Goal: Answer question/provide support: Share knowledge or assist other users

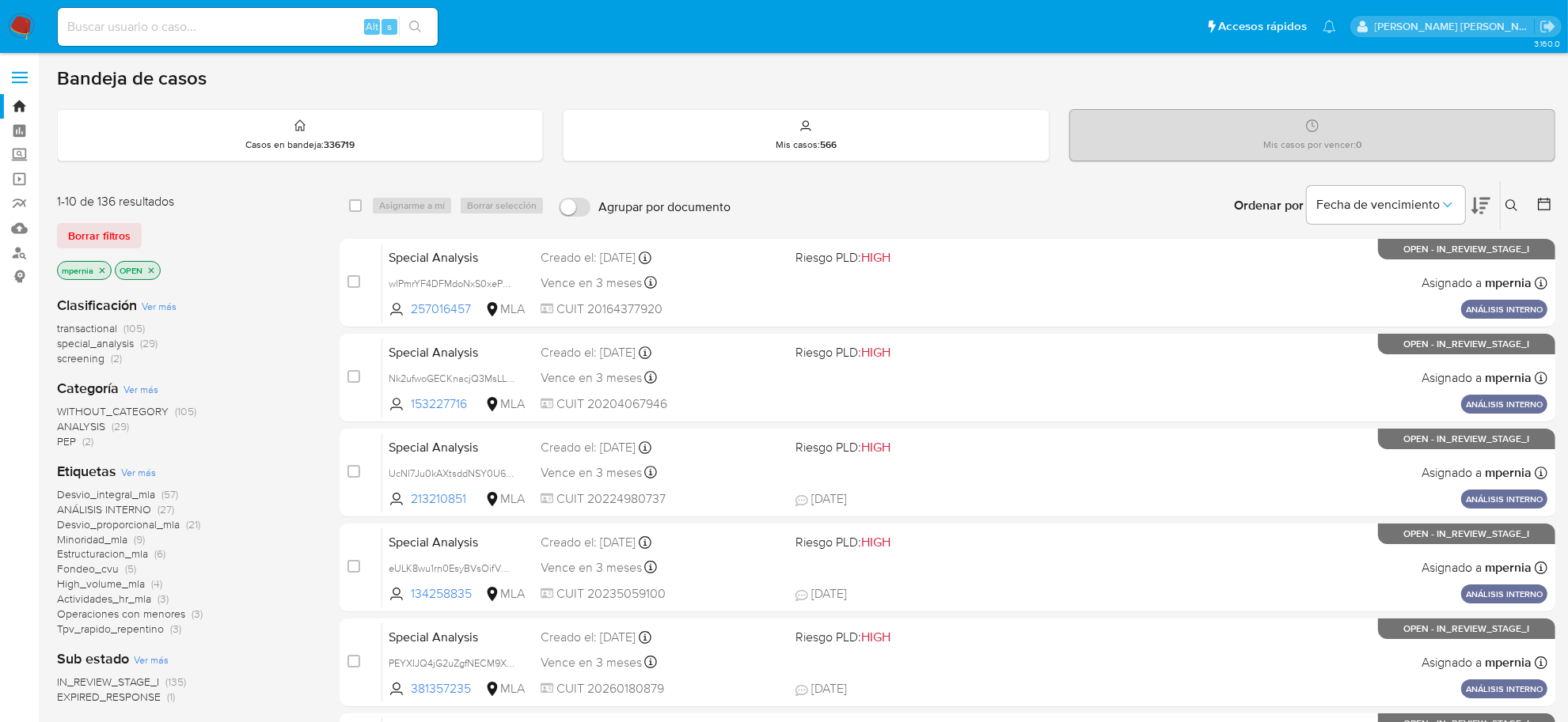
click at [103, 330] on span "transactional" at bounding box center [87, 328] width 60 height 16
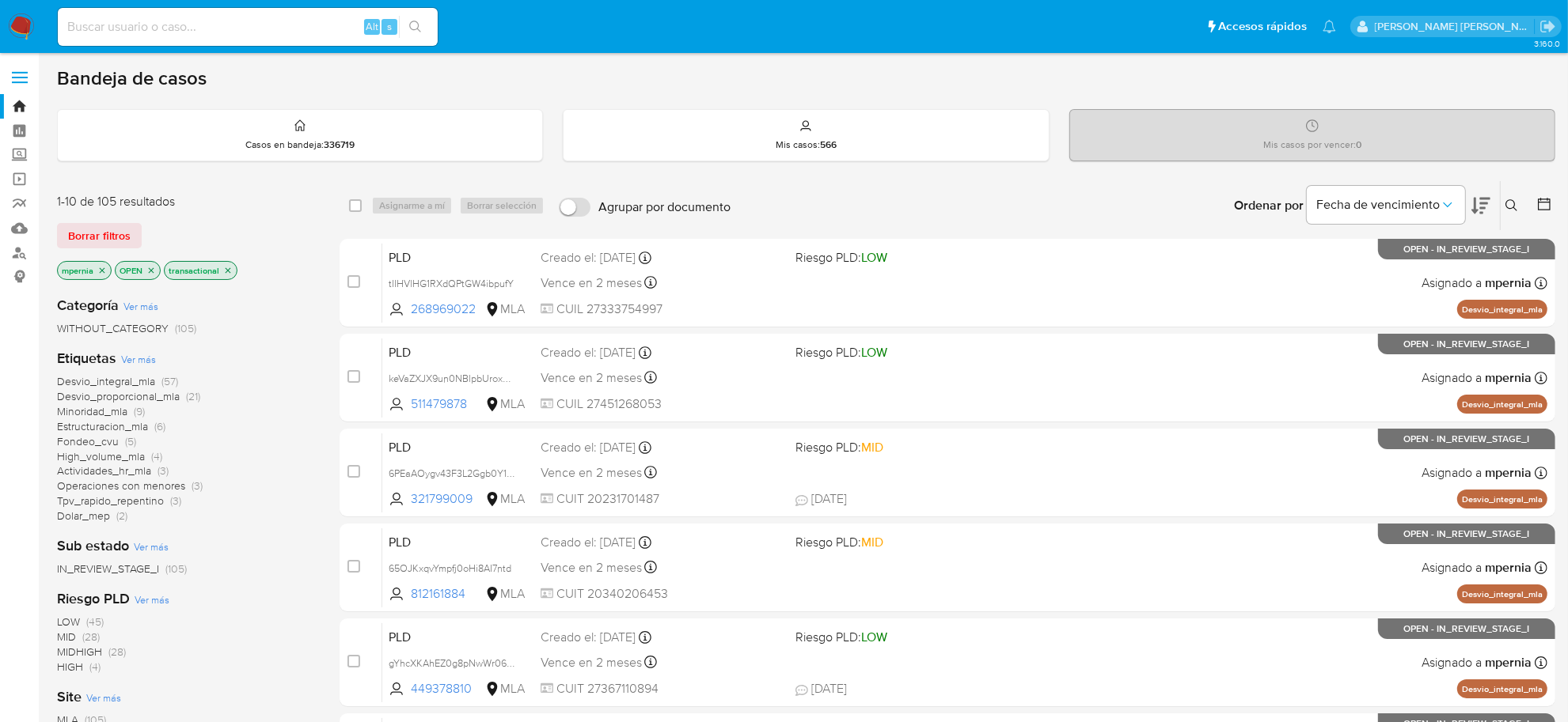
click at [101, 266] on icon "close-filter" at bounding box center [102, 270] width 9 height 9
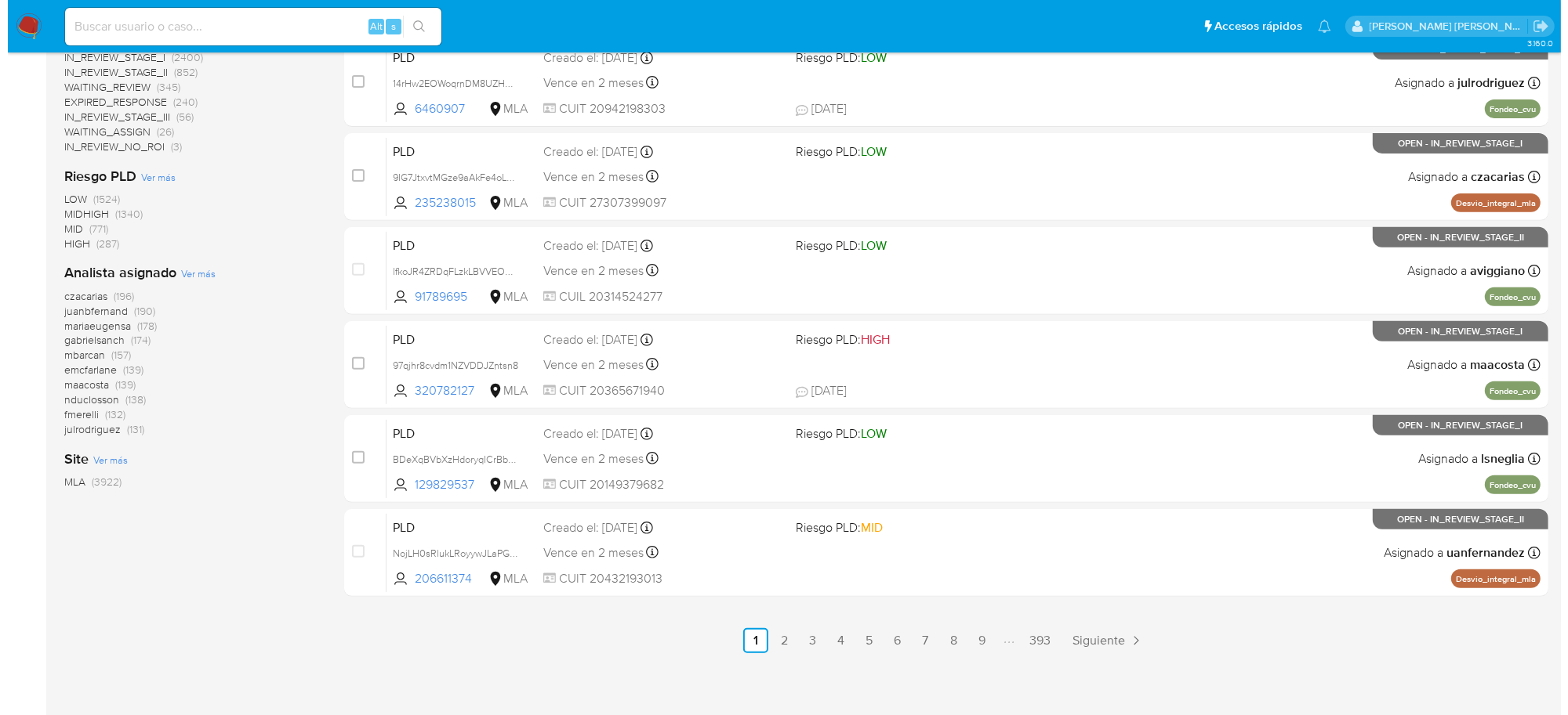
scroll to position [576, 0]
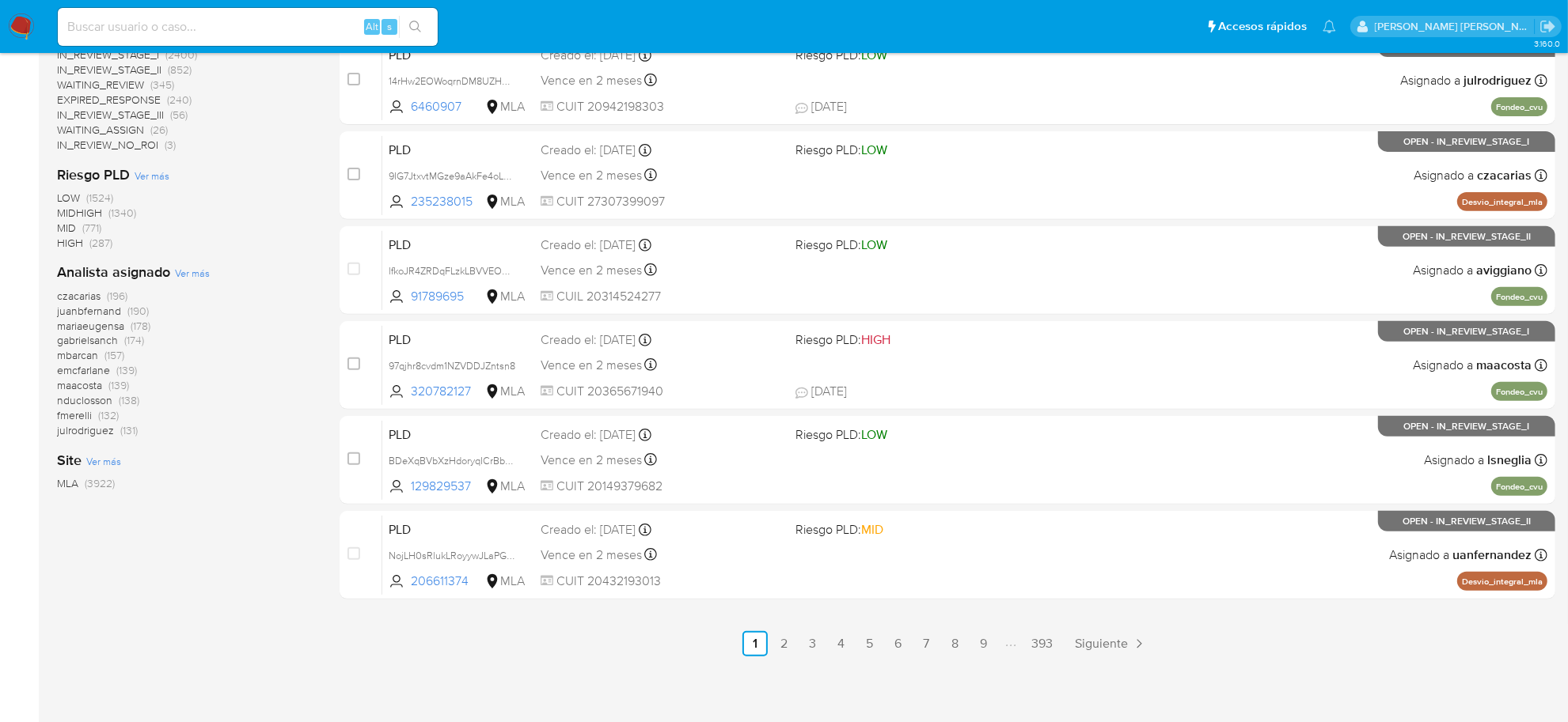
click at [198, 272] on span "Ver más" at bounding box center [193, 273] width 35 height 14
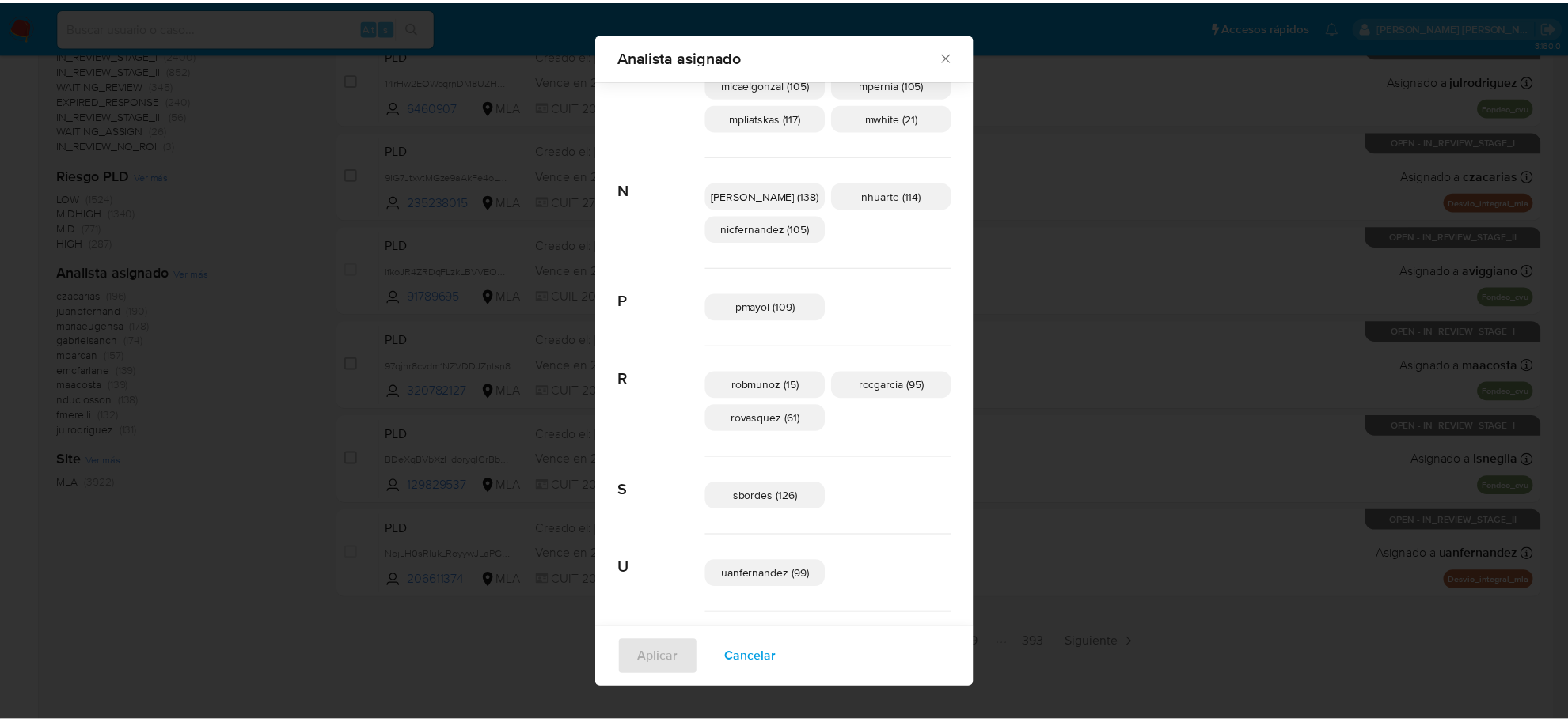
scroll to position [878, 0]
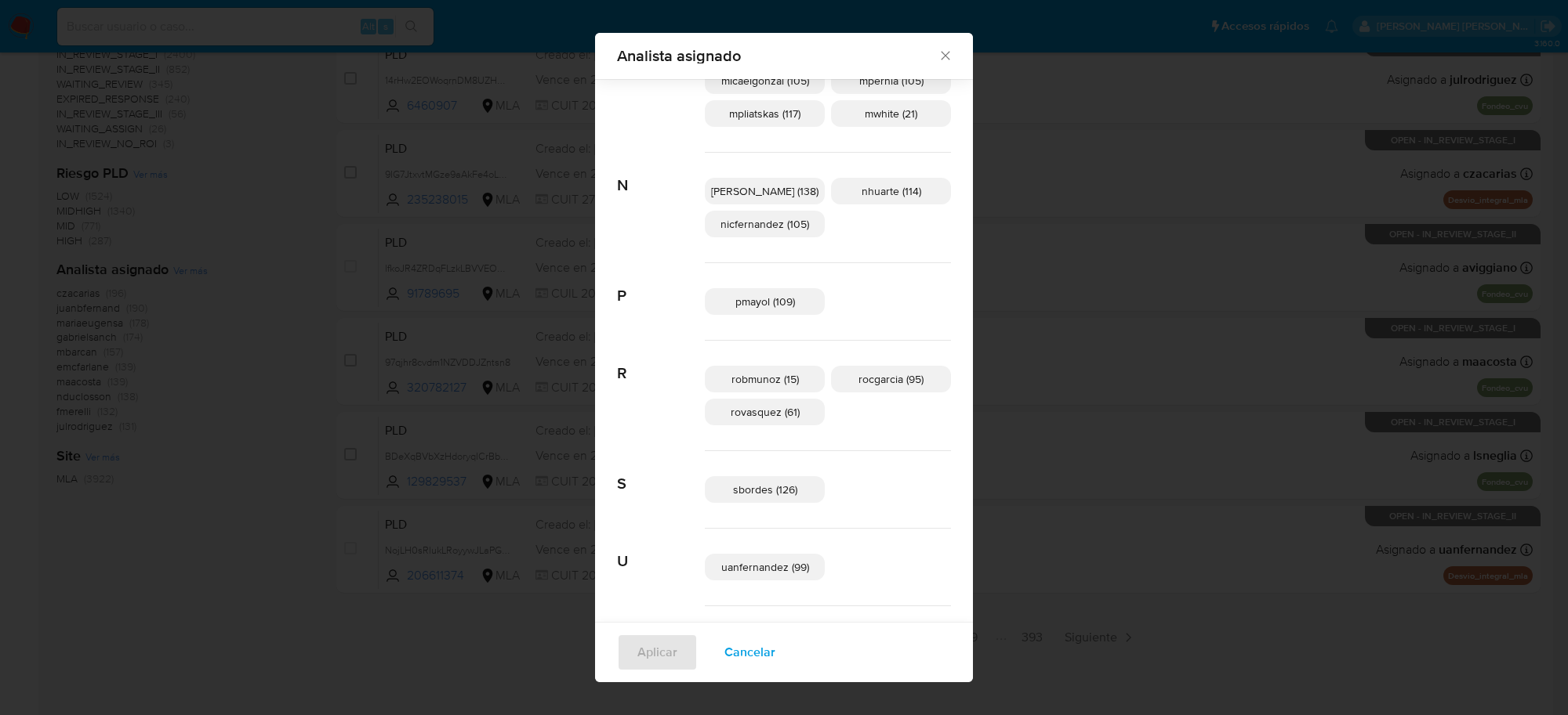
click at [941, 56] on icon "Cerrar" at bounding box center [945, 56] width 8 height 8
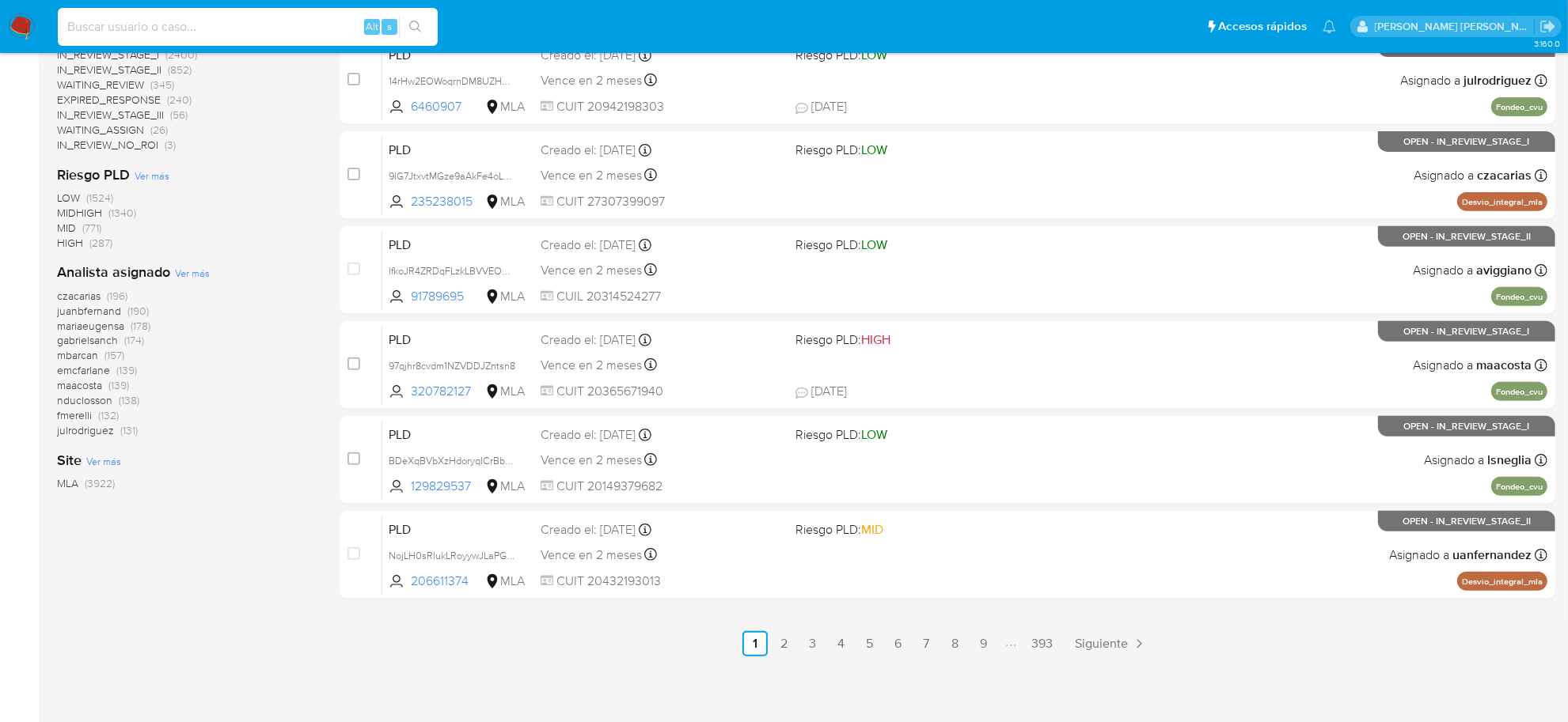
click at [279, 20] on input at bounding box center [247, 27] width 380 height 21
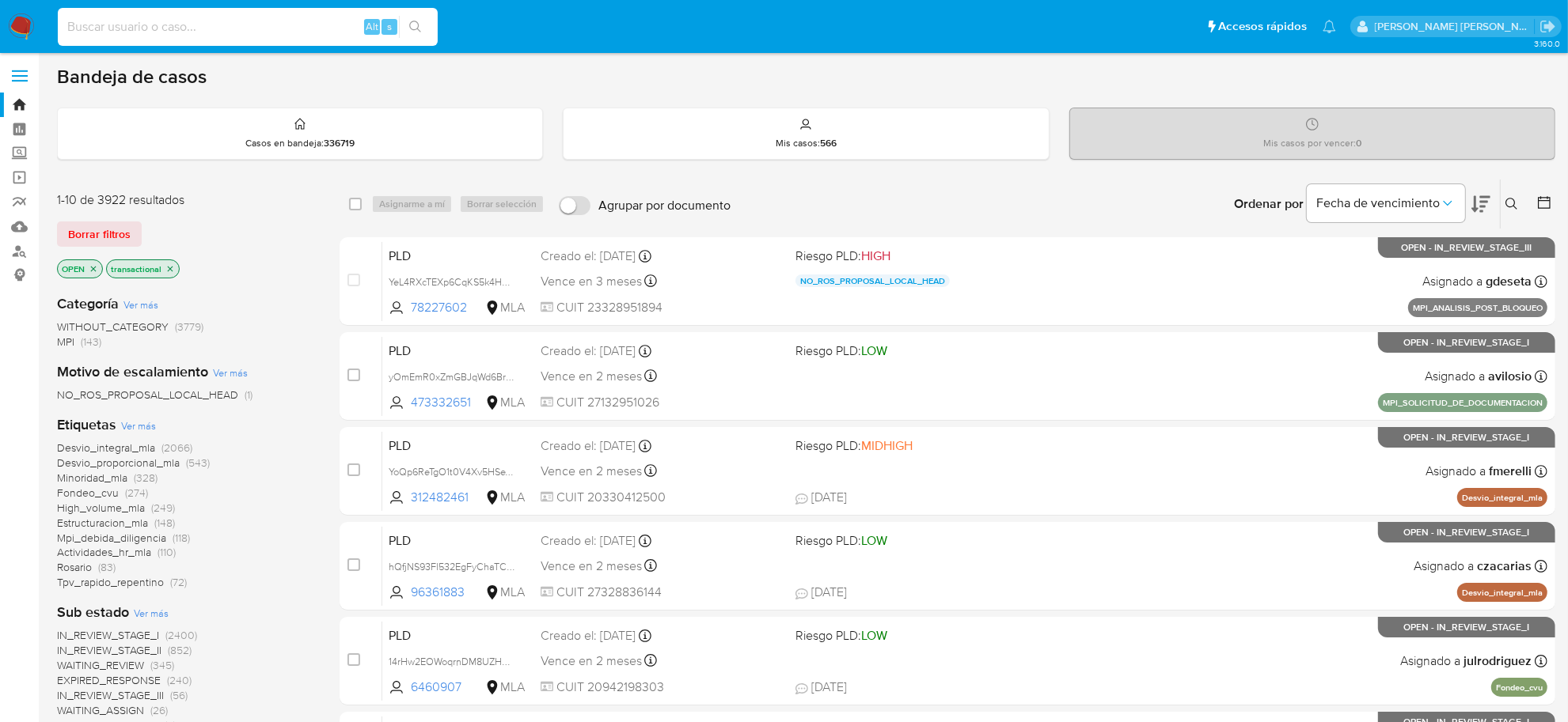
scroll to position [0, 0]
click at [21, 256] on link "Buscador de personas" at bounding box center [94, 252] width 189 height 24
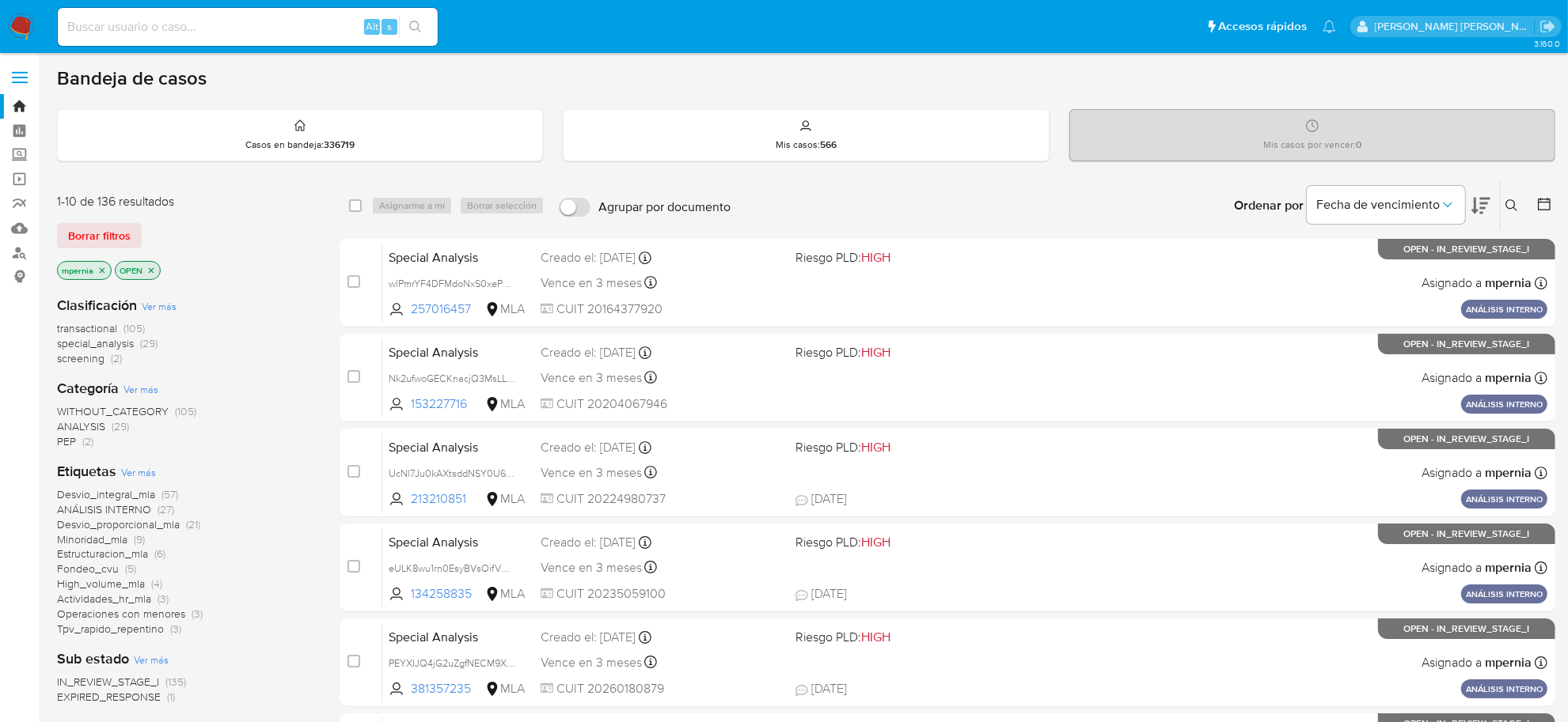
click at [103, 272] on icon "close-filter" at bounding box center [102, 270] width 9 height 9
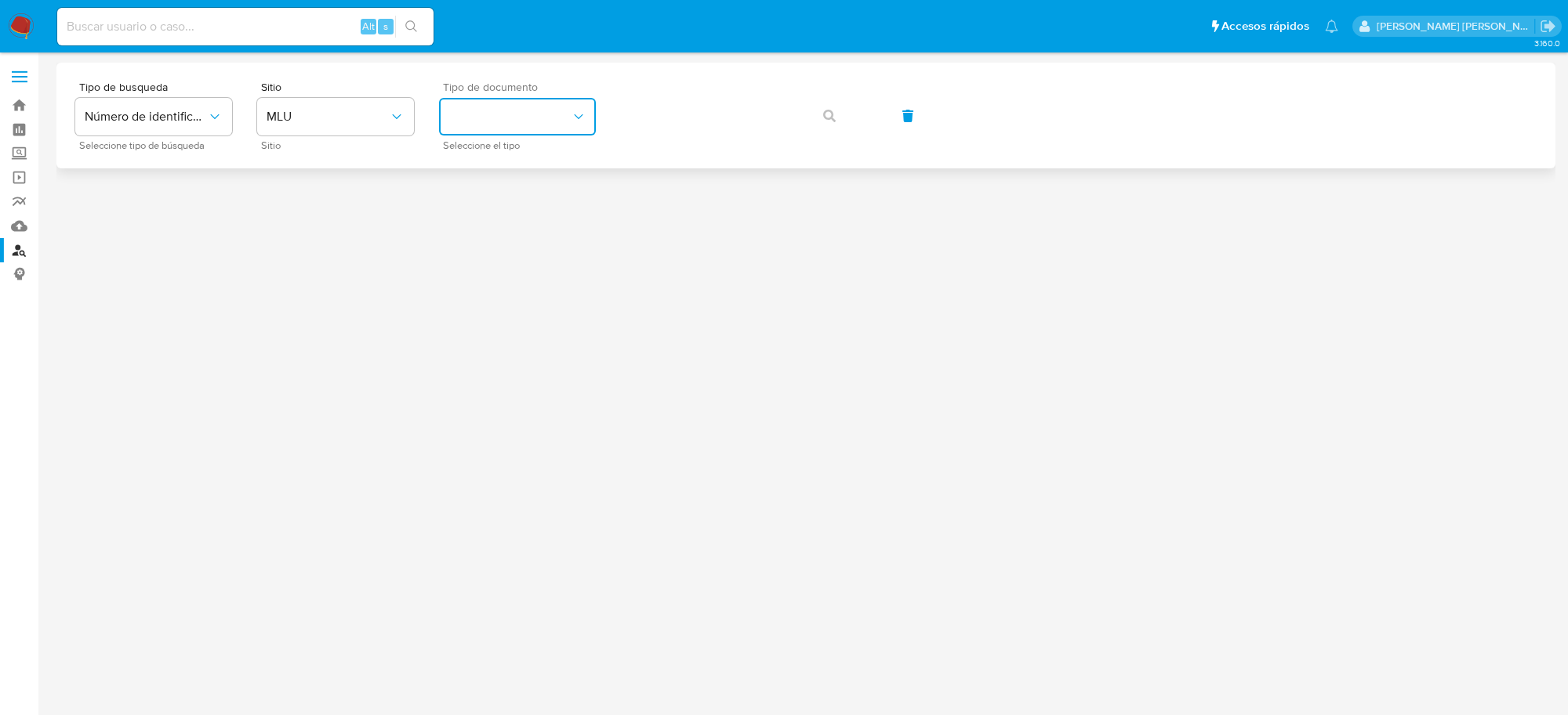
click at [581, 110] on icon "identificationType" at bounding box center [578, 116] width 16 height 16
click at [308, 104] on button "MLU" at bounding box center [335, 116] width 157 height 37
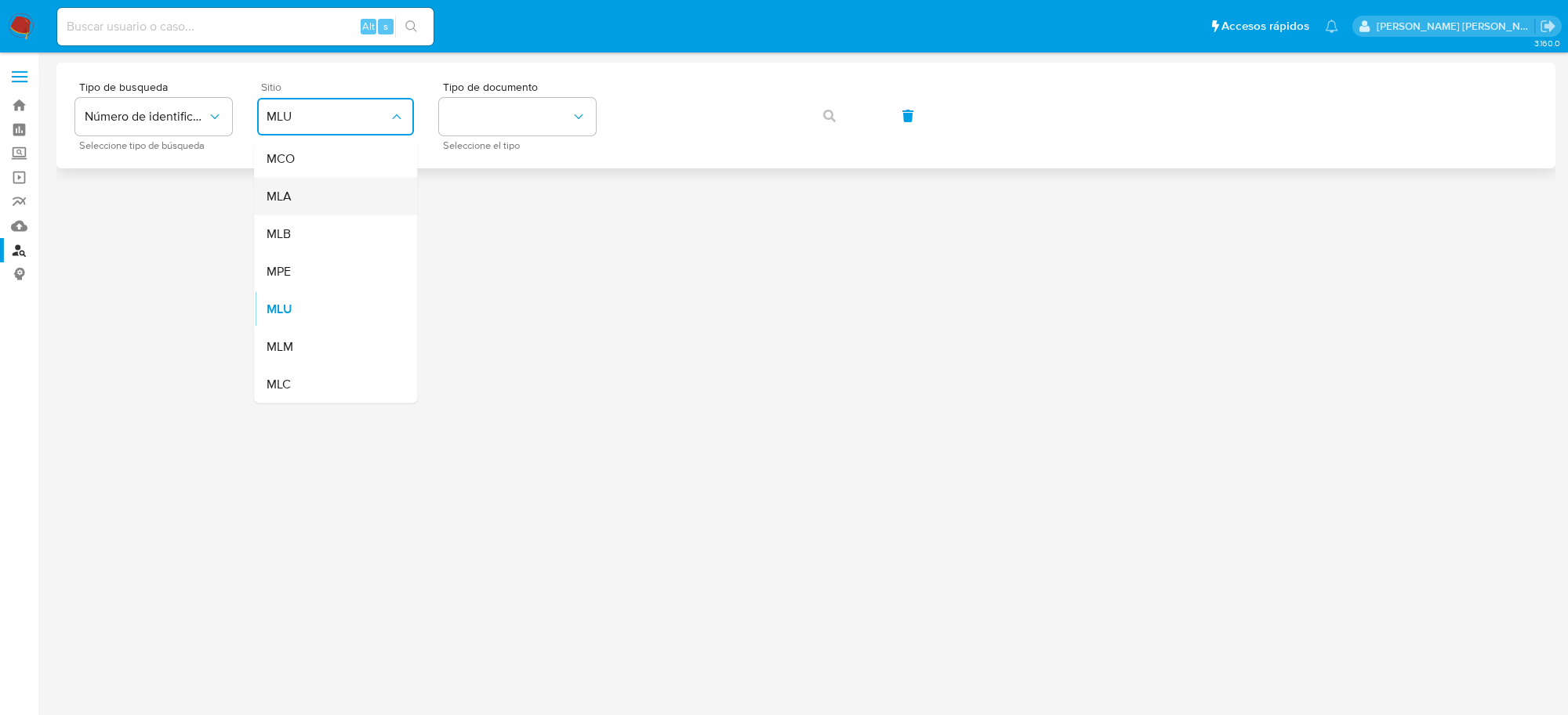
click at [326, 189] on div "MLA" at bounding box center [331, 196] width 129 height 37
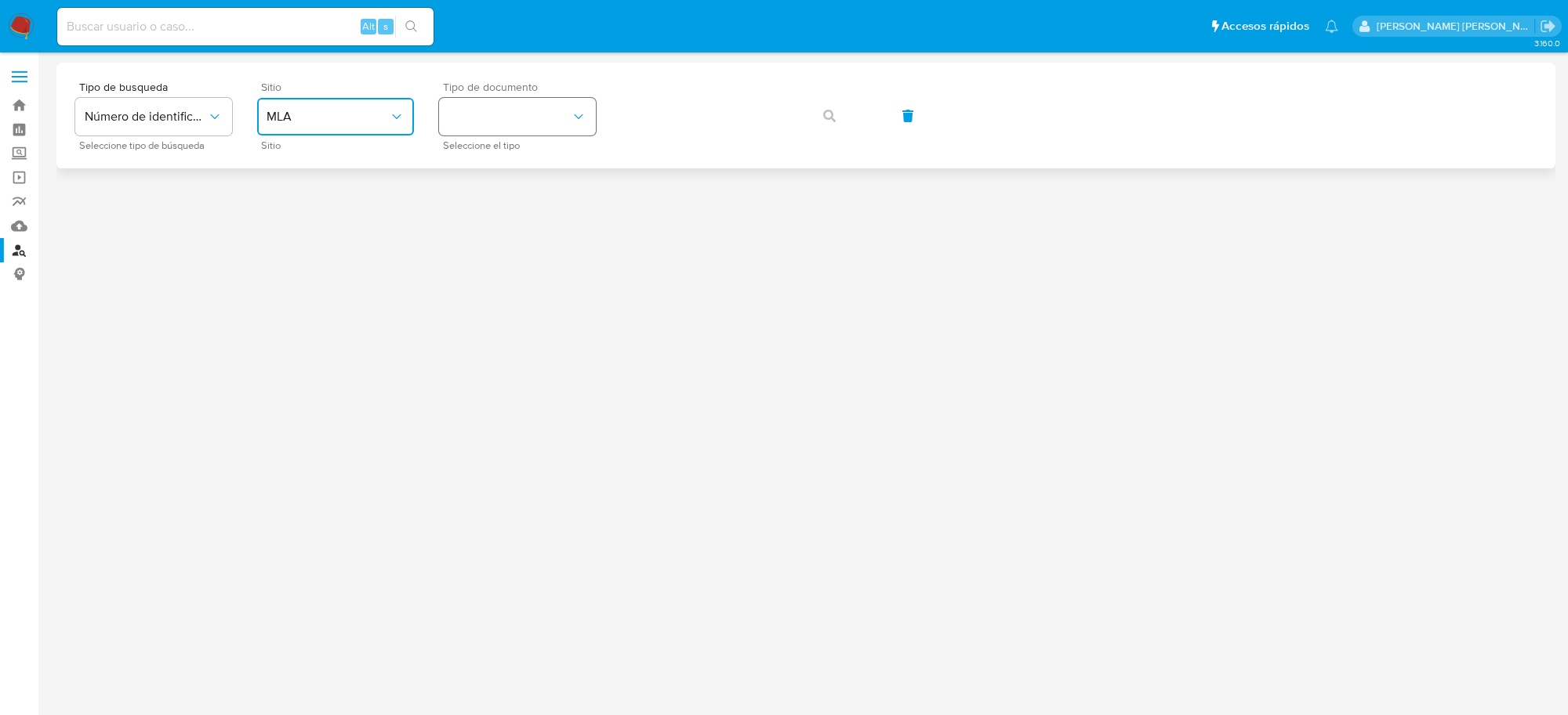
click at [585, 110] on icon "identificationType" at bounding box center [578, 116] width 16 height 16
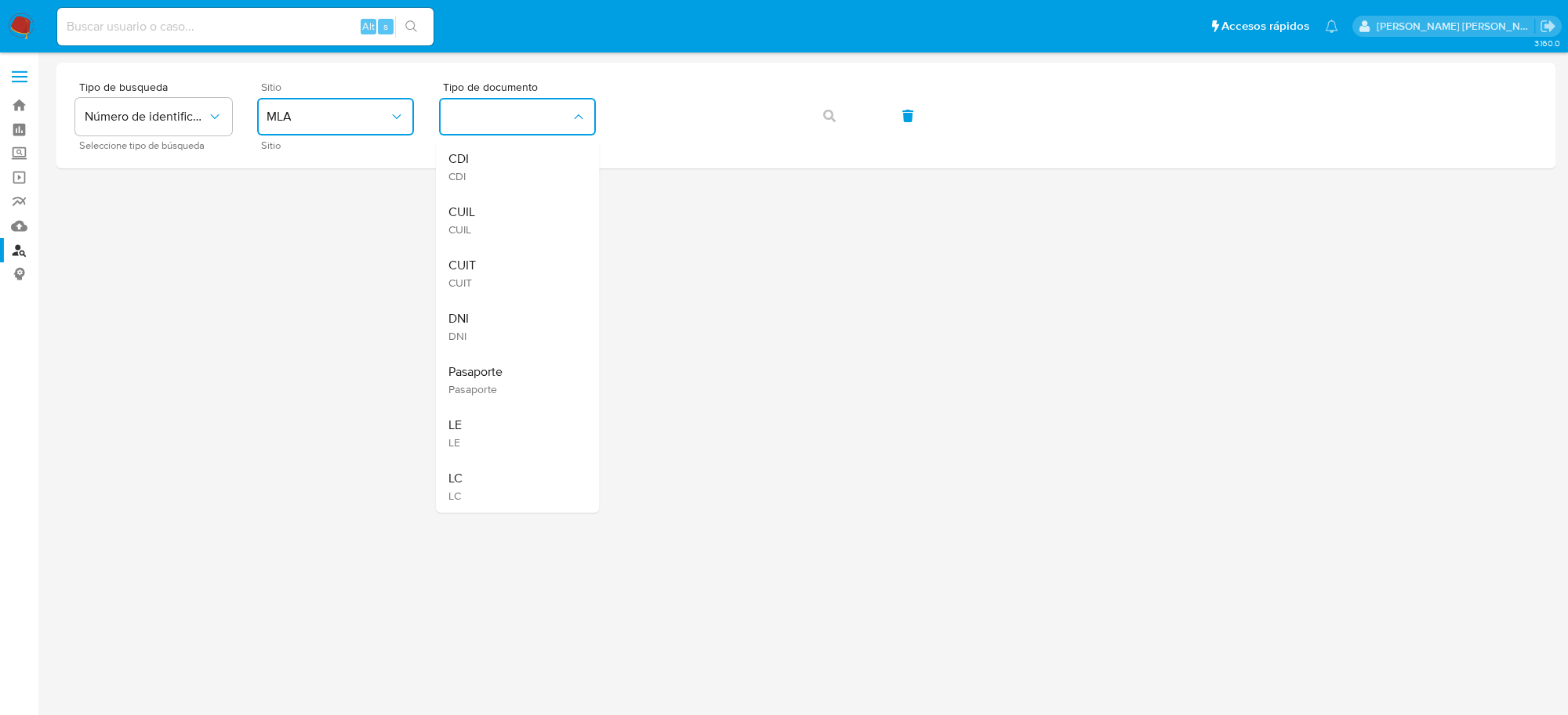
click at [484, 274] on div "CUIT CUIT" at bounding box center [513, 273] width 129 height 53
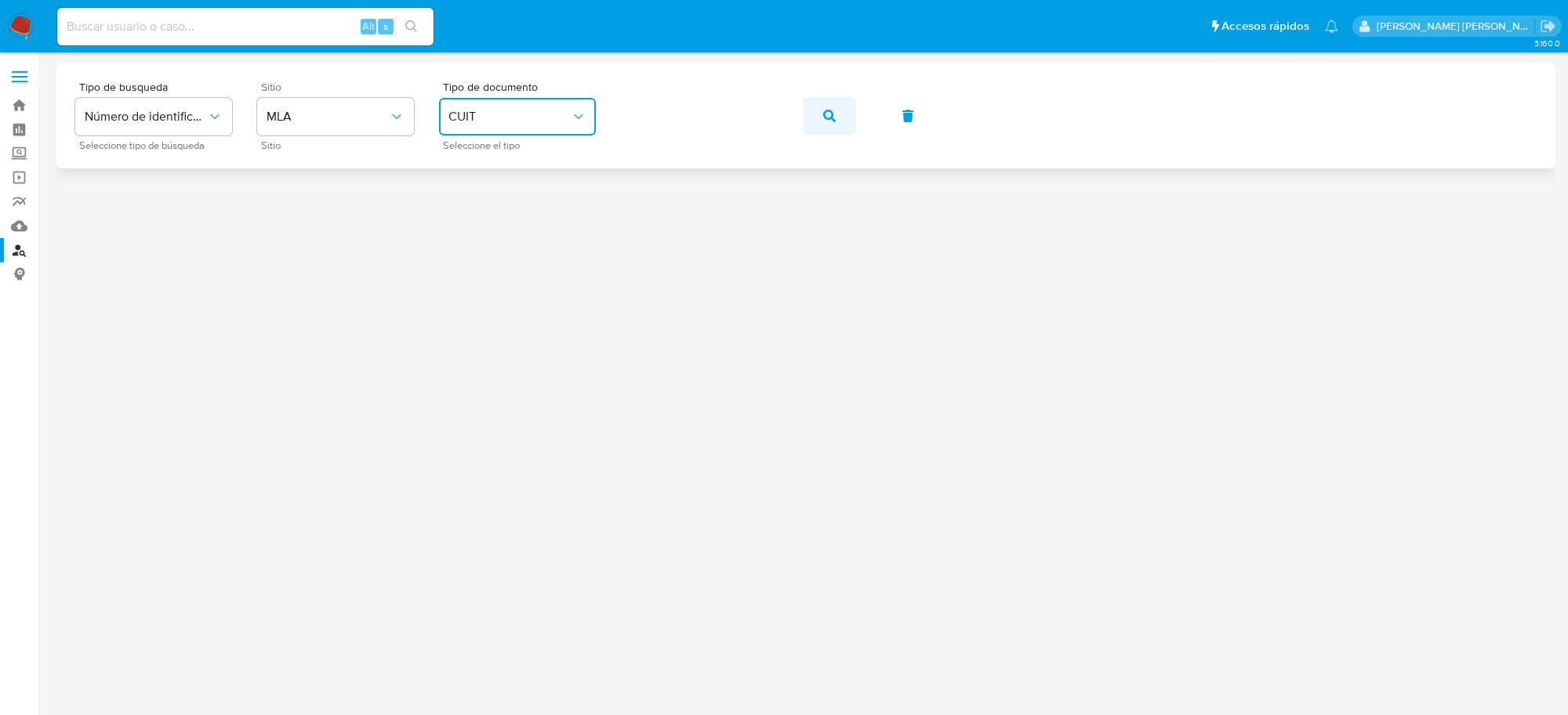
click at [823, 118] on icon "button" at bounding box center [829, 115] width 12 height 12
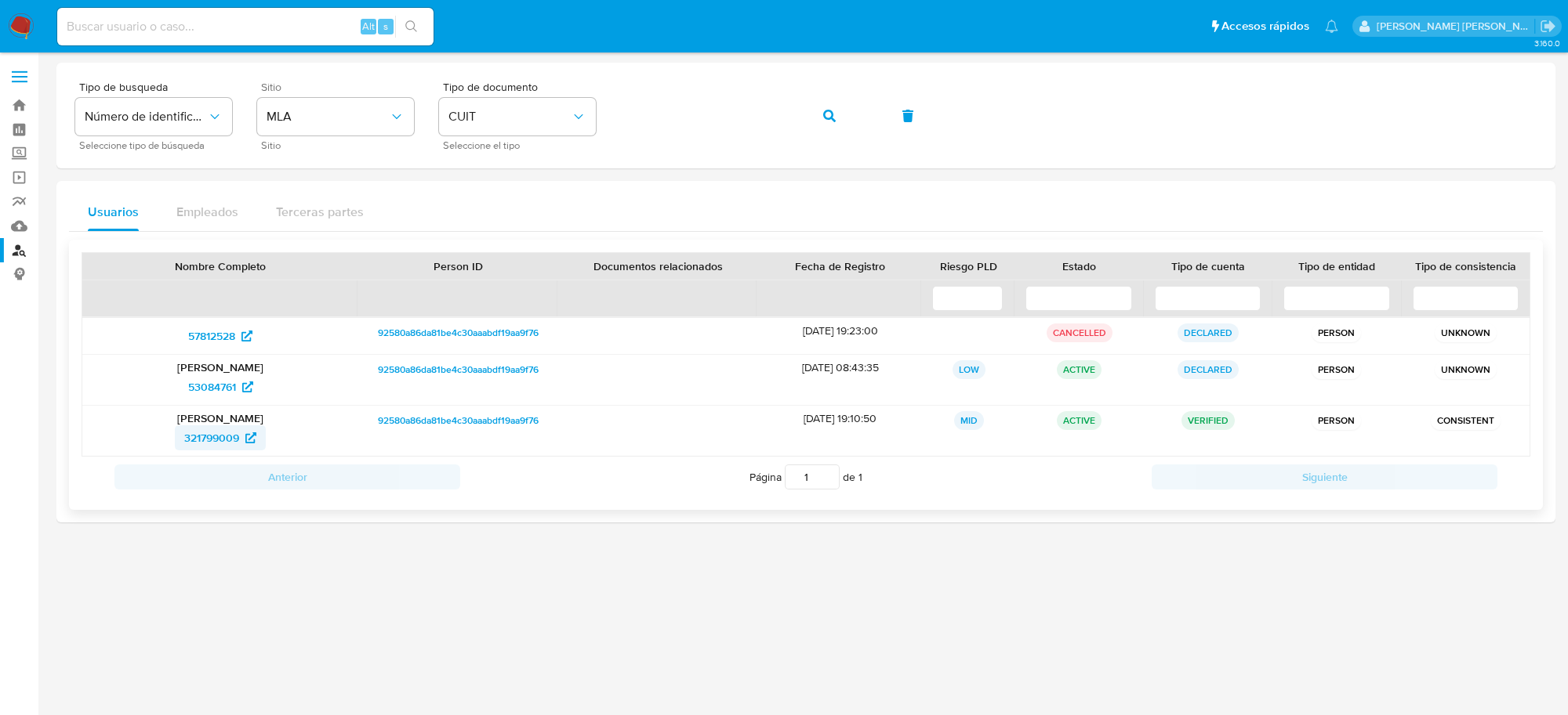
click at [209, 445] on span "321799009" at bounding box center [212, 438] width 55 height 25
click at [837, 115] on button "button" at bounding box center [829, 115] width 53 height 37
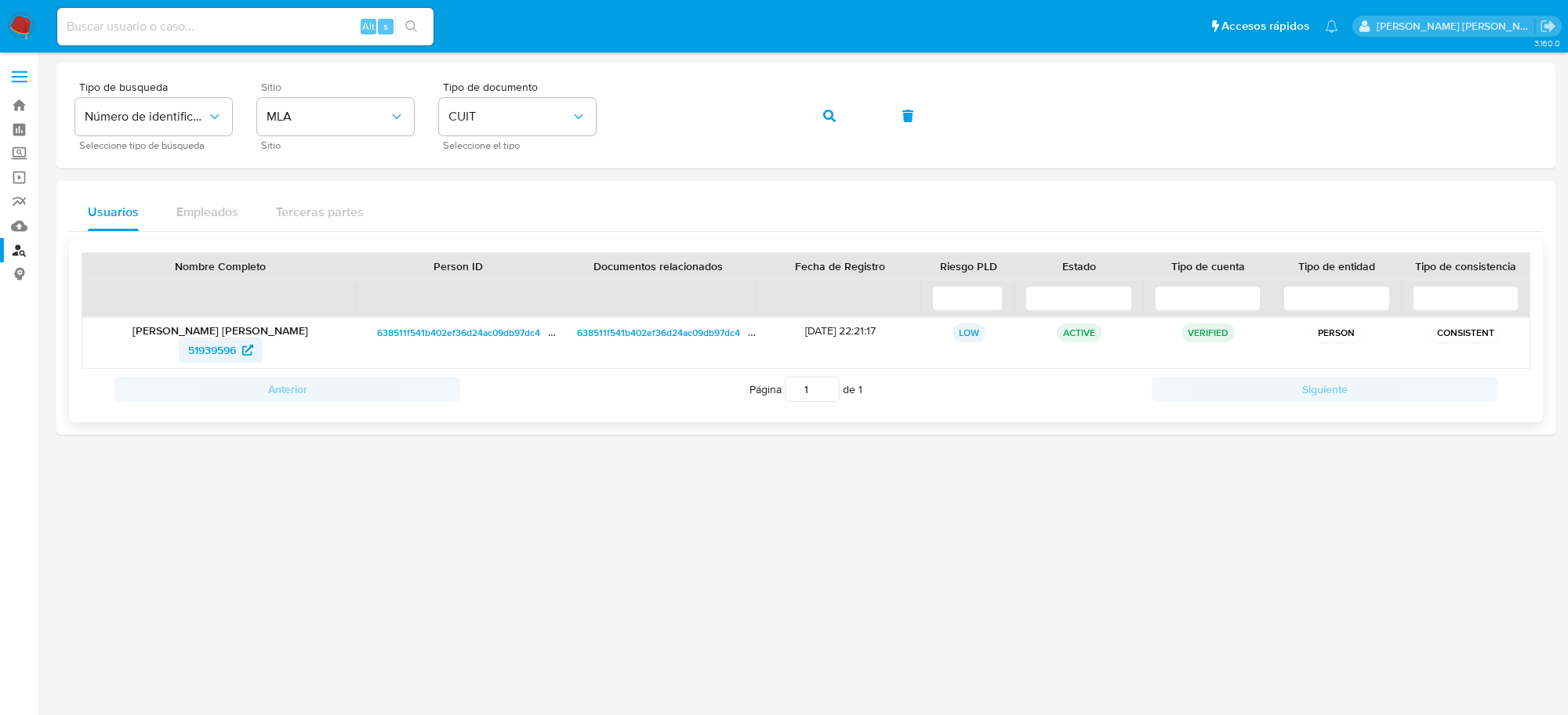
drag, startPoint x: 182, startPoint y: 345, endPoint x: 235, endPoint y: 350, distance: 53.2
click at [235, 350] on div "51939596" at bounding box center [220, 350] width 254 height 25
click at [214, 351] on span "51939596" at bounding box center [212, 350] width 48 height 25
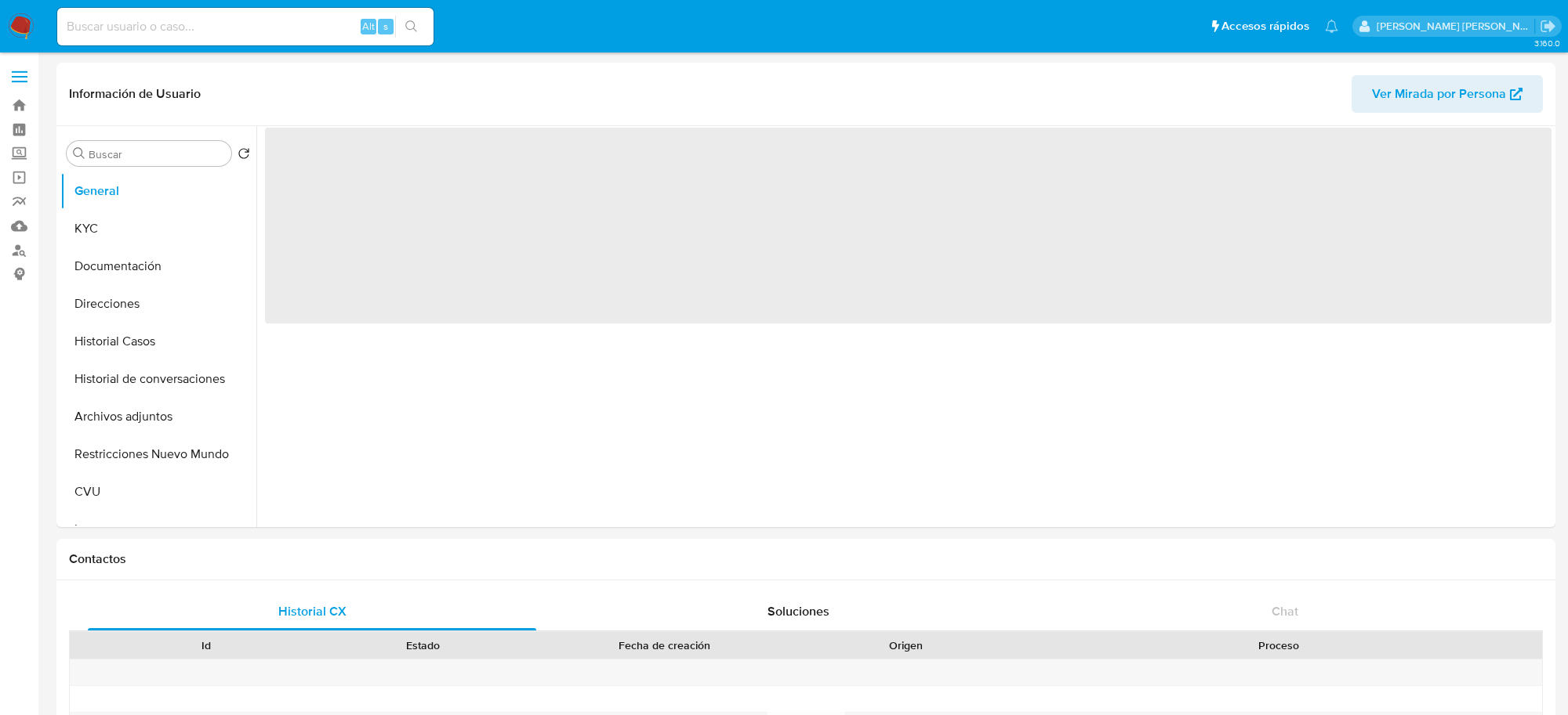
select select "10"
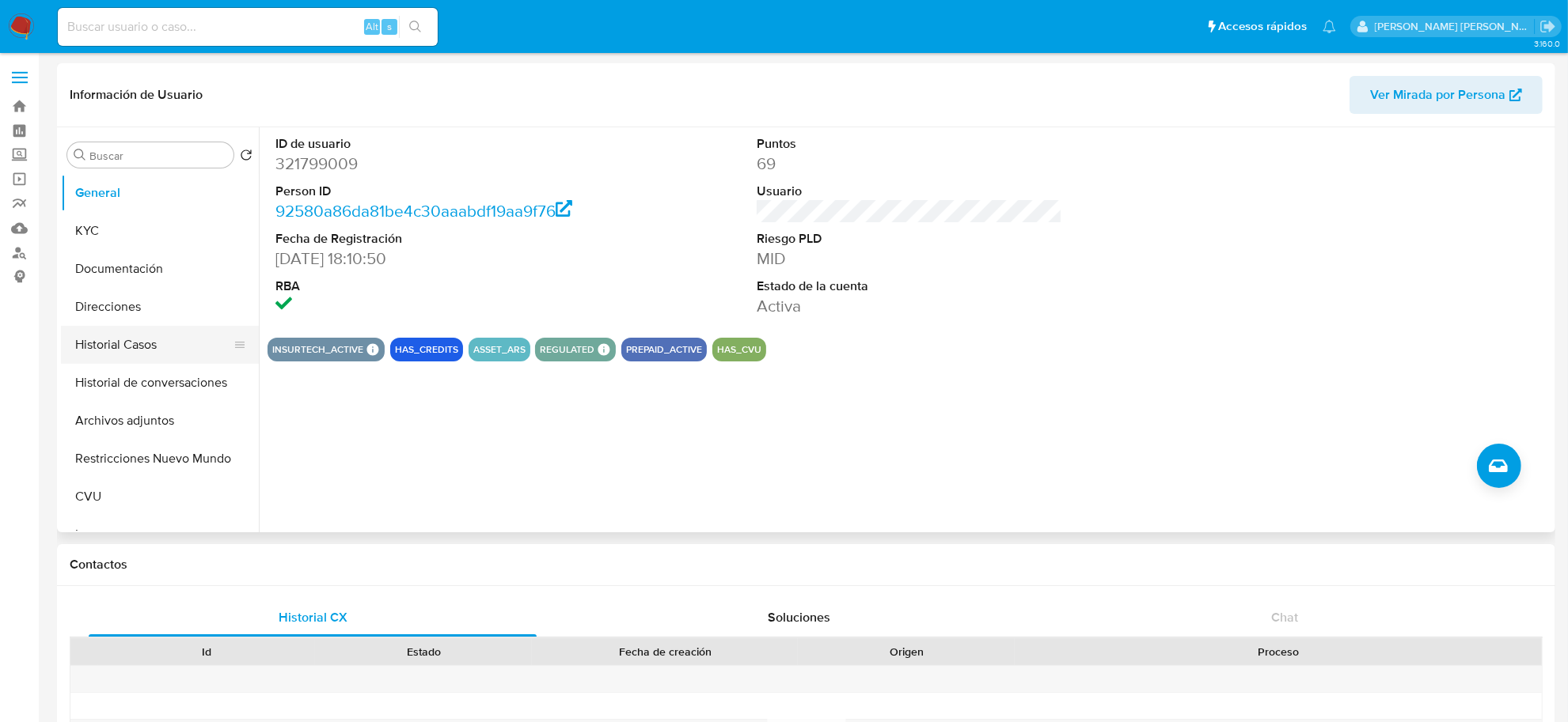
click at [92, 339] on button "Historial Casos" at bounding box center [154, 345] width 185 height 38
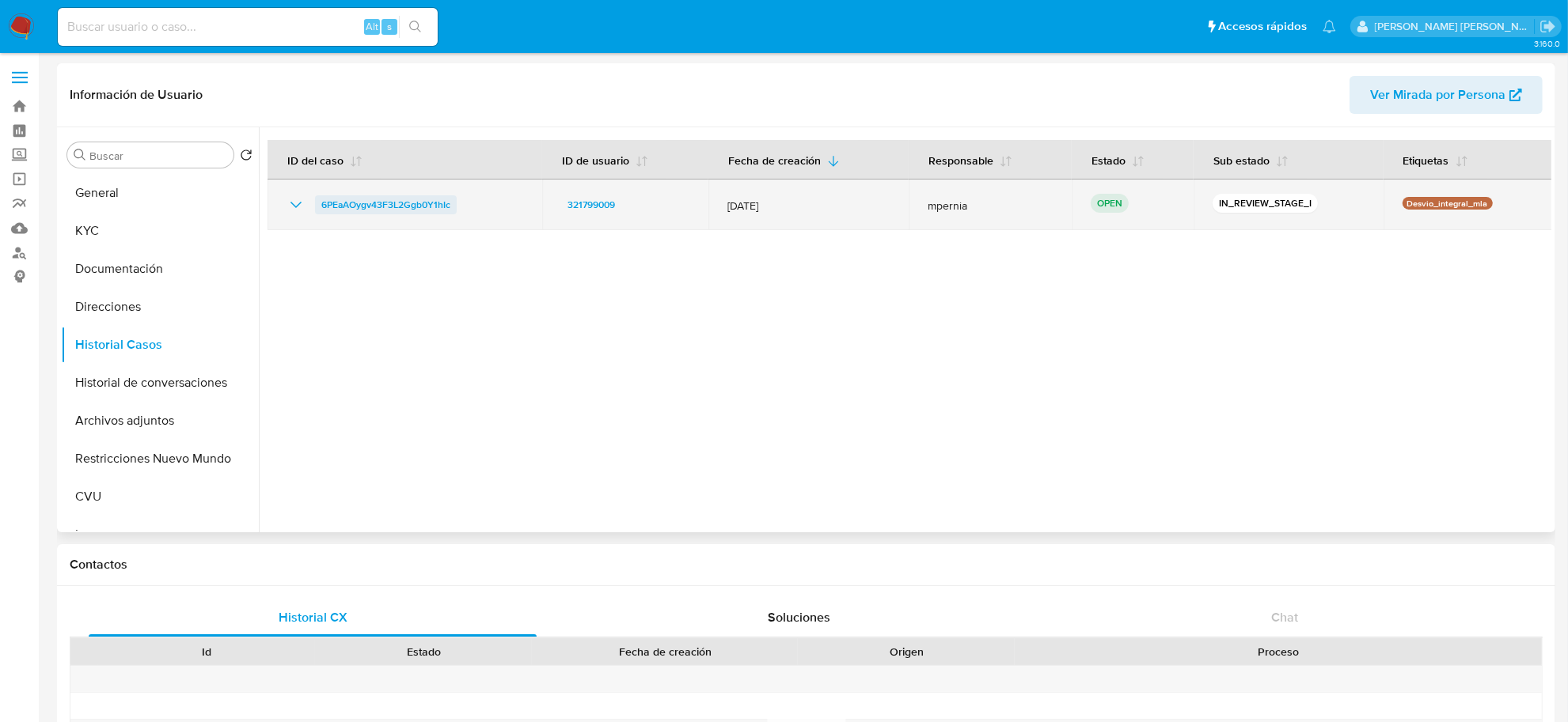
click at [421, 210] on span "6PEaAOygv43F3L2Ggb0Y1hIc" at bounding box center [386, 205] width 129 height 19
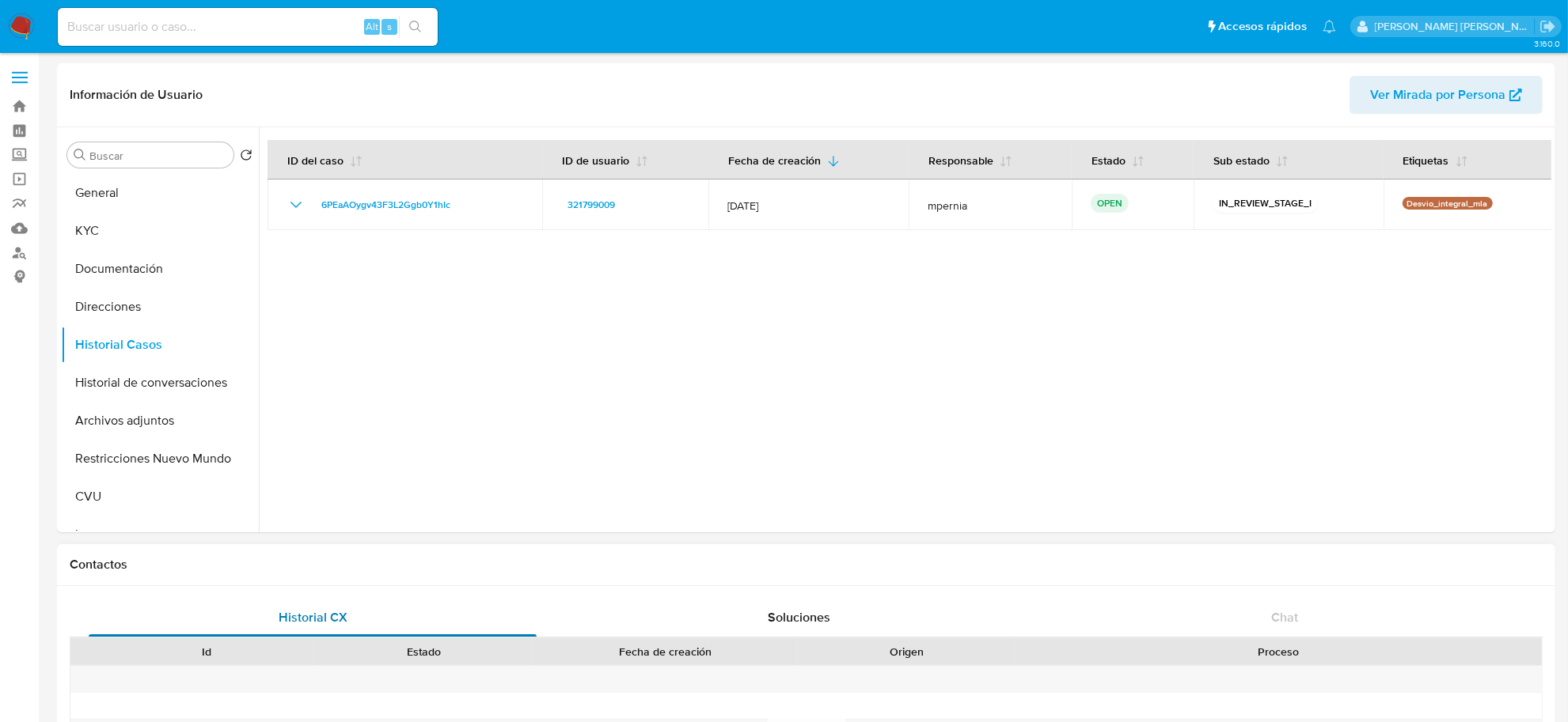
click at [295, 631] on div "Historial CX" at bounding box center [313, 617] width 448 height 38
click at [154, 28] on input at bounding box center [247, 27] width 380 height 21
paste input "5930242"
type input "5930242"
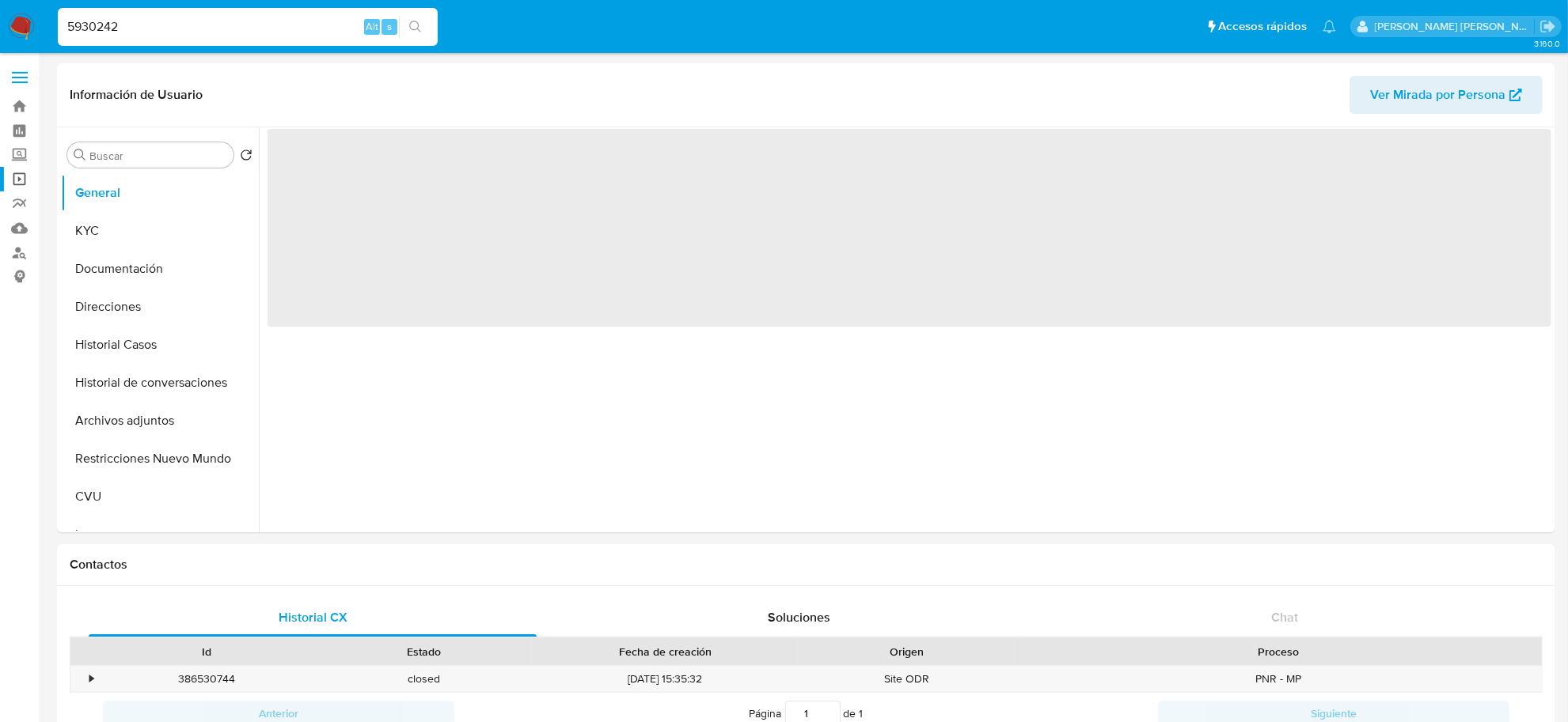
select select "10"
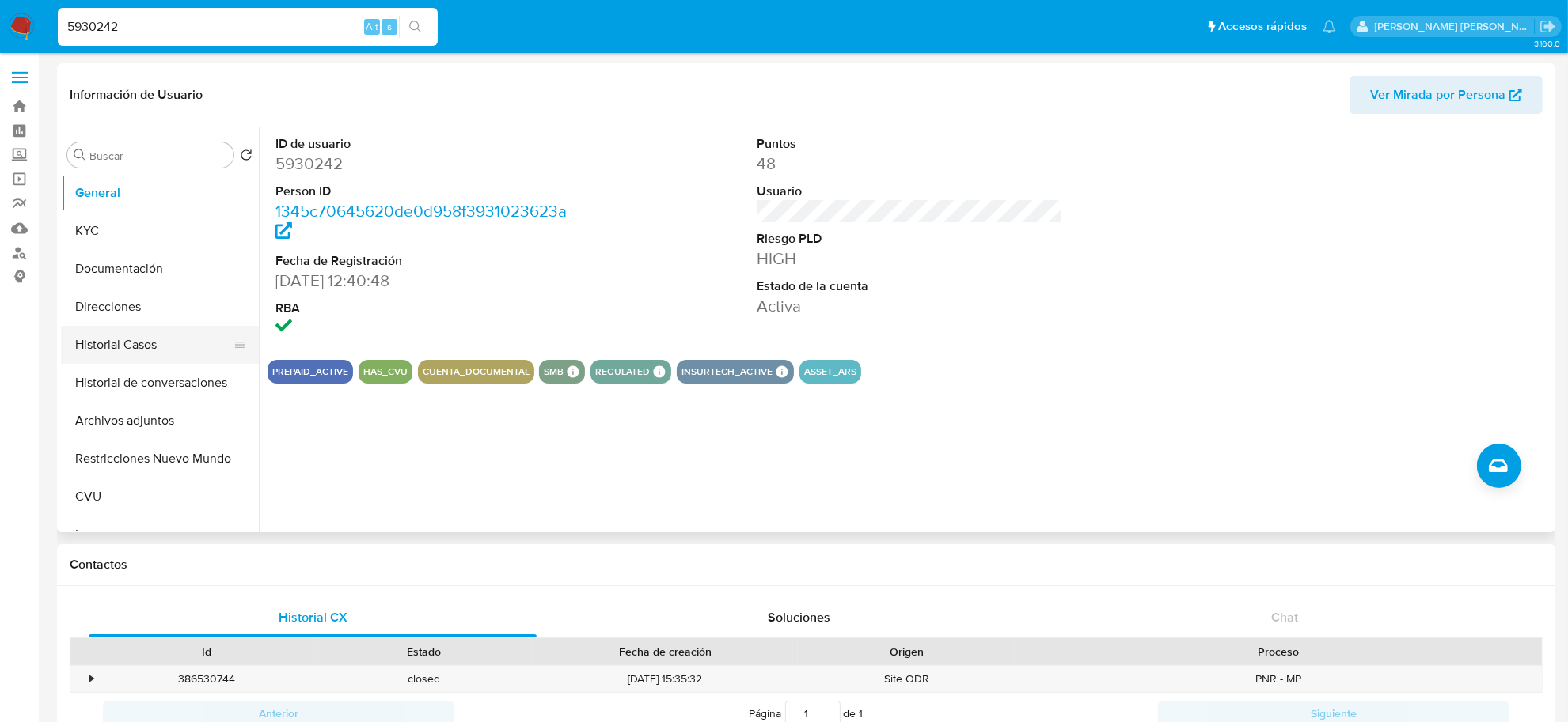
click at [102, 341] on button "Historial Casos" at bounding box center [154, 345] width 185 height 38
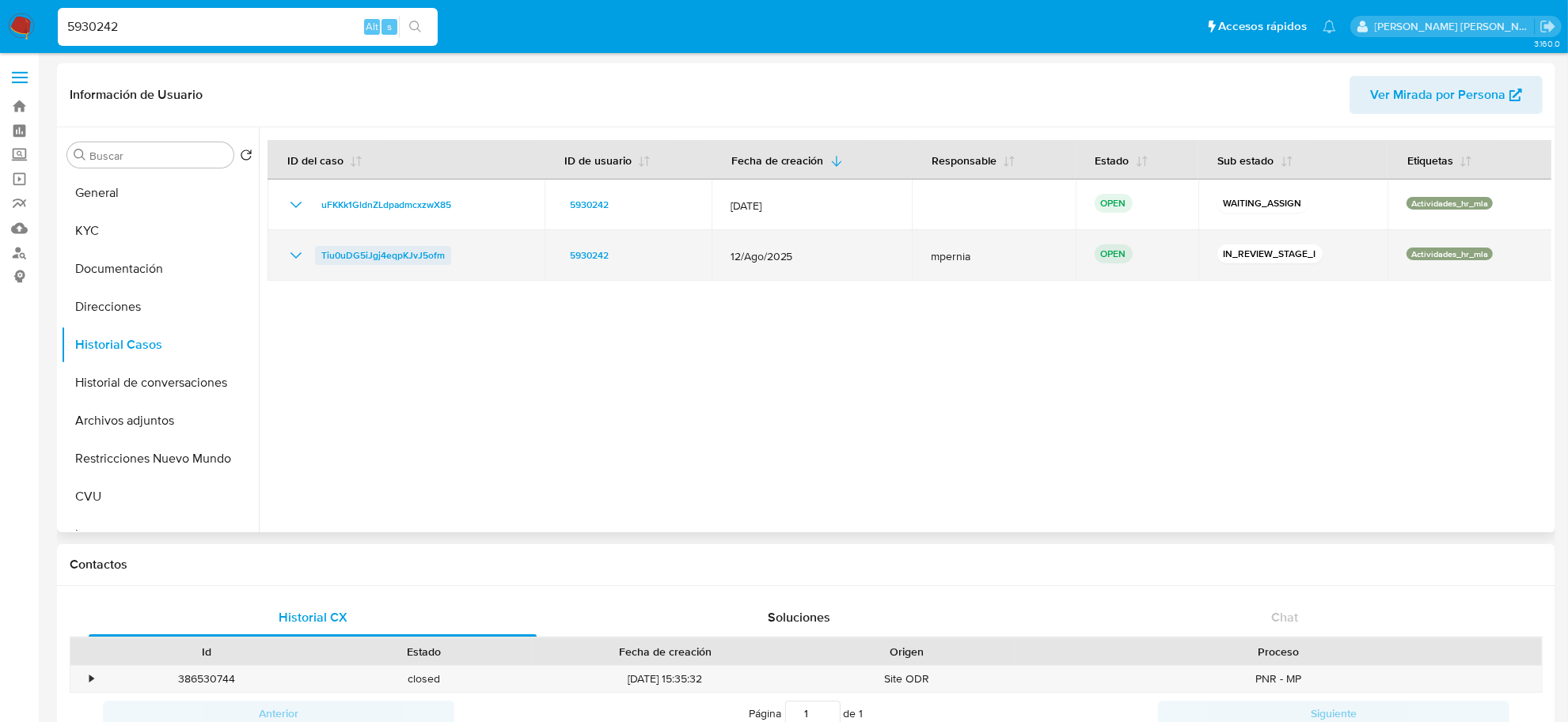
click at [388, 253] on span "Tiu0uDG5iJgj4eqpKJvJ5ofm" at bounding box center [383, 255] width 123 height 19
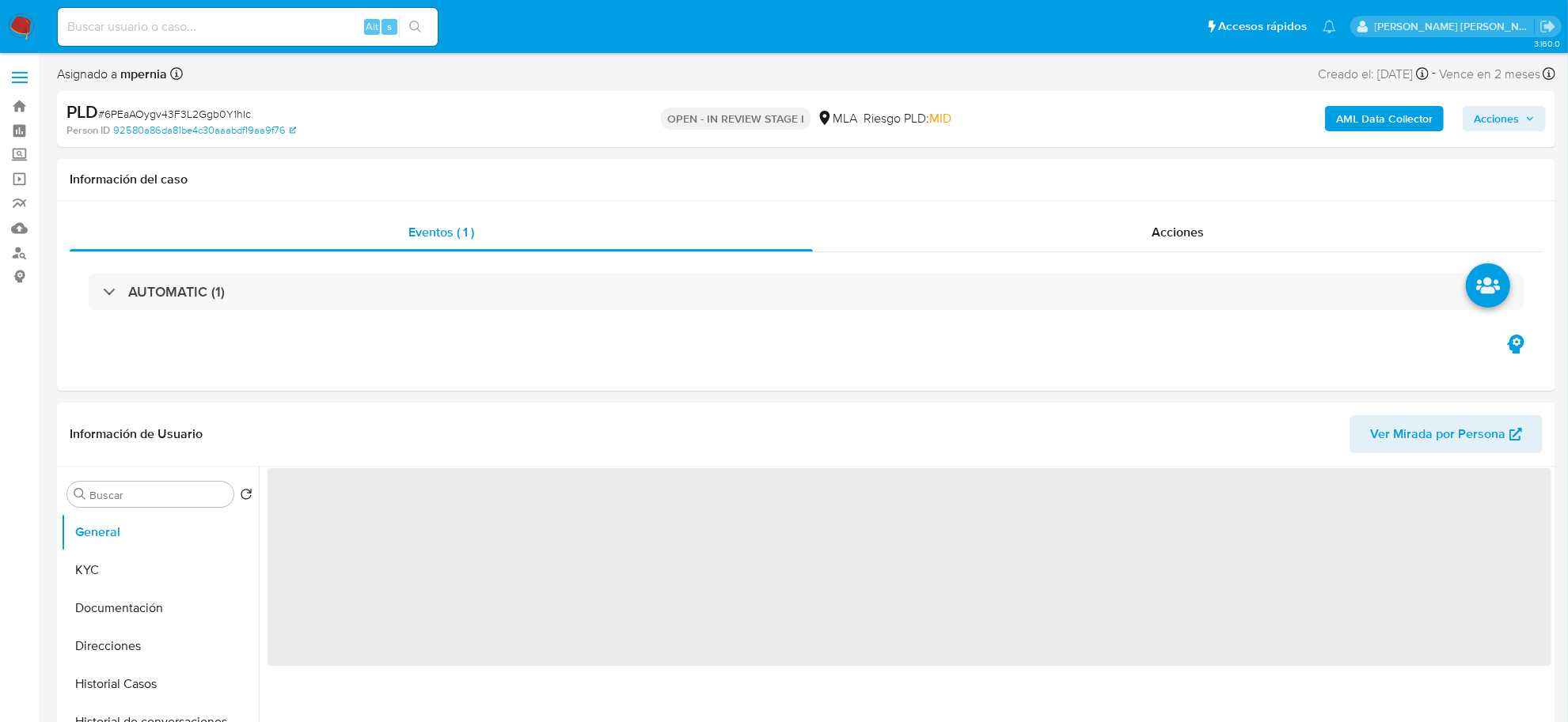
select select "10"
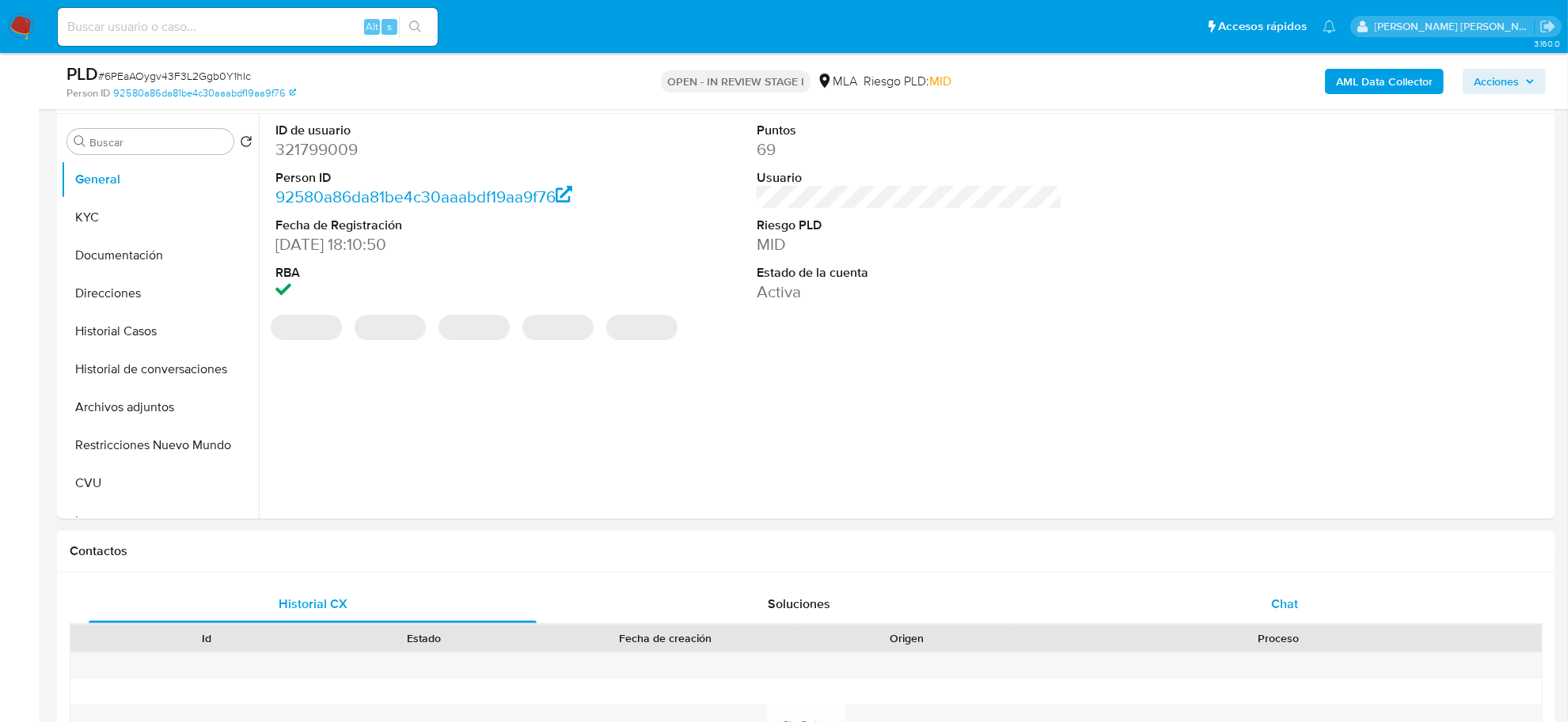
click at [1312, 606] on div "Chat" at bounding box center [1284, 604] width 448 height 38
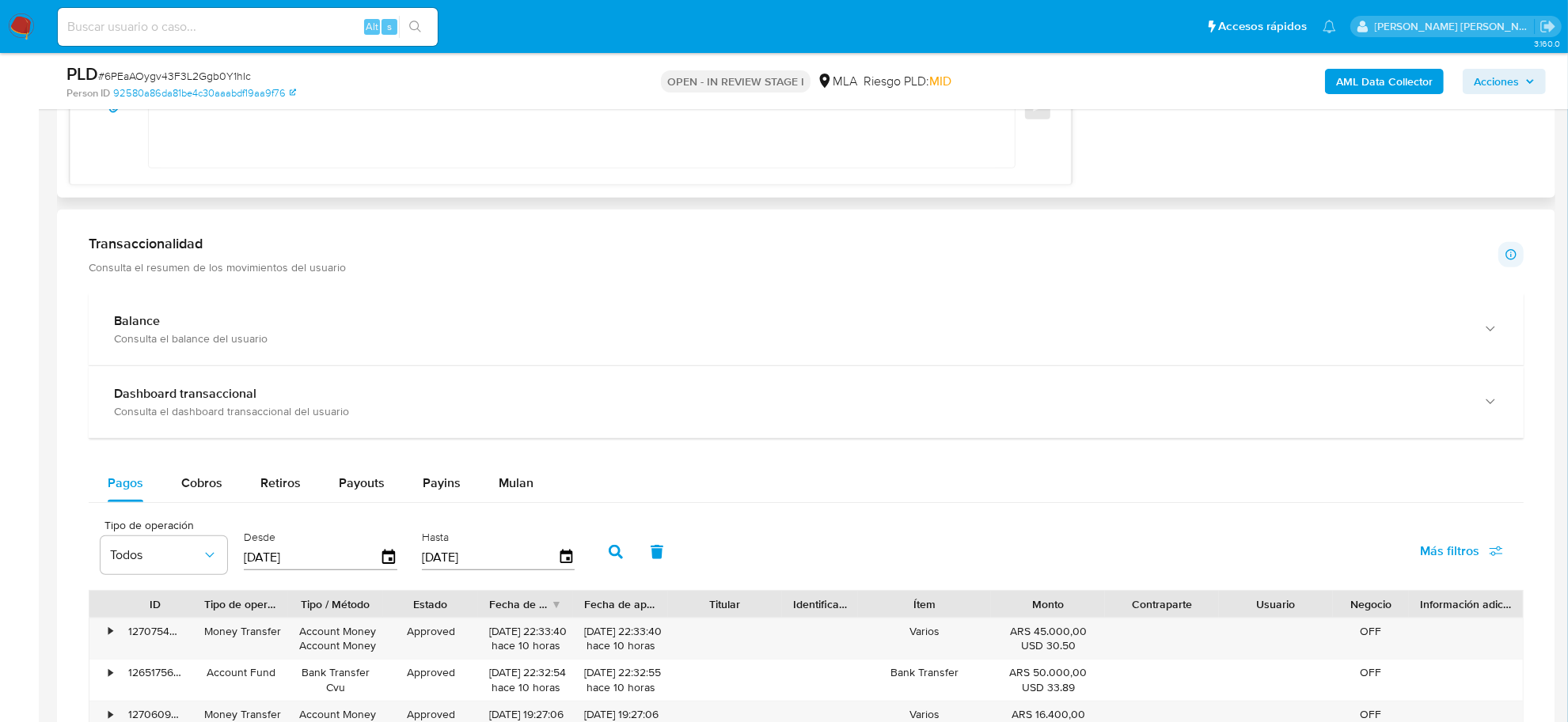
scroll to position [1483, 0]
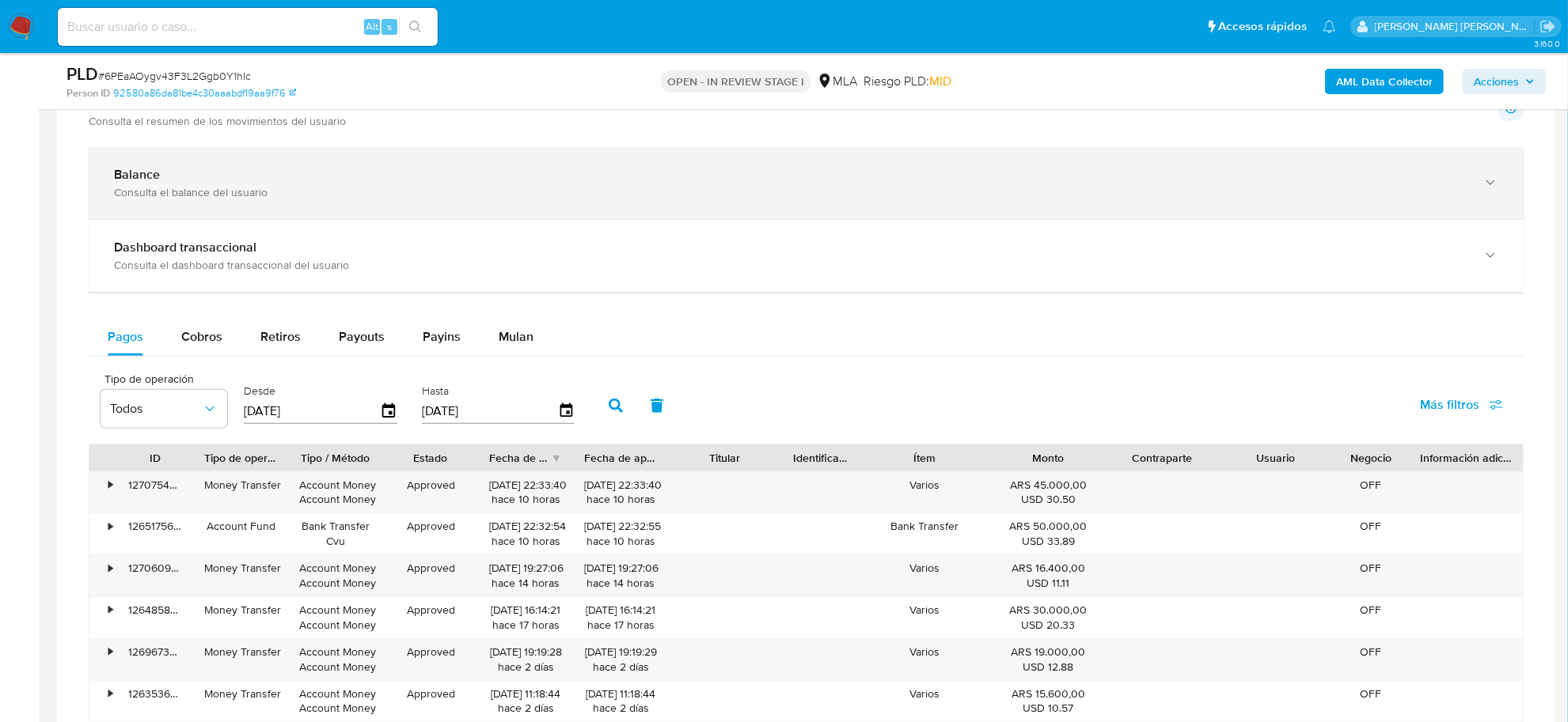
click at [150, 187] on div "Consulta el balance del usuario" at bounding box center [790, 192] width 1353 height 14
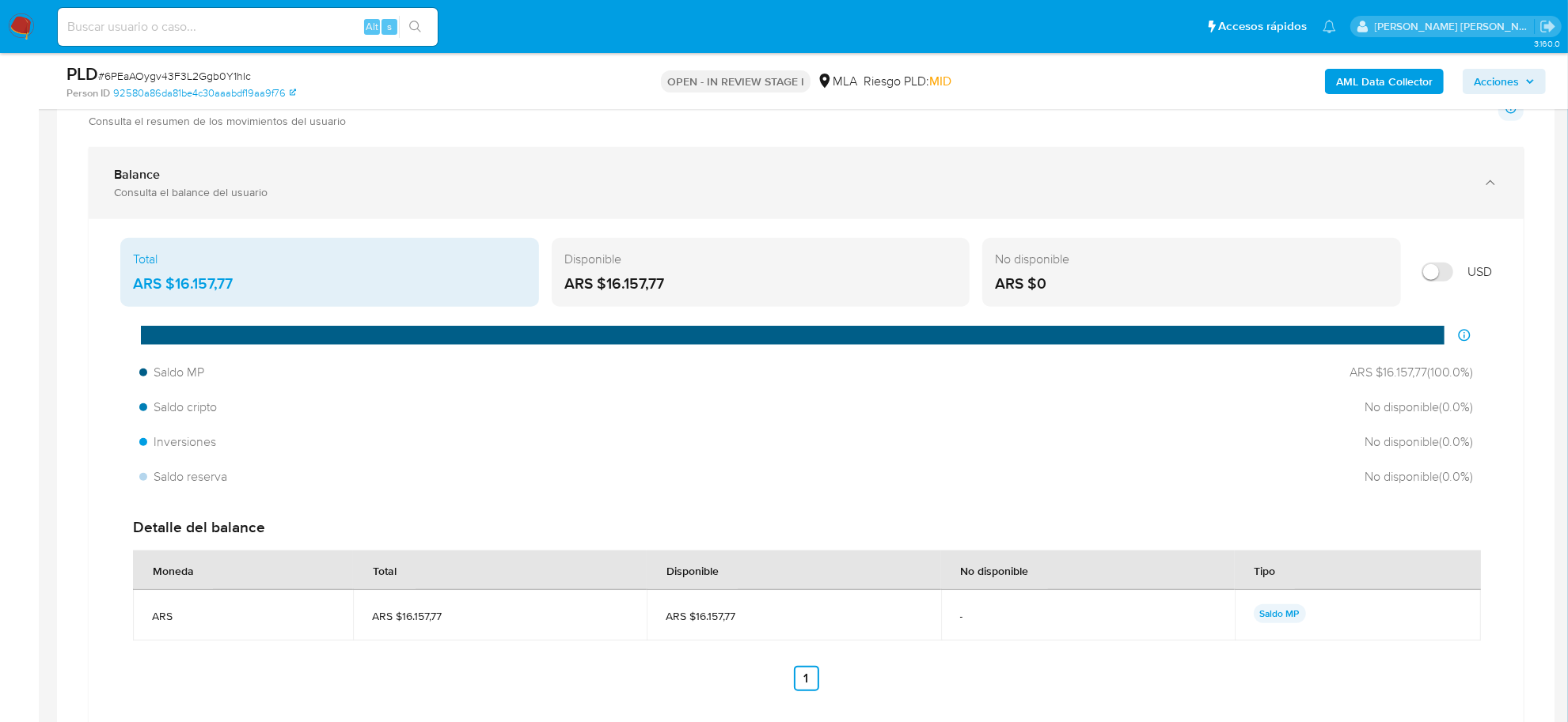
click at [150, 187] on div "Consulta el balance del usuario" at bounding box center [790, 192] width 1353 height 14
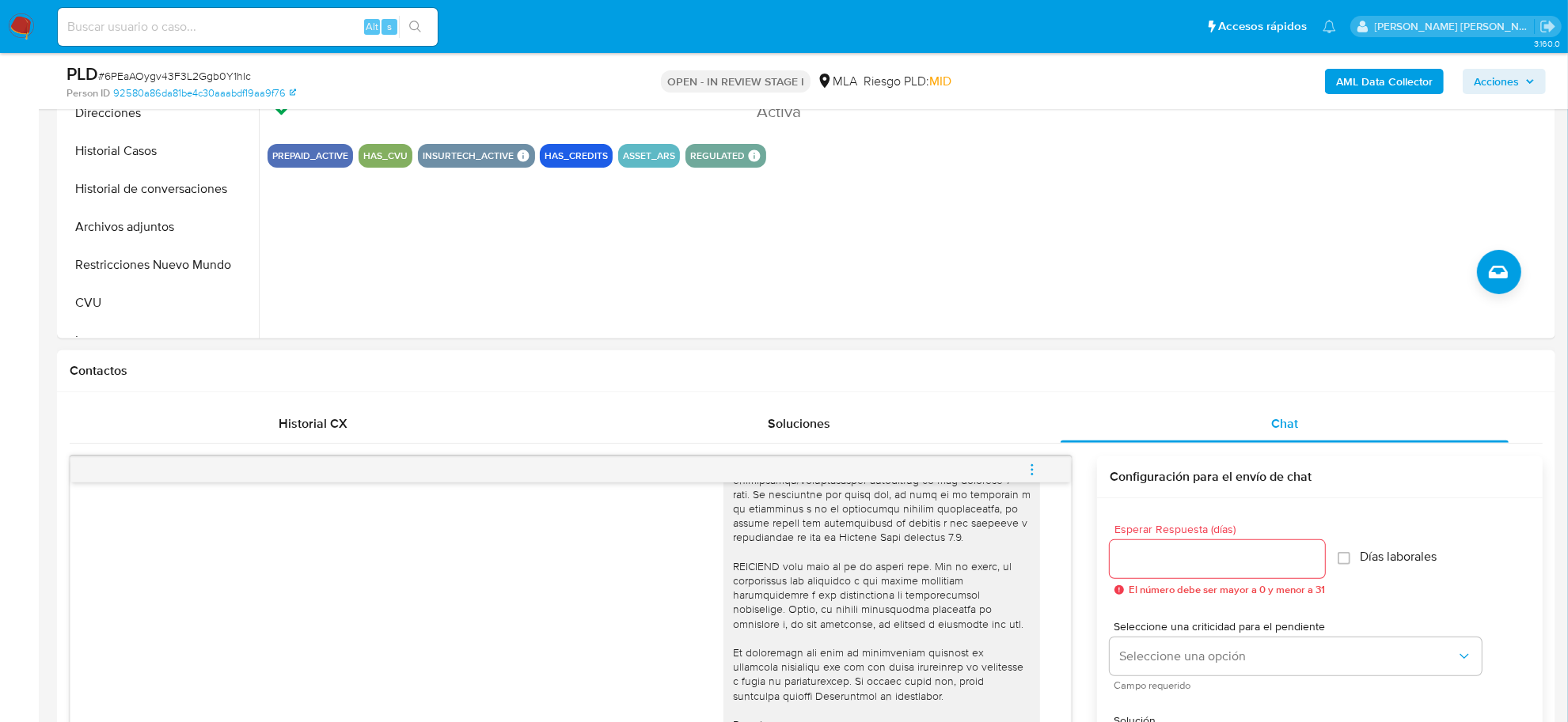
scroll to position [198, 0]
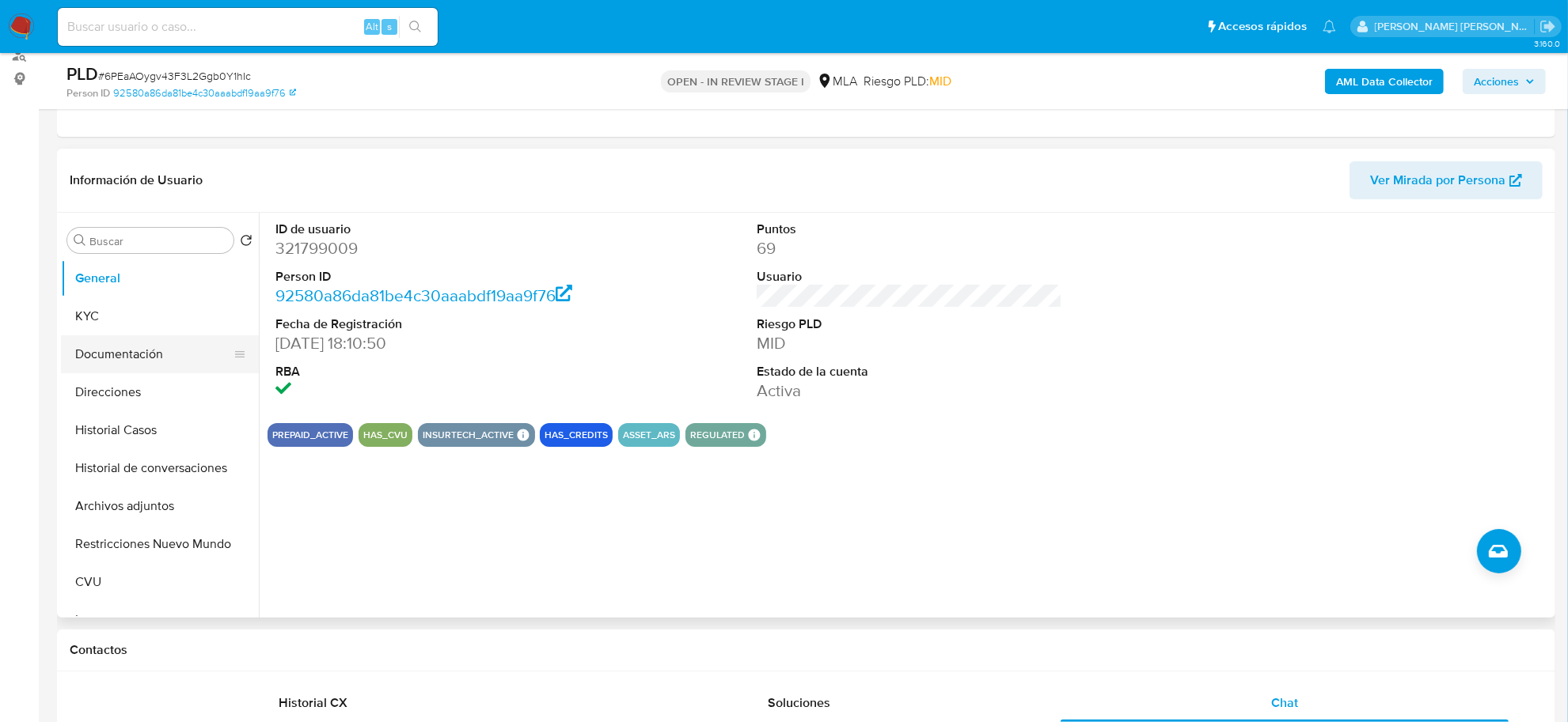
click at [136, 369] on button "Documentación" at bounding box center [154, 354] width 185 height 38
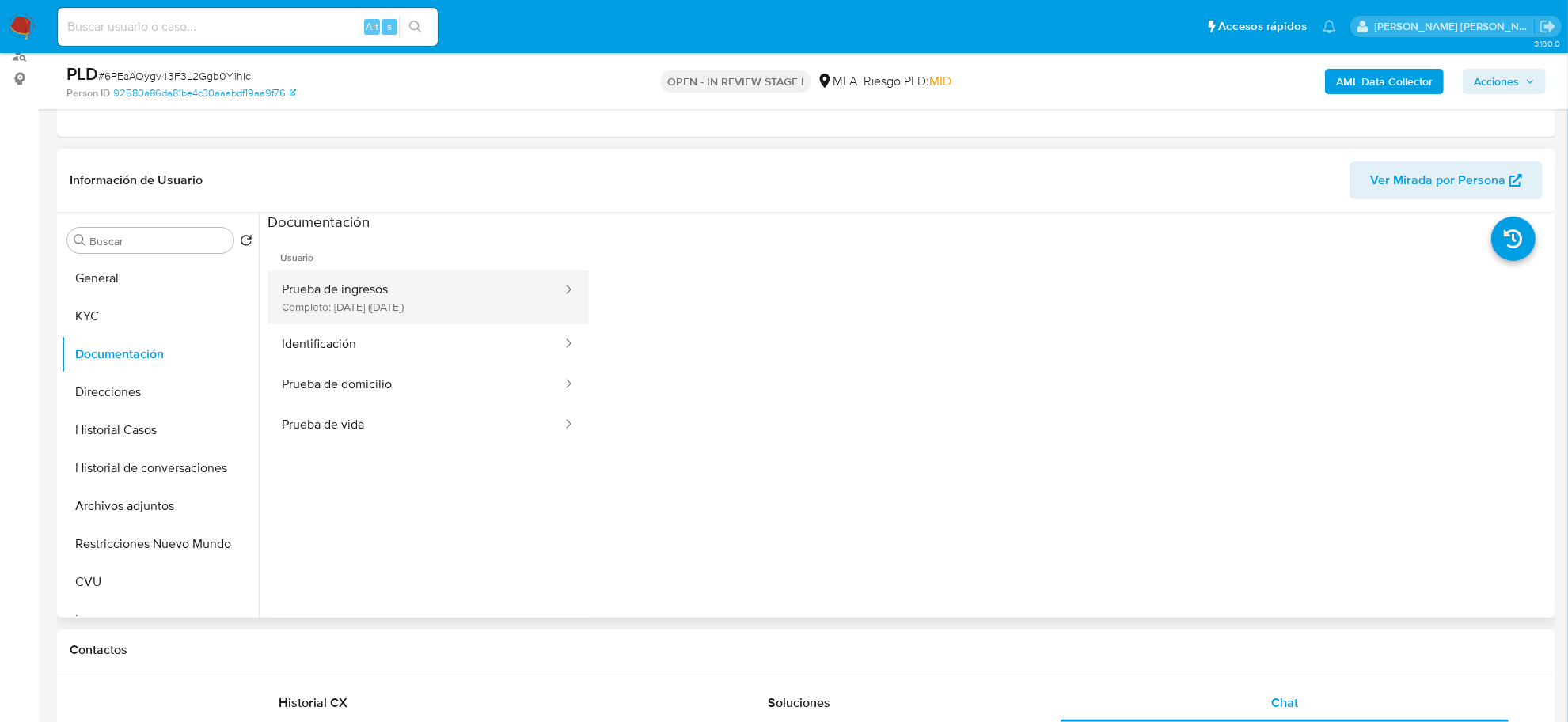
click at [443, 302] on button "Prueba de ingresos Completo: 05/07/2024 (hace un año)" at bounding box center [415, 298] width 296 height 54
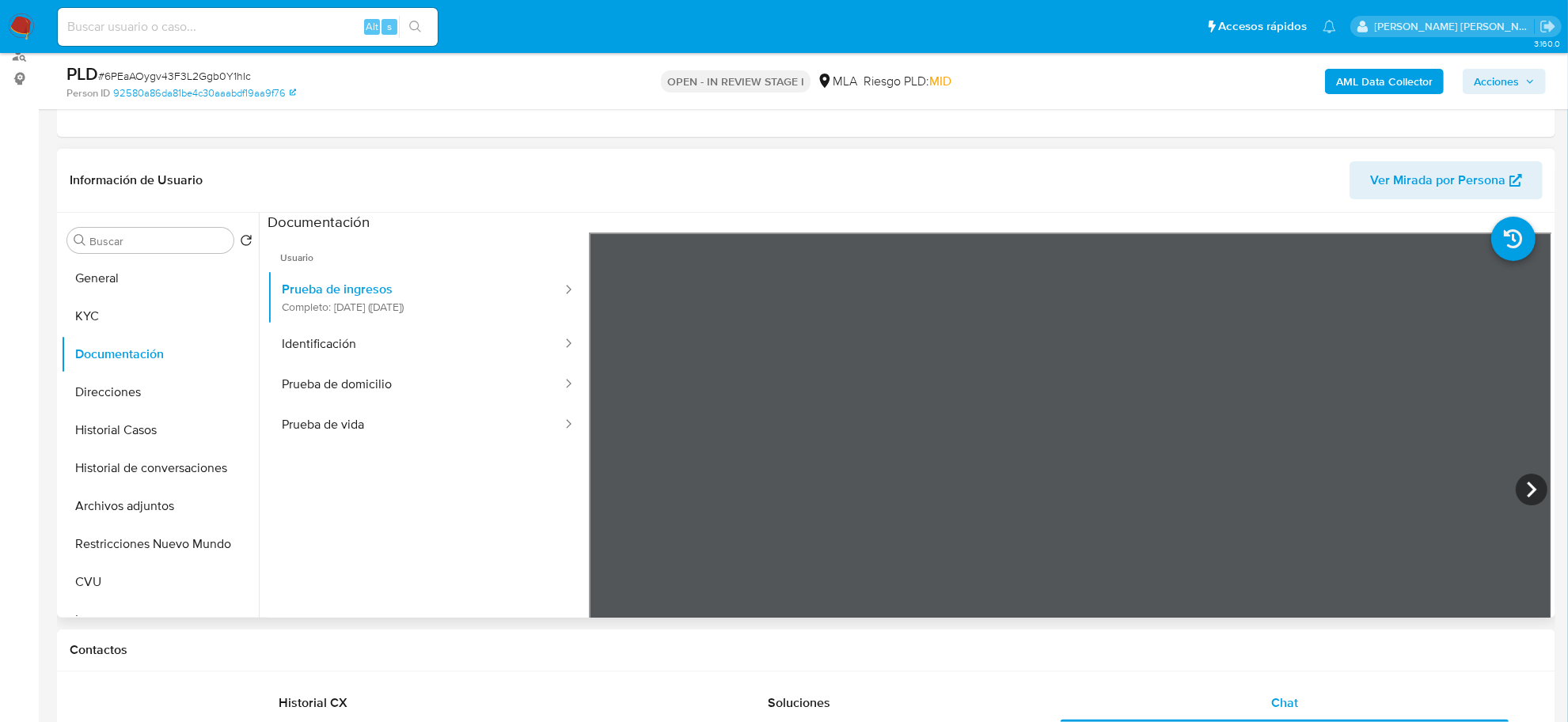
click at [845, 222] on section at bounding box center [909, 475] width 1284 height 526
click at [935, 180] on div "Información de Usuario Ver Mirada por Persona Buscar Volver al orden por defect…" at bounding box center [806, 383] width 1498 height 470
click at [1527, 495] on icon at bounding box center [1531, 490] width 9 height 16
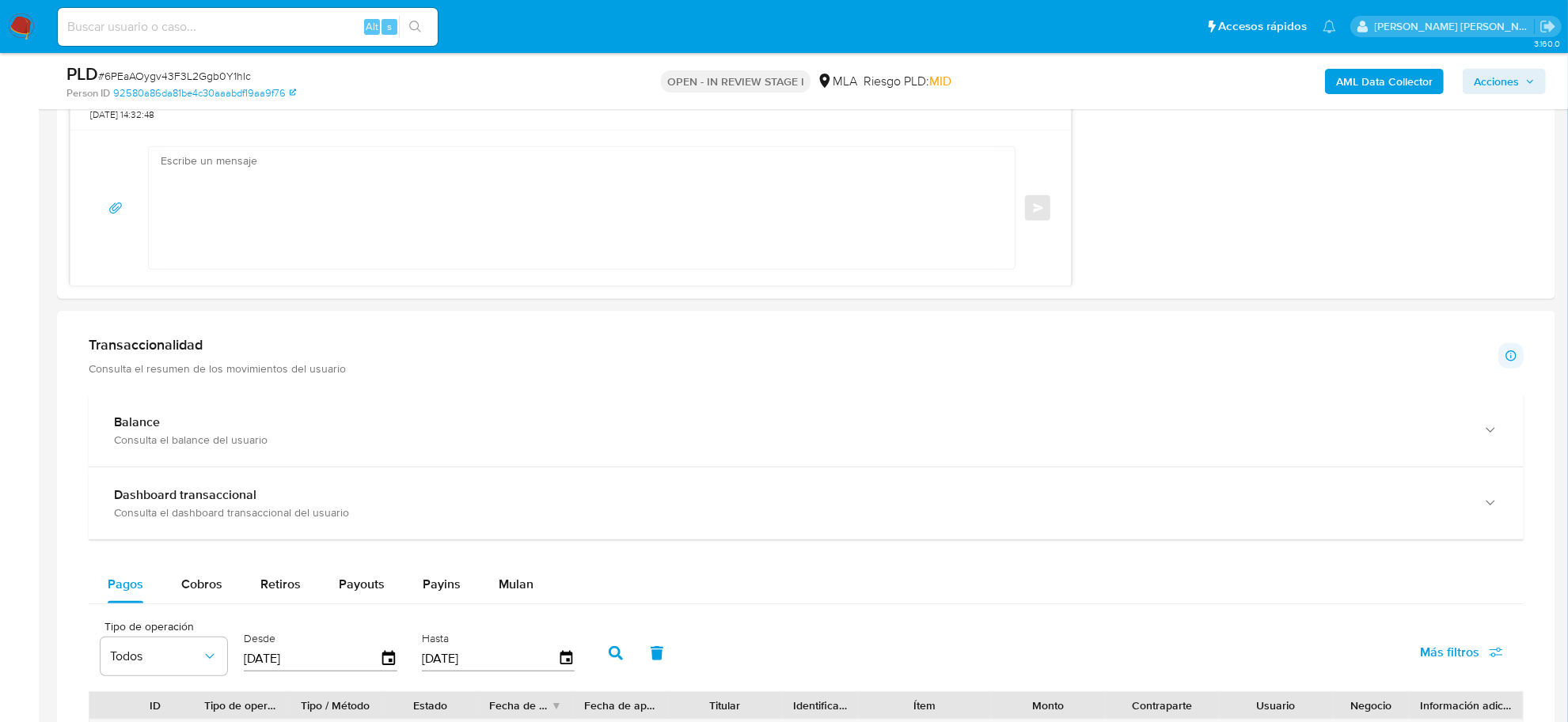
scroll to position [1286, 0]
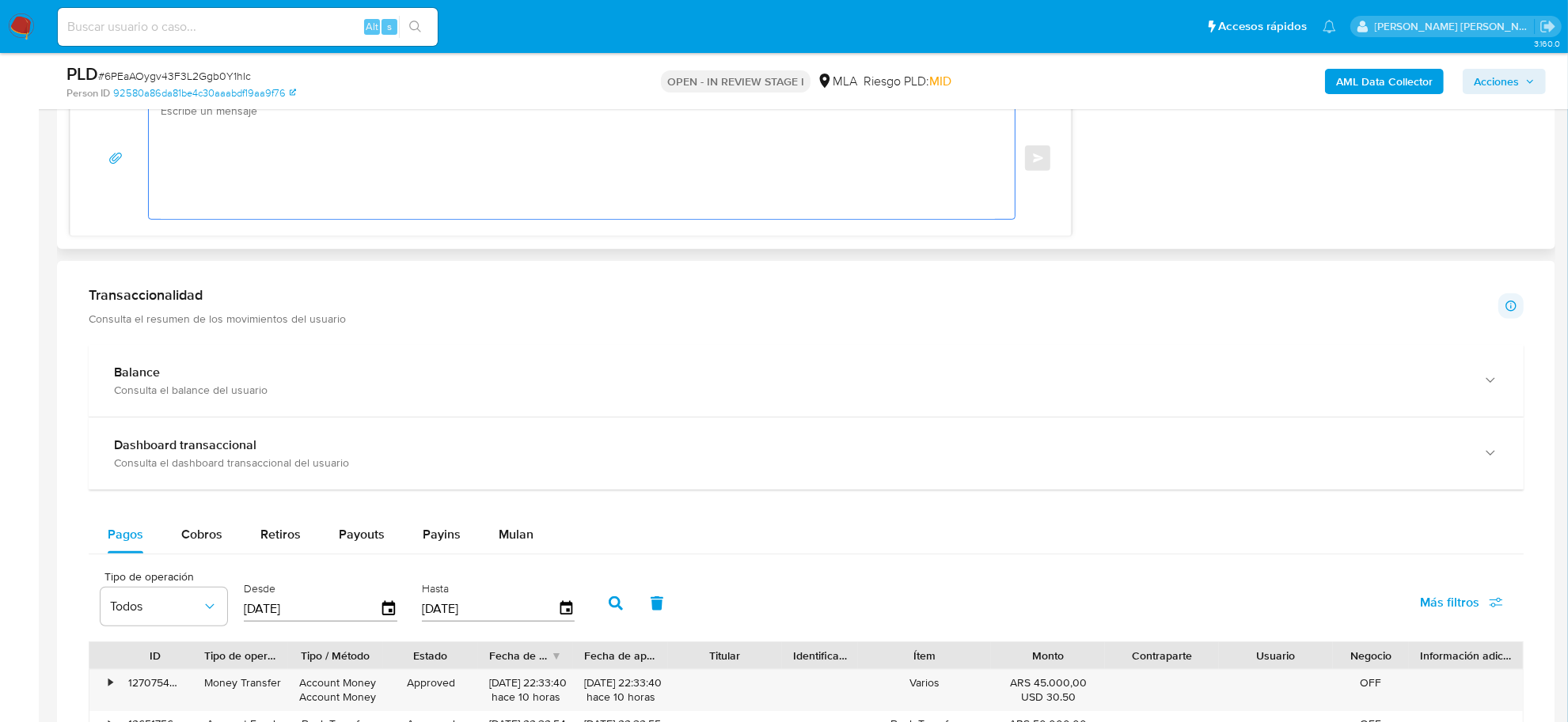
click at [216, 192] on textarea at bounding box center [578, 158] width 835 height 122
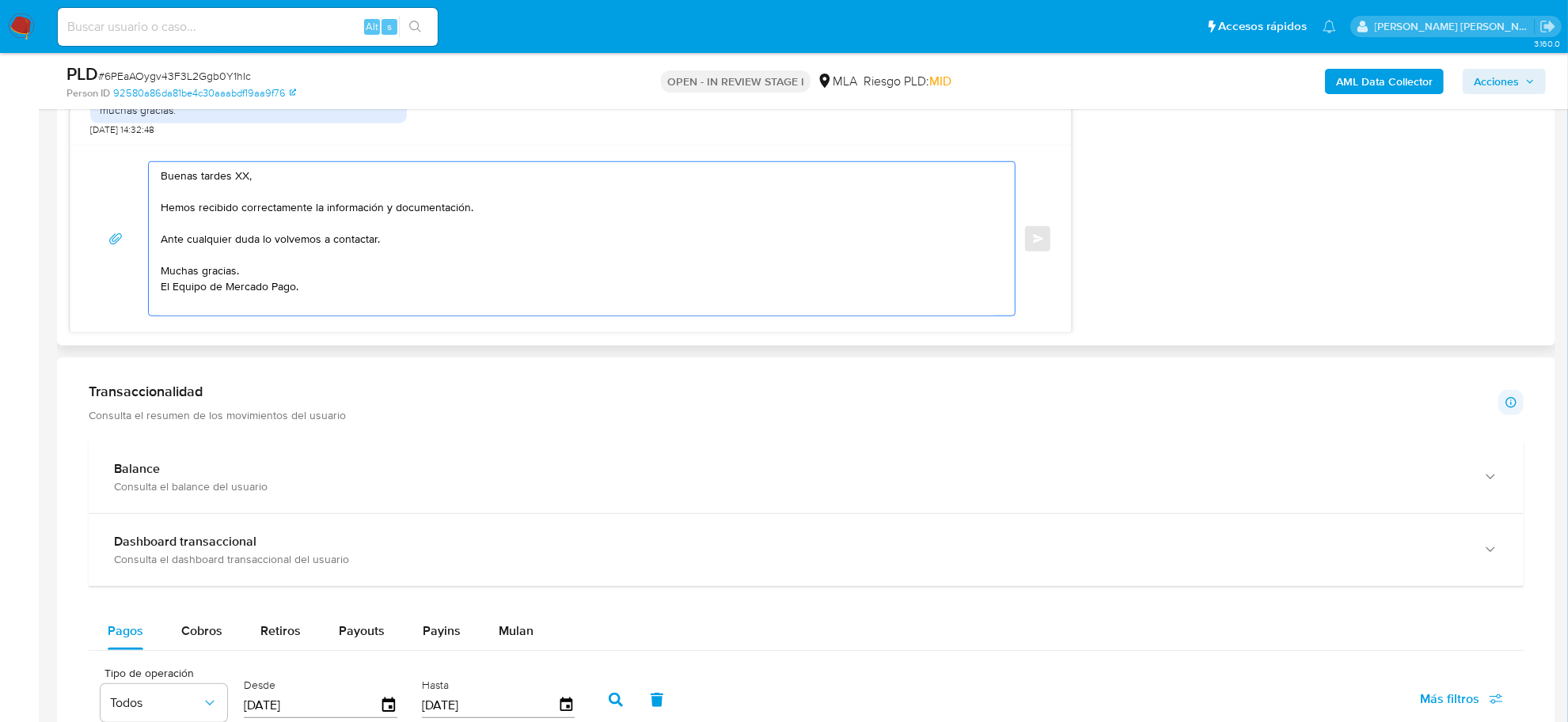
scroll to position [1187, 0]
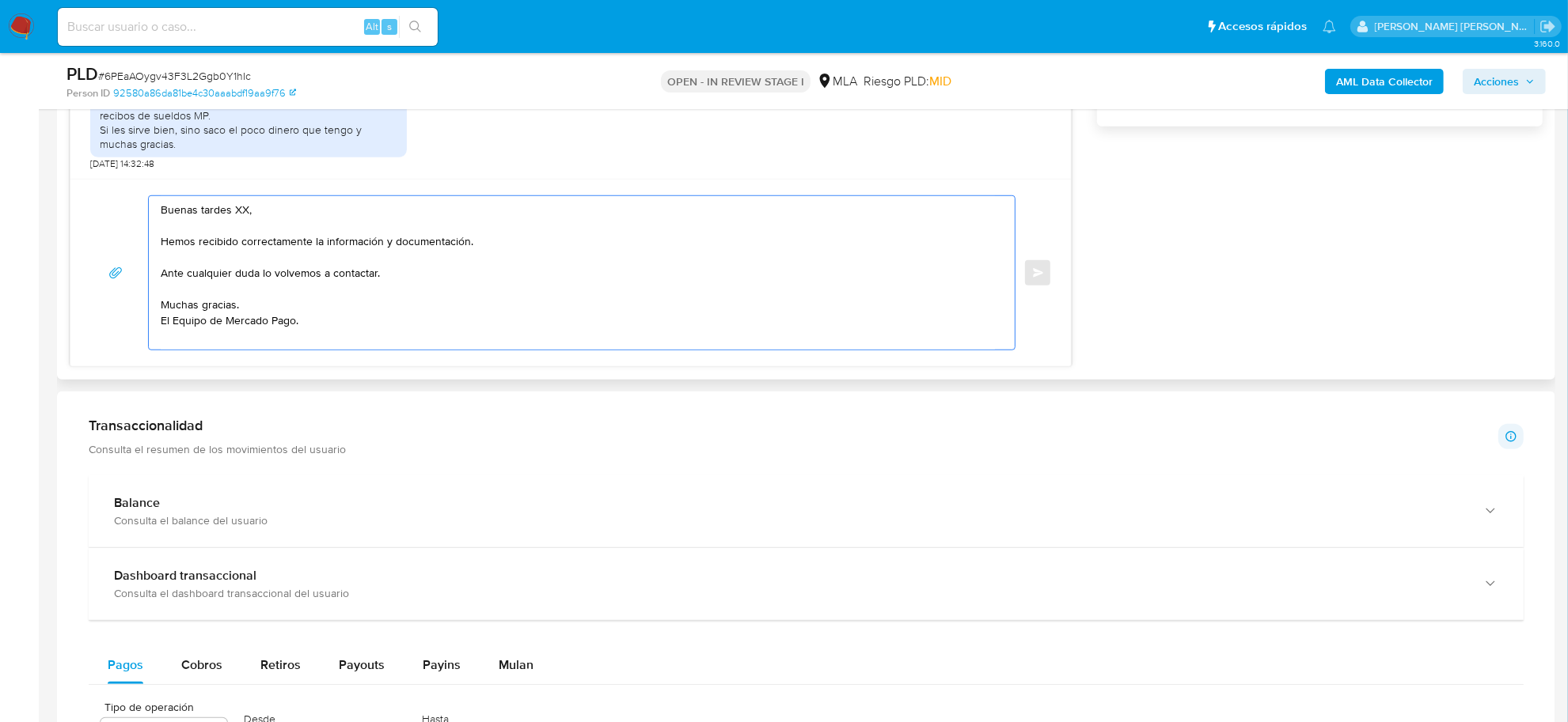
click at [227, 278] on textarea "Buenas tardes XX, Hemos recibido correctamente la información y documentación. …" at bounding box center [578, 273] width 835 height 153
paste textarea "- Celeste Gisela Mansione CUIT 27314316423 (EMPLEADO DE MUNICIPALIDAD DE FLOREN…"
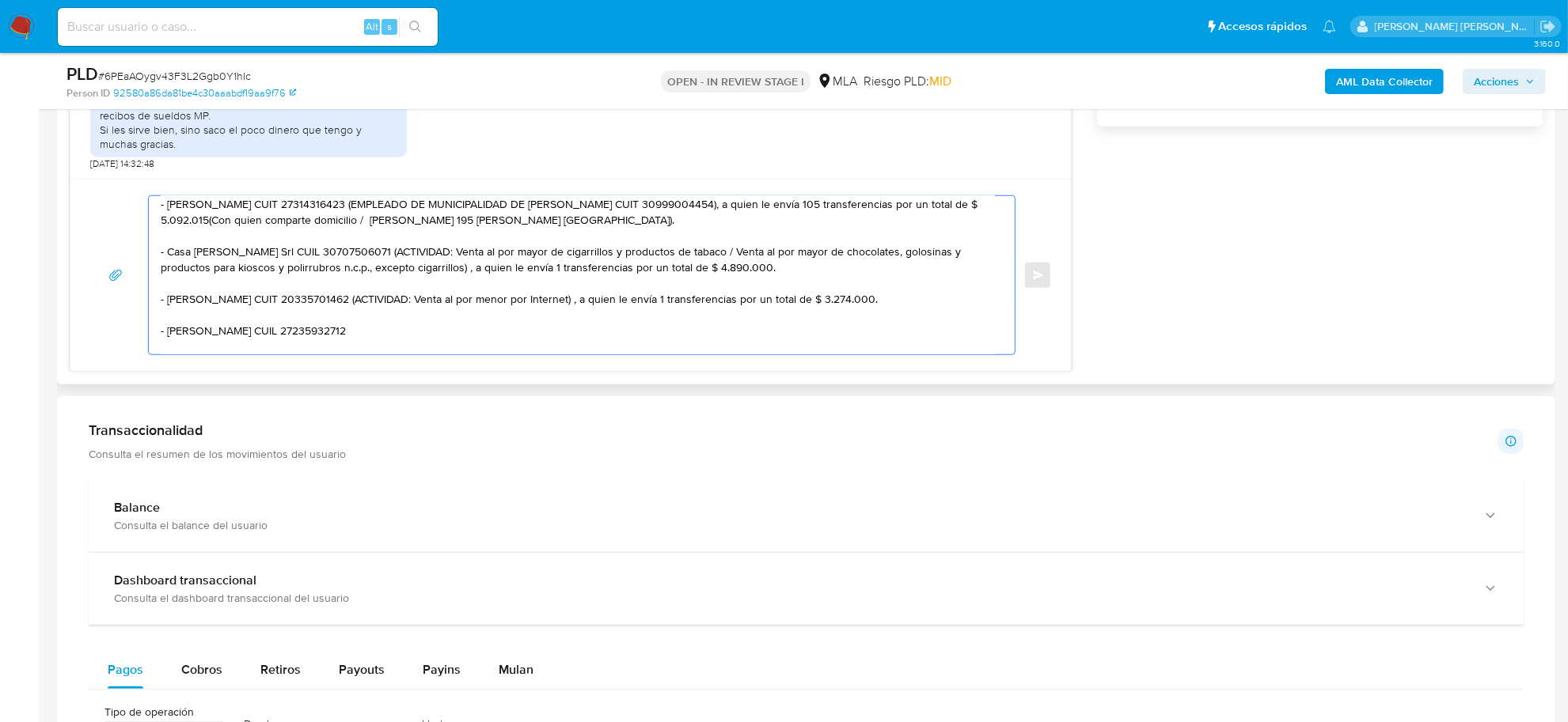
scroll to position [0, 0]
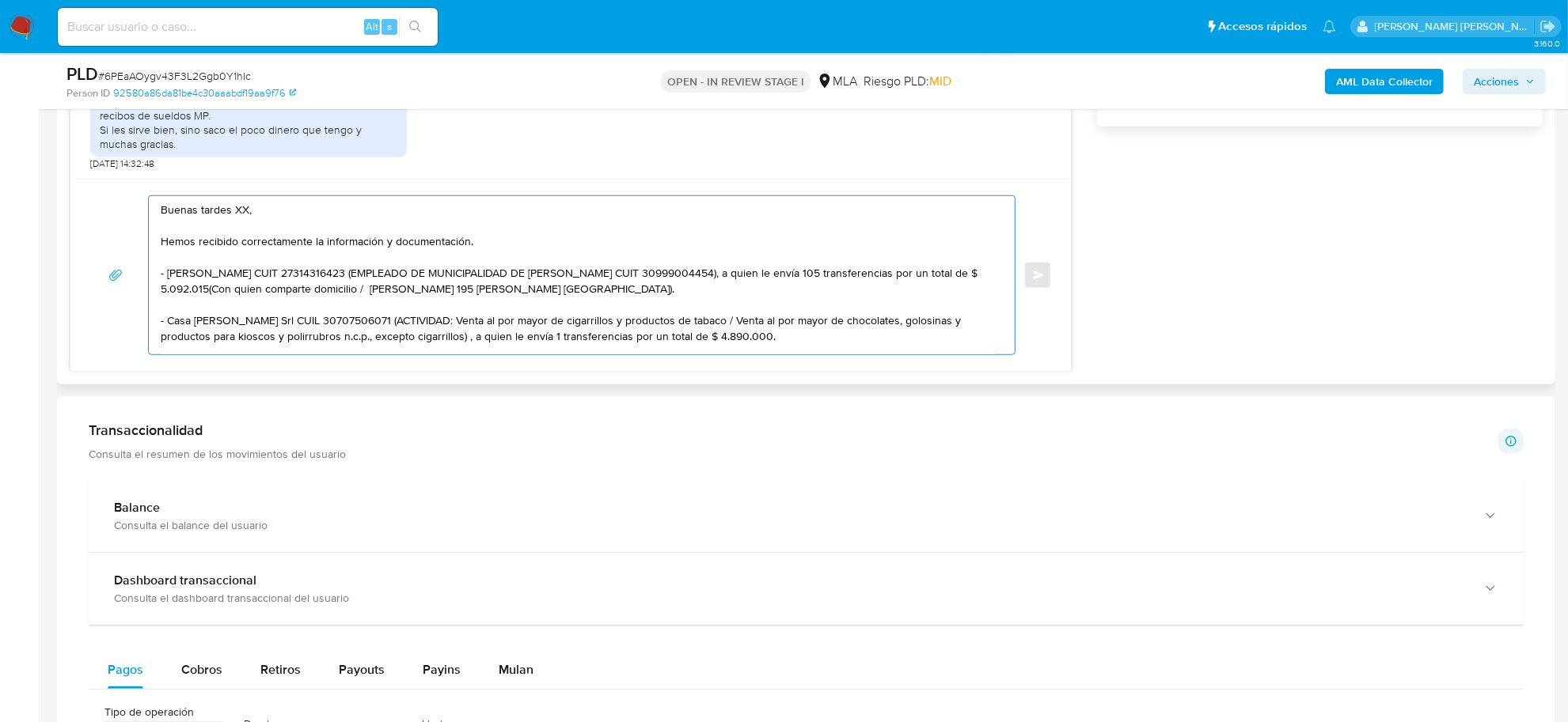
drag, startPoint x: 381, startPoint y: 274, endPoint x: 702, endPoint y: 299, distance: 322.0
click at [702, 299] on textarea "Buenas tardes XX, Hemos recibido correctamente la información y documentación. …" at bounding box center [578, 275] width 835 height 158
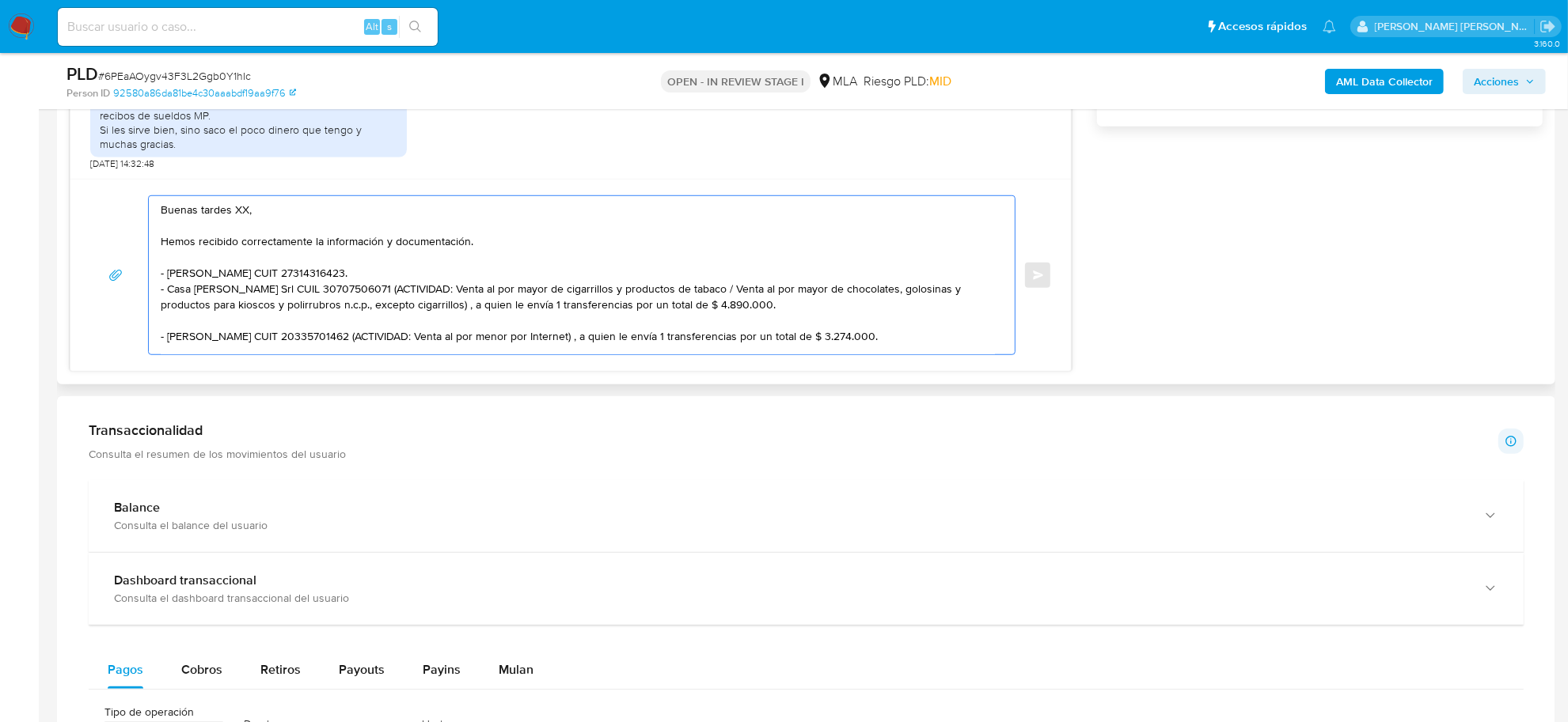
drag, startPoint x: 333, startPoint y: 288, endPoint x: 731, endPoint y: 298, distance: 398.1
click at [731, 298] on textarea "Buenas tardes XX, Hemos recibido correctamente la información y documentación. …" at bounding box center [578, 275] width 835 height 158
drag, startPoint x: 332, startPoint y: 293, endPoint x: 344, endPoint y: 304, distance: 16.3
click at [344, 304] on textarea "Buenas tardes XX, Hemos recibido correctamente la información y documentación. …" at bounding box center [578, 275] width 835 height 158
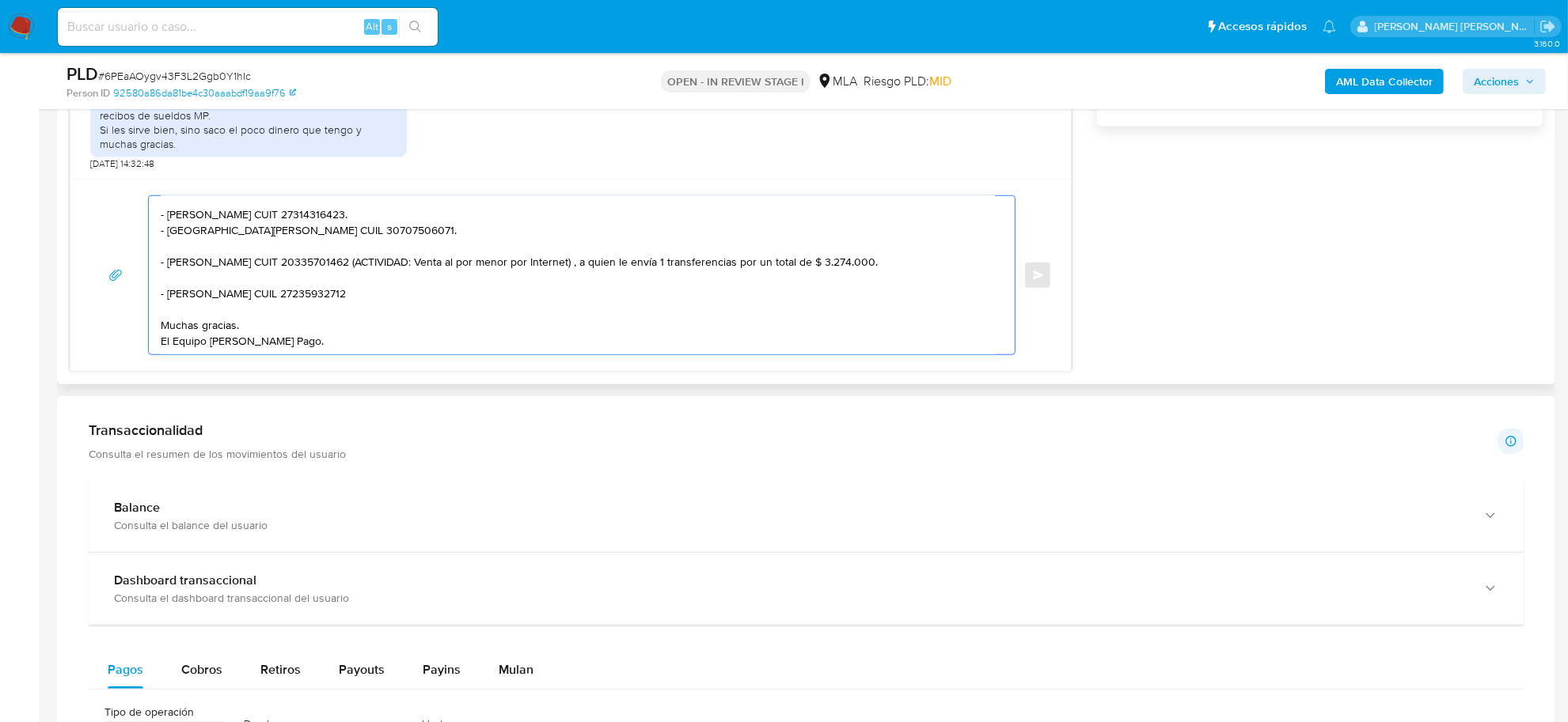
scroll to position [74, 0]
drag, startPoint x: 366, startPoint y: 323, endPoint x: 503, endPoint y: 268, distance: 147.6
click at [503, 268] on textarea "Buenas tardes XX, Hemos recibido correctamente la información y documentación. …" at bounding box center [578, 275] width 835 height 158
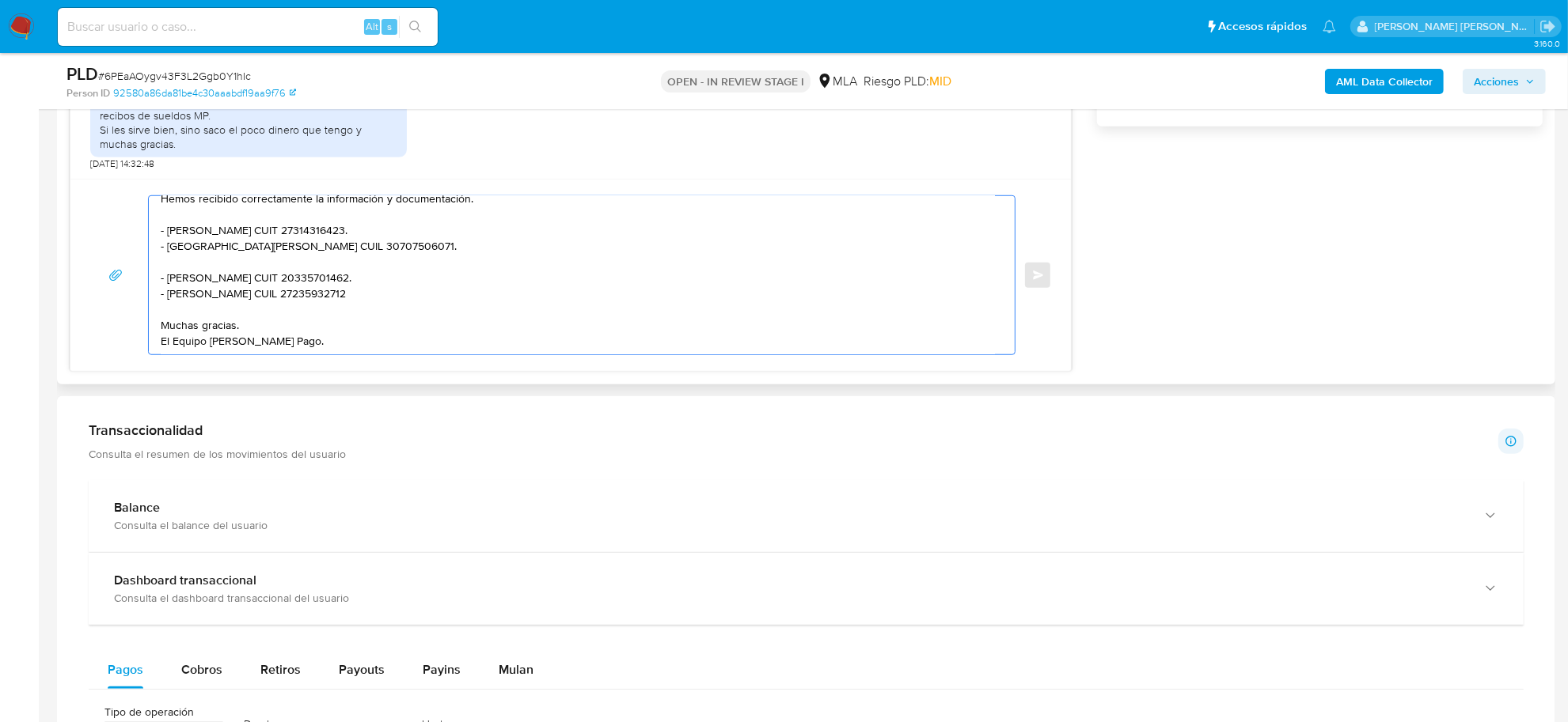
scroll to position [58, 0]
click at [421, 282] on textarea "Buenas tardes XX, Hemos recibido correctamente la información y documentación. …" at bounding box center [578, 275] width 835 height 158
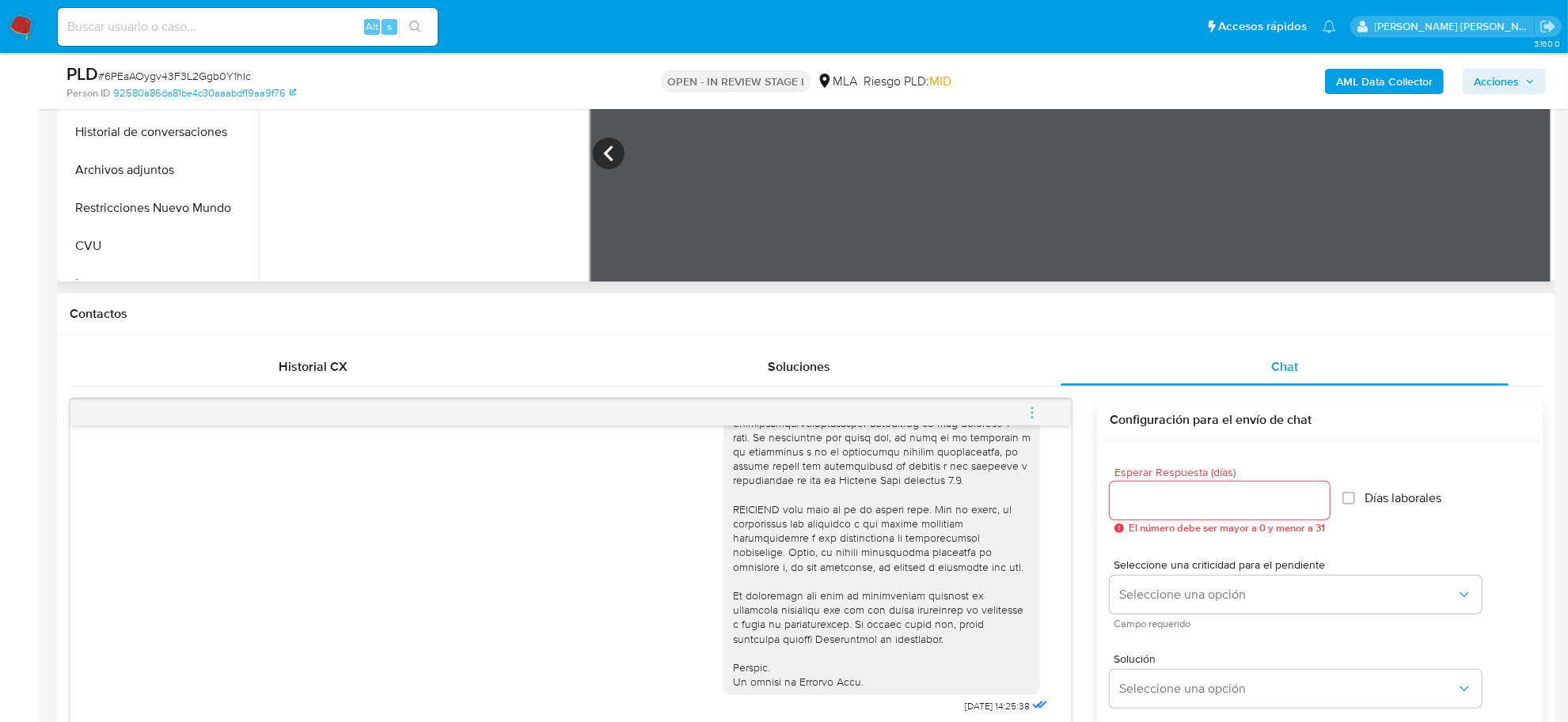
scroll to position [297, 0]
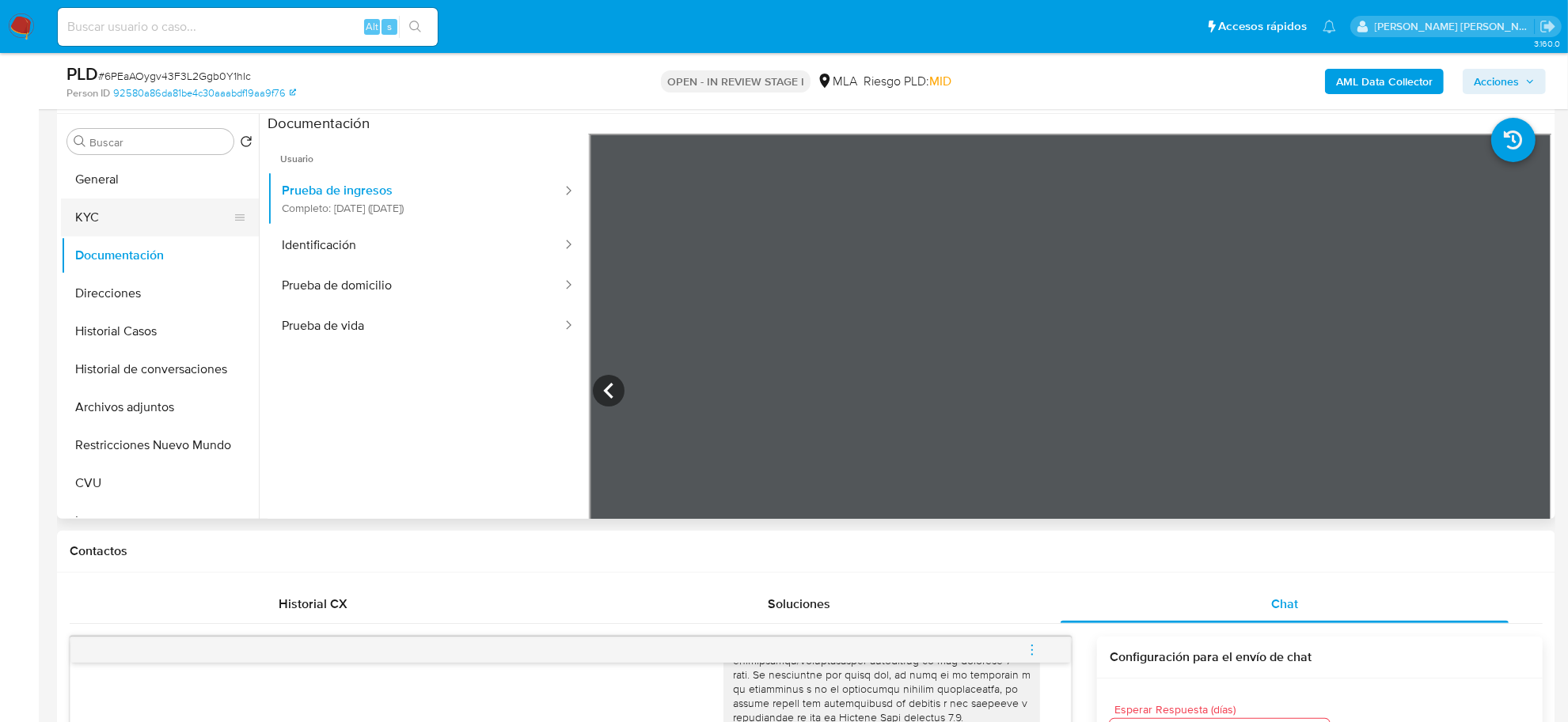
click at [89, 207] on button "KYC" at bounding box center [154, 217] width 185 height 38
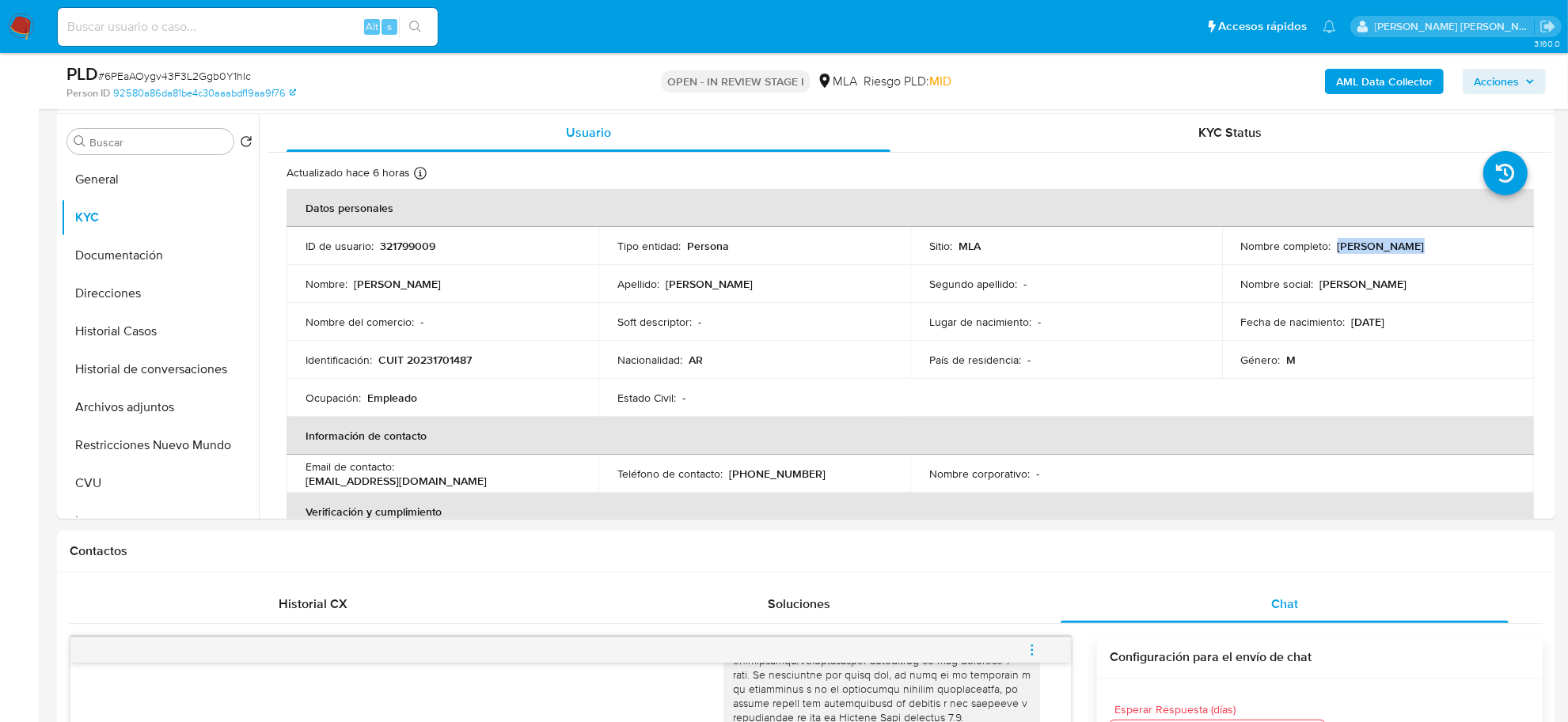
drag, startPoint x: 1334, startPoint y: 246, endPoint x: 1406, endPoint y: 249, distance: 72.1
click at [1406, 249] on p "Néstor Damián Benitez" at bounding box center [1382, 246] width 87 height 14
copy p "Néstor Damián"
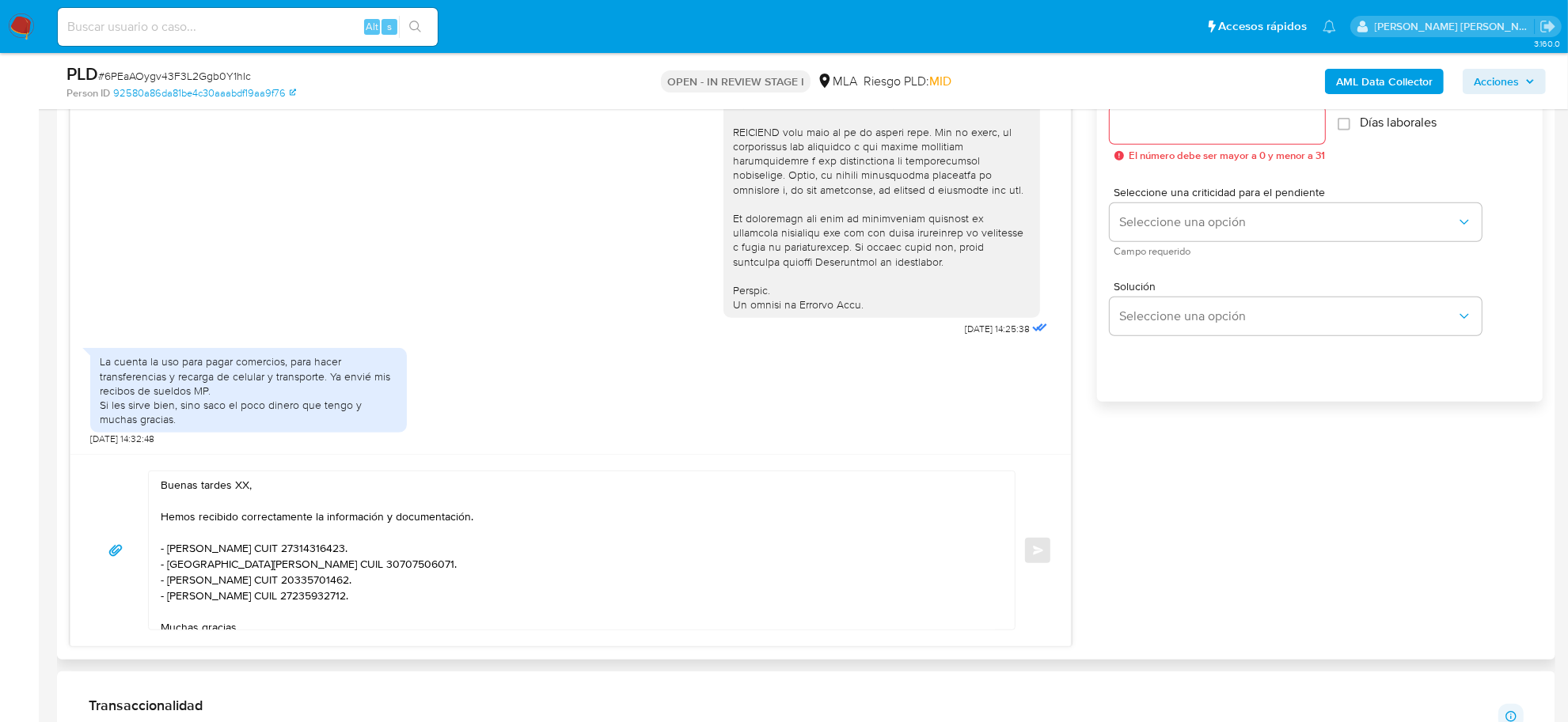
scroll to position [1088, 0]
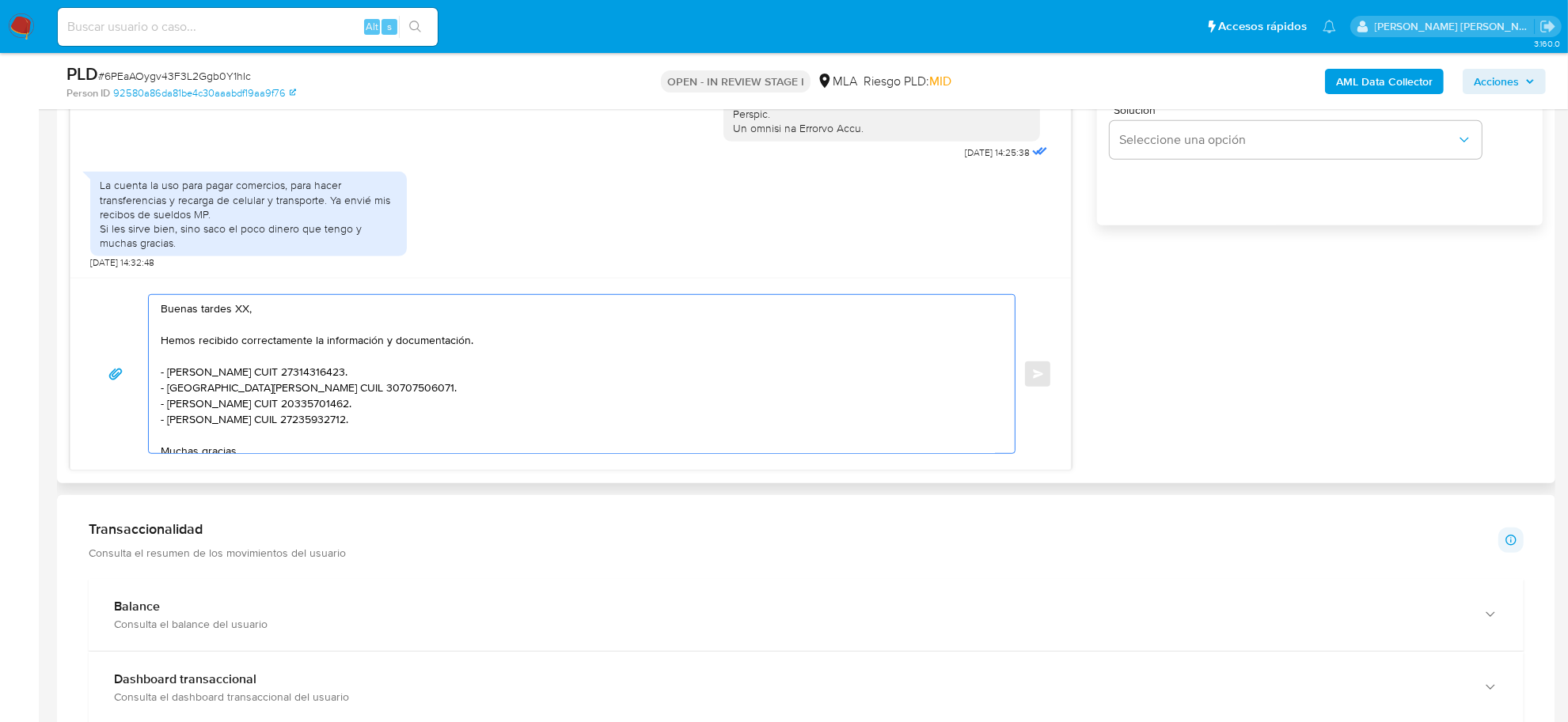
drag, startPoint x: 247, startPoint y: 307, endPoint x: 183, endPoint y: 314, distance: 64.4
paste textarea "Néstor Damián"
drag, startPoint x: 382, startPoint y: 341, endPoint x: 483, endPoint y: 337, distance: 101.1
click at [483, 337] on textarea "Buen día Néstor Damián, Hemos recibido correctamente la información y documenta…" at bounding box center [578, 374] width 835 height 158
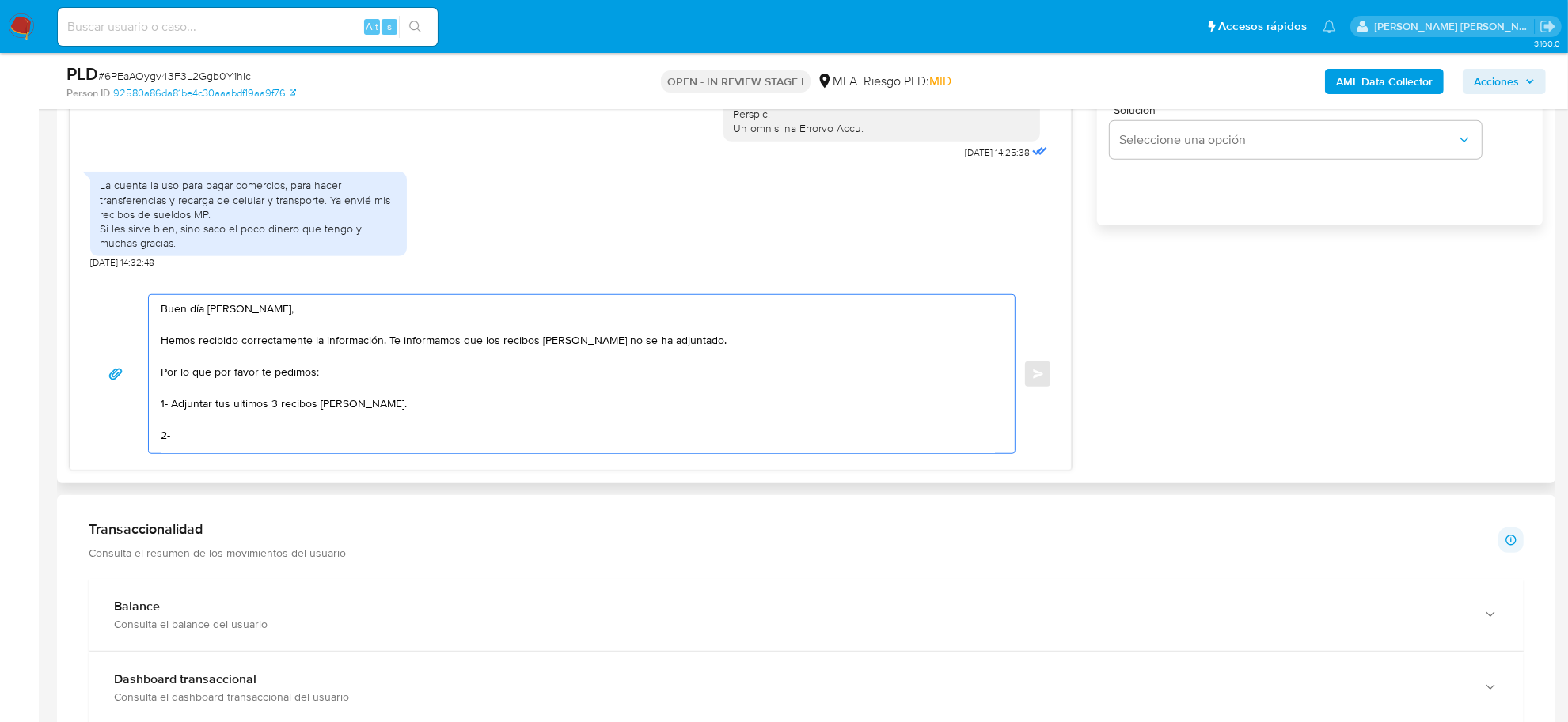
paste textarea "vínculo con las siguientes contrapartes con las que operaste, el motivo de las …"
click at [178, 438] on textarea "Buen día Néstor Damián, Hemos recibido correctamente la información. Te informa…" at bounding box center [578, 374] width 835 height 158
click at [472, 438] on textarea "Buen día Néstor Damián, Hemos recibido correctamente la información. Te informa…" at bounding box center [578, 374] width 835 height 158
click at [638, 437] on textarea "Buen día Néstor Damián, Hemos recibido correctamente la información. Te informa…" at bounding box center [578, 374] width 835 height 158
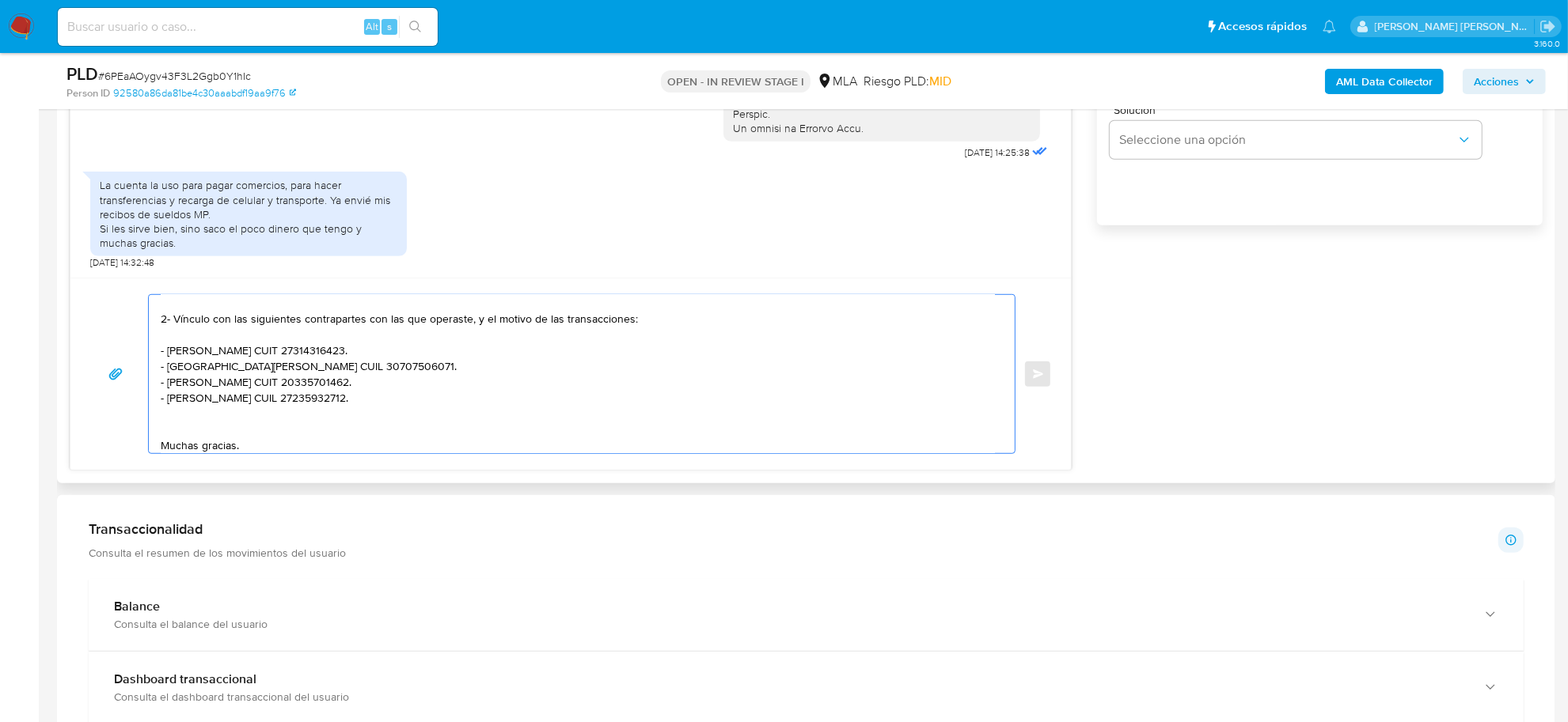
scroll to position [153, 0]
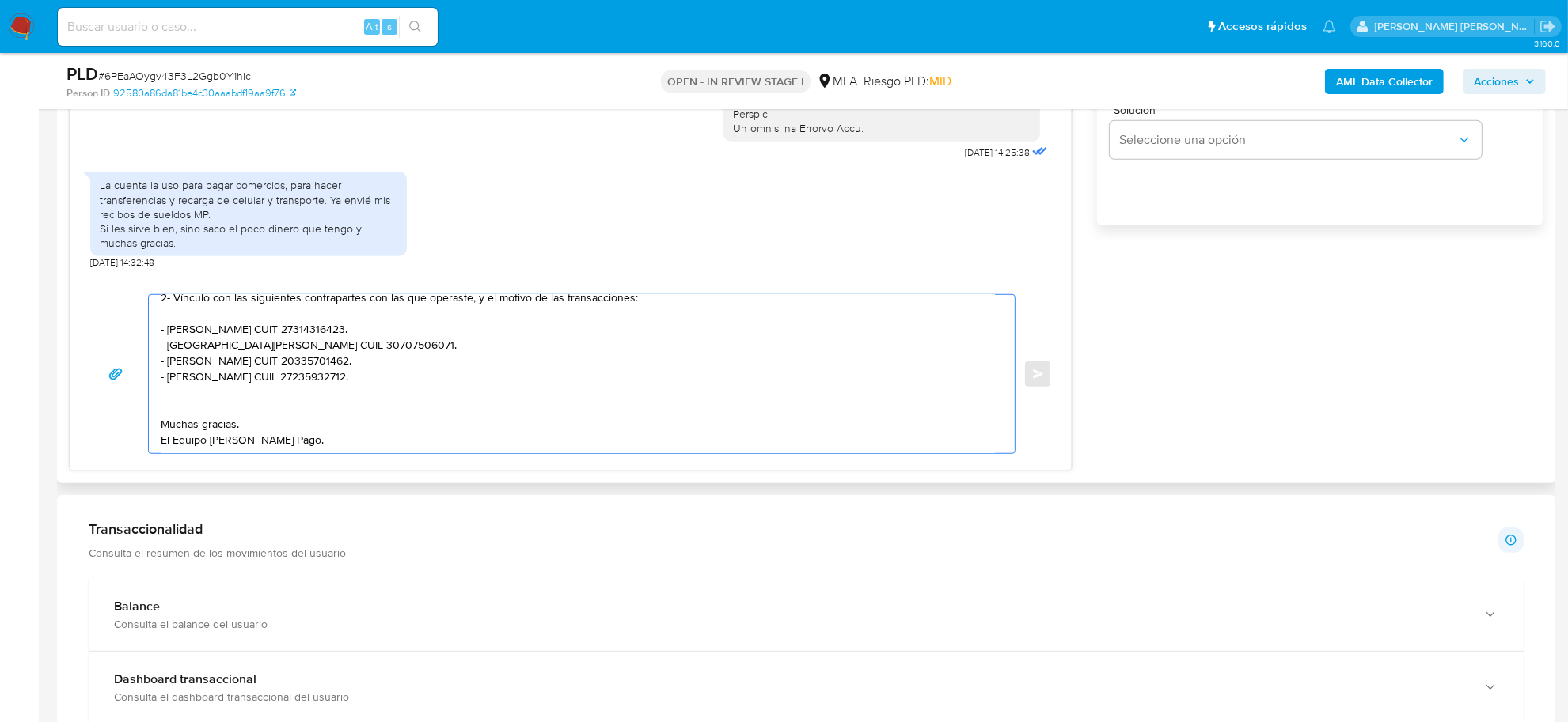
drag, startPoint x: 262, startPoint y: 444, endPoint x: 155, endPoint y: 400, distance: 115.7
click at [155, 400] on div "Buen día Néstor Damián, Hemos recibido correctamente la información. Te informa…" at bounding box center [577, 374] width 858 height 158
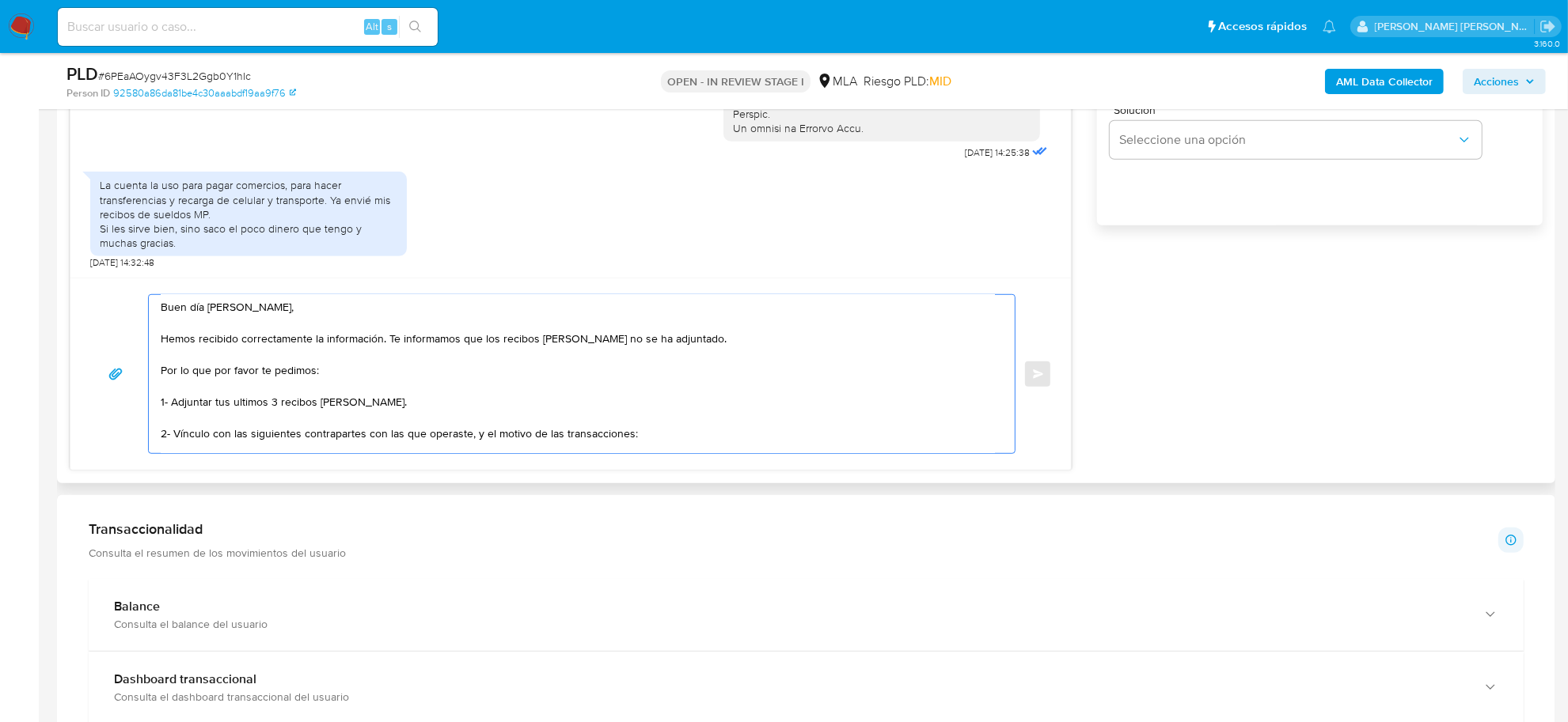
scroll to position [0, 0]
click at [171, 339] on textarea "Buen día Néstor Damián, Hemos recibido correctamente la información. Te informa…" at bounding box center [578, 374] width 835 height 158
paste textarea "Muchas gracias."
click at [468, 342] on textarea "Buen día Néstor Damián, Muchas gracias, hemos recibido correctamente la informa…" at bounding box center [578, 374] width 835 height 158
drag, startPoint x: 559, startPoint y: 346, endPoint x: 469, endPoint y: 342, distance: 90.1
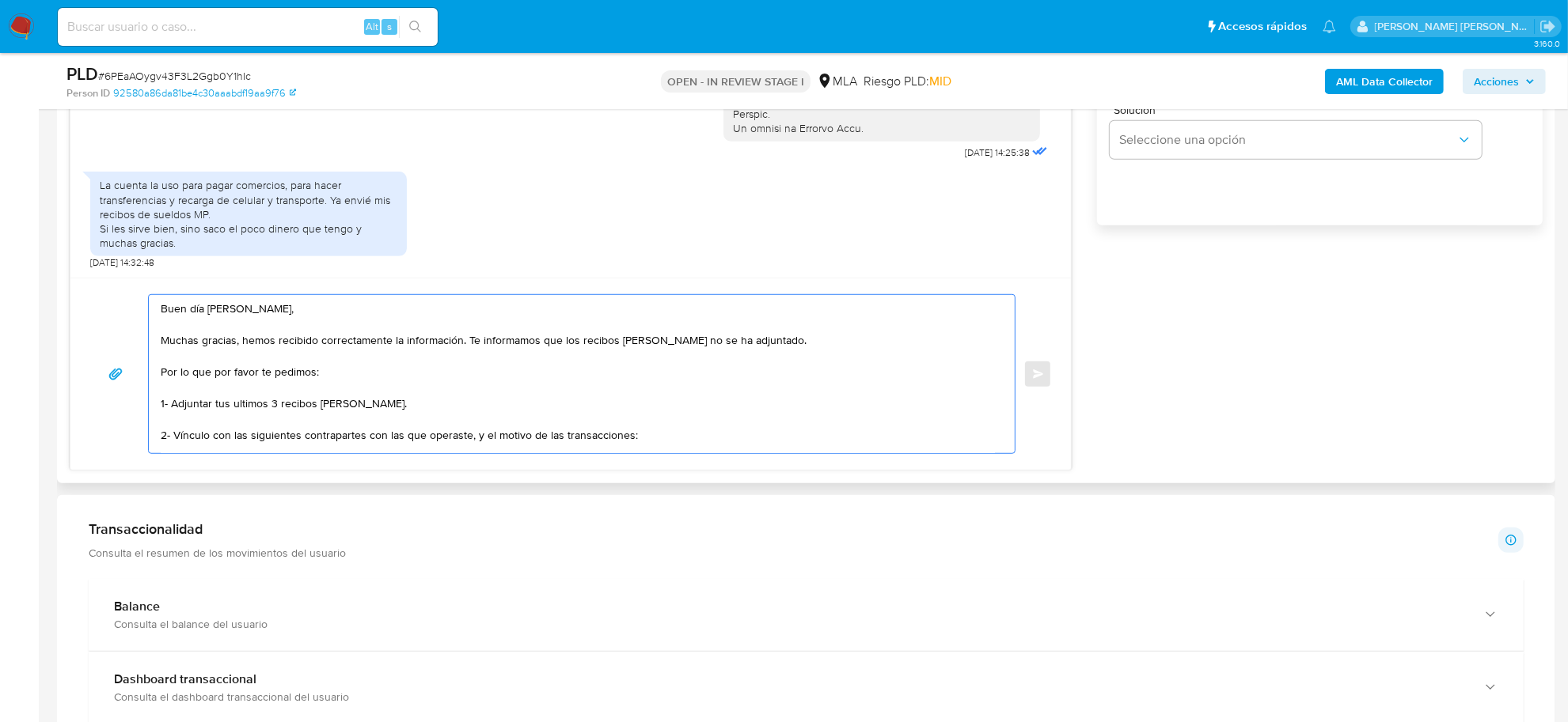
click at [469, 342] on textarea "Buen día Néstor Damián, Muchas gracias, hemos recibido correctamente la informa…" at bounding box center [578, 374] width 835 height 158
click at [469, 343] on textarea "Buen día Néstor Damián, Muchas gracias, hemos recibido correctamente la informa…" at bounding box center [578, 374] width 835 height 158
click at [162, 409] on textarea "Buen día Néstor Damián, Muchas gracias, hemos recibido correctamente la informa…" at bounding box center [578, 374] width 835 height 158
click at [235, 408] on textarea "Buen día Néstor Damián, Muchas gracias, hemos recibido correctamente la informa…" at bounding box center [578, 374] width 835 height 158
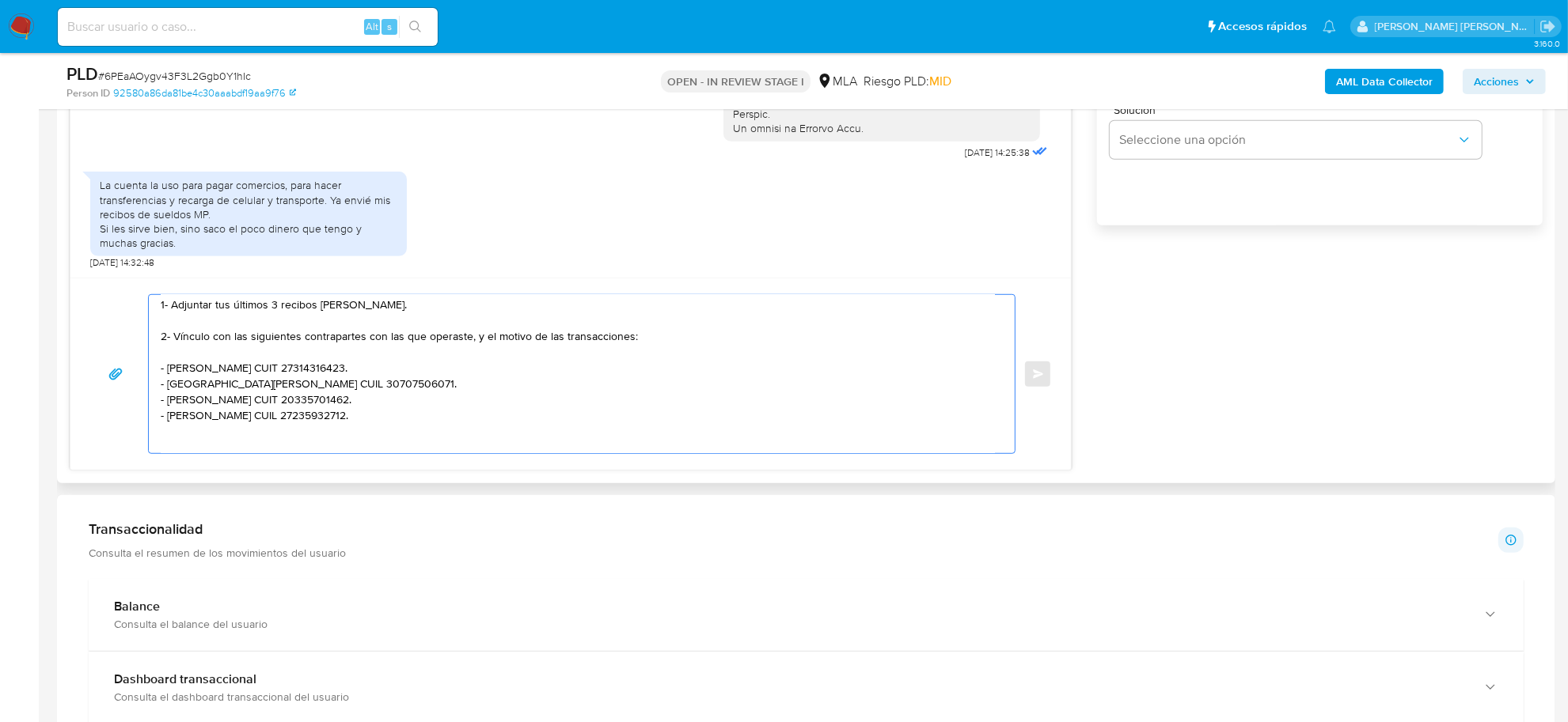
scroll to position [137, 0]
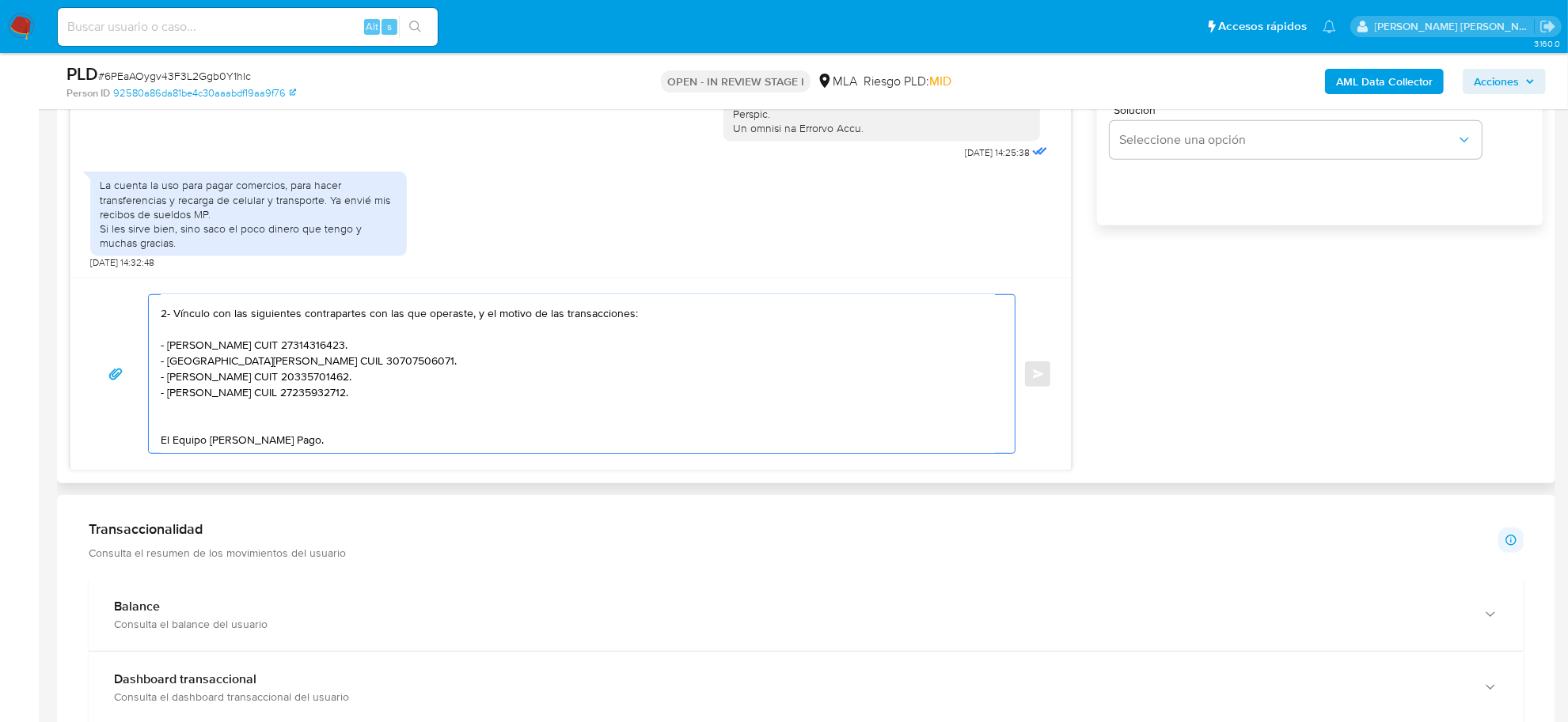
click at [251, 413] on textarea "Buen día Néstor Damián, Muchas gracias, hemos recibido correctamente la informa…" at bounding box center [578, 374] width 835 height 158
paste textarea "Es importante que sepas que, en caso de no responder a lo solicitado o si lo pr…"
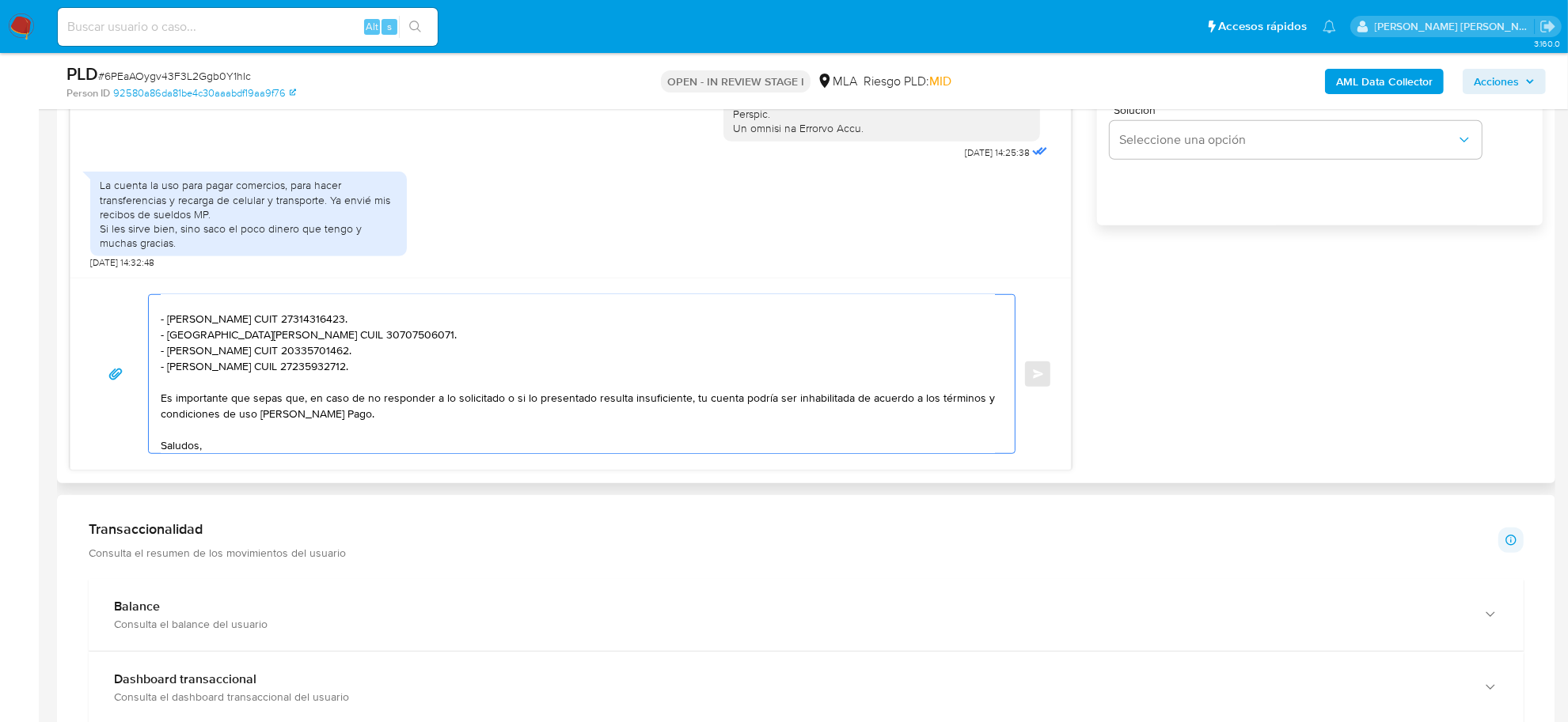
scroll to position [164, 0]
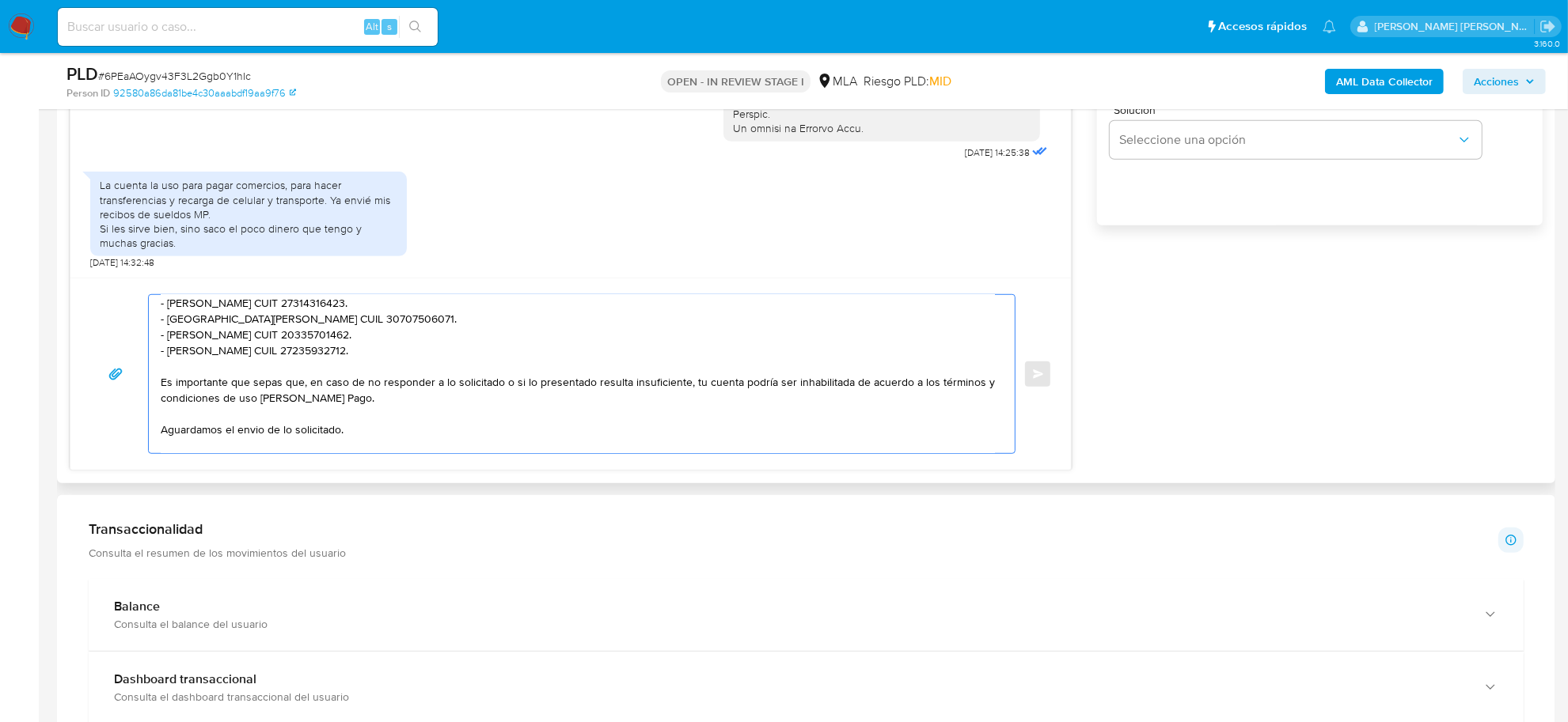
click at [256, 439] on textarea "Buen día Néstor Damián, Muchas gracias, hemos recibido correctamente la informa…" at bounding box center [578, 374] width 835 height 158
drag, startPoint x: 256, startPoint y: 439, endPoint x: 247, endPoint y: 426, distance: 15.8
click at [227, 371] on textarea "Buen día Néstor Damián, Muchas gracias, hemos recibido correctamente la informa…" at bounding box center [578, 374] width 835 height 158
click at [253, 431] on textarea "Buen día Néstor Damián, Muchas gracias, hemos recibido correctamente la informa…" at bounding box center [578, 374] width 835 height 158
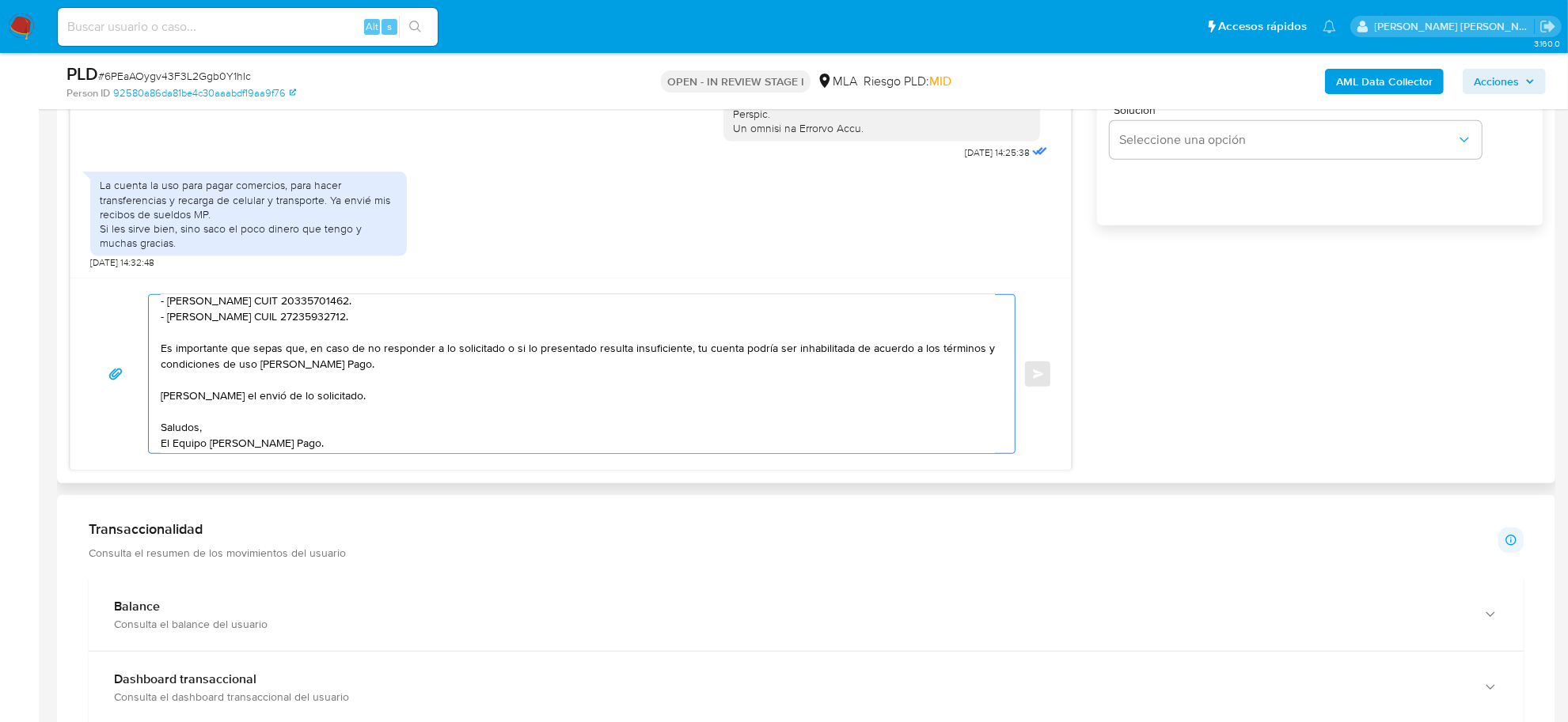
scroll to position [216, 0]
click at [293, 451] on textarea "Buen día Néstor Damián, Muchas gracias, hemos recibido correctamente la informa…" at bounding box center [578, 374] width 835 height 158
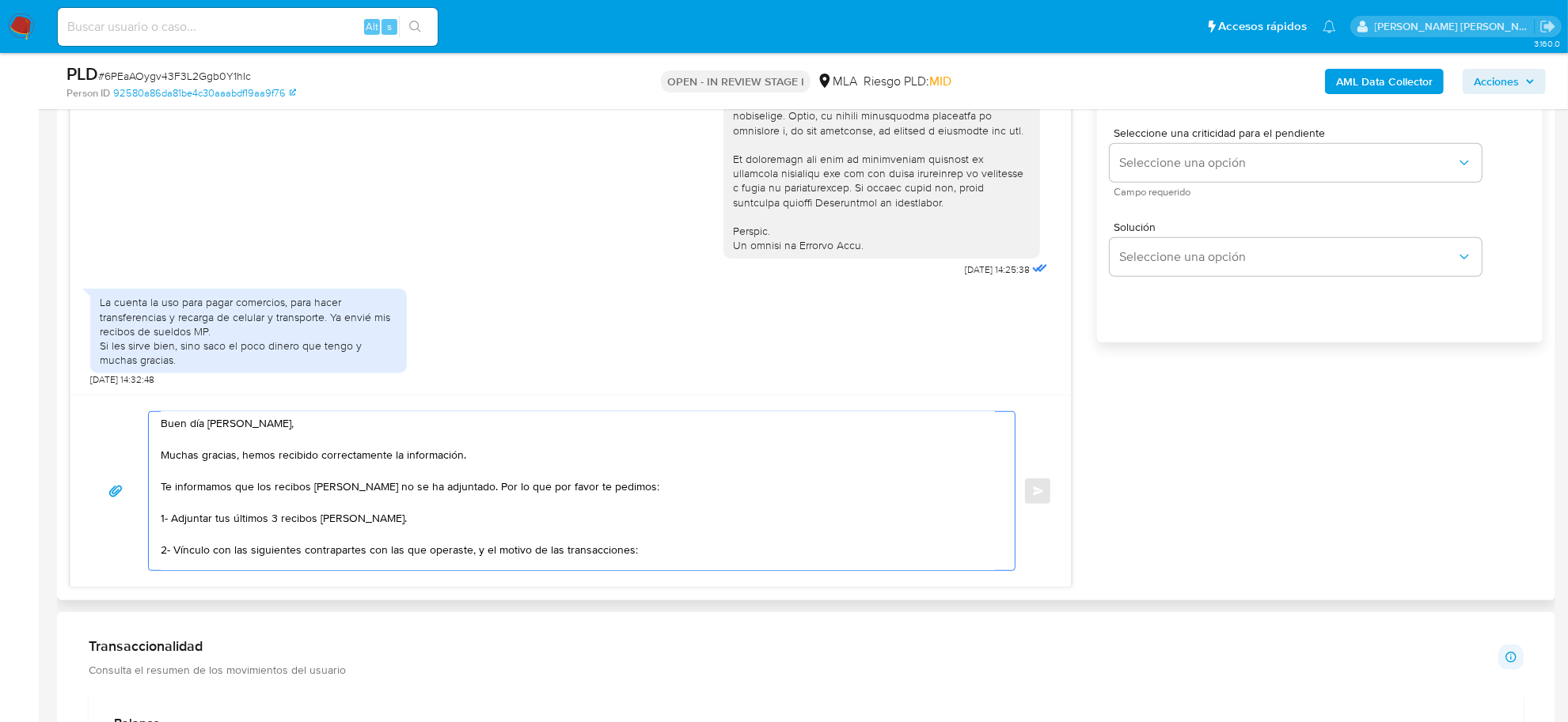
scroll to position [693, 0]
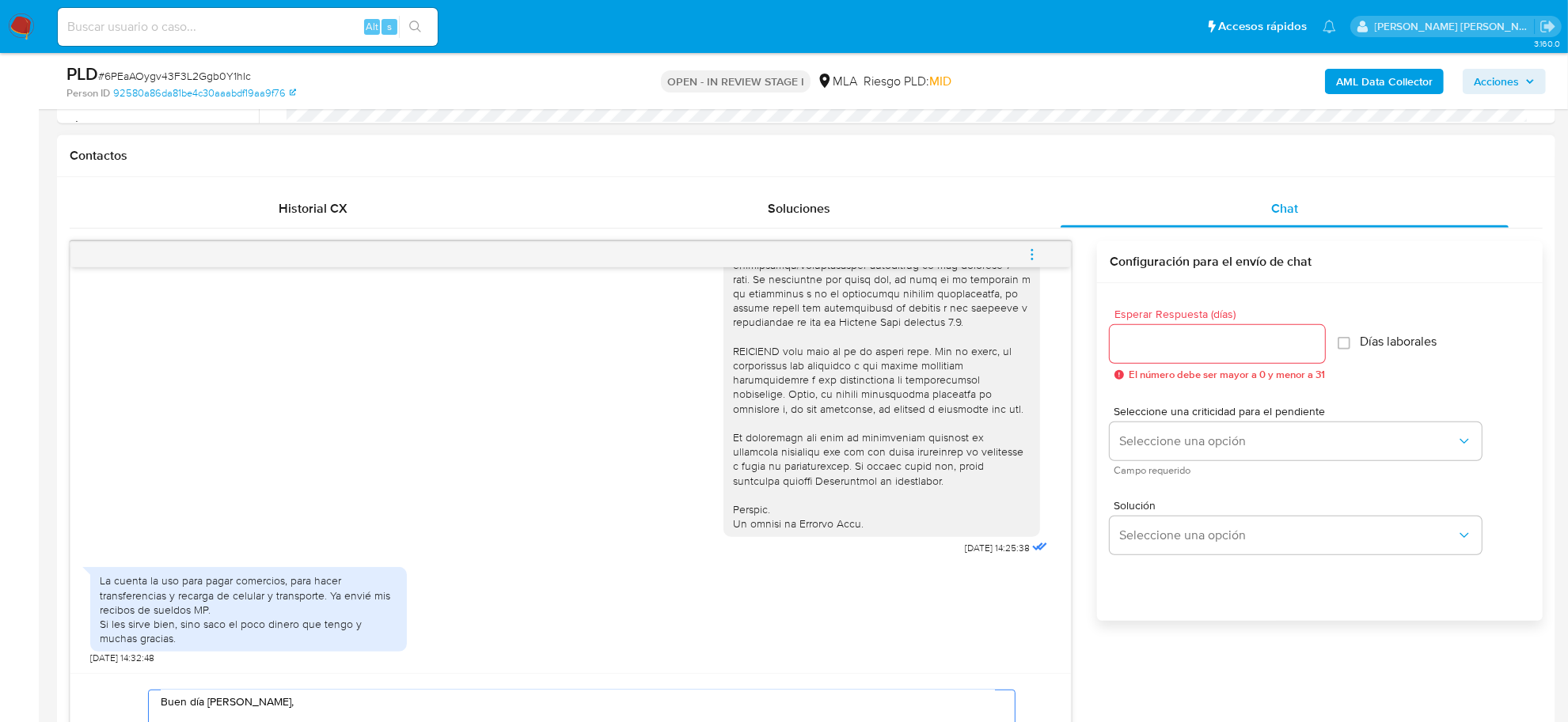
type textarea "Buen día Néstor Damián, Muchas gracias, hemos recibido correctamente la informa…"
click at [1144, 330] on div at bounding box center [1217, 344] width 216 height 38
click at [1149, 339] on input "Esperar Respuesta (días)" at bounding box center [1217, 344] width 216 height 21
type input "2"
click at [1143, 428] on button "Seleccione una opción" at bounding box center [1295, 441] width 372 height 38
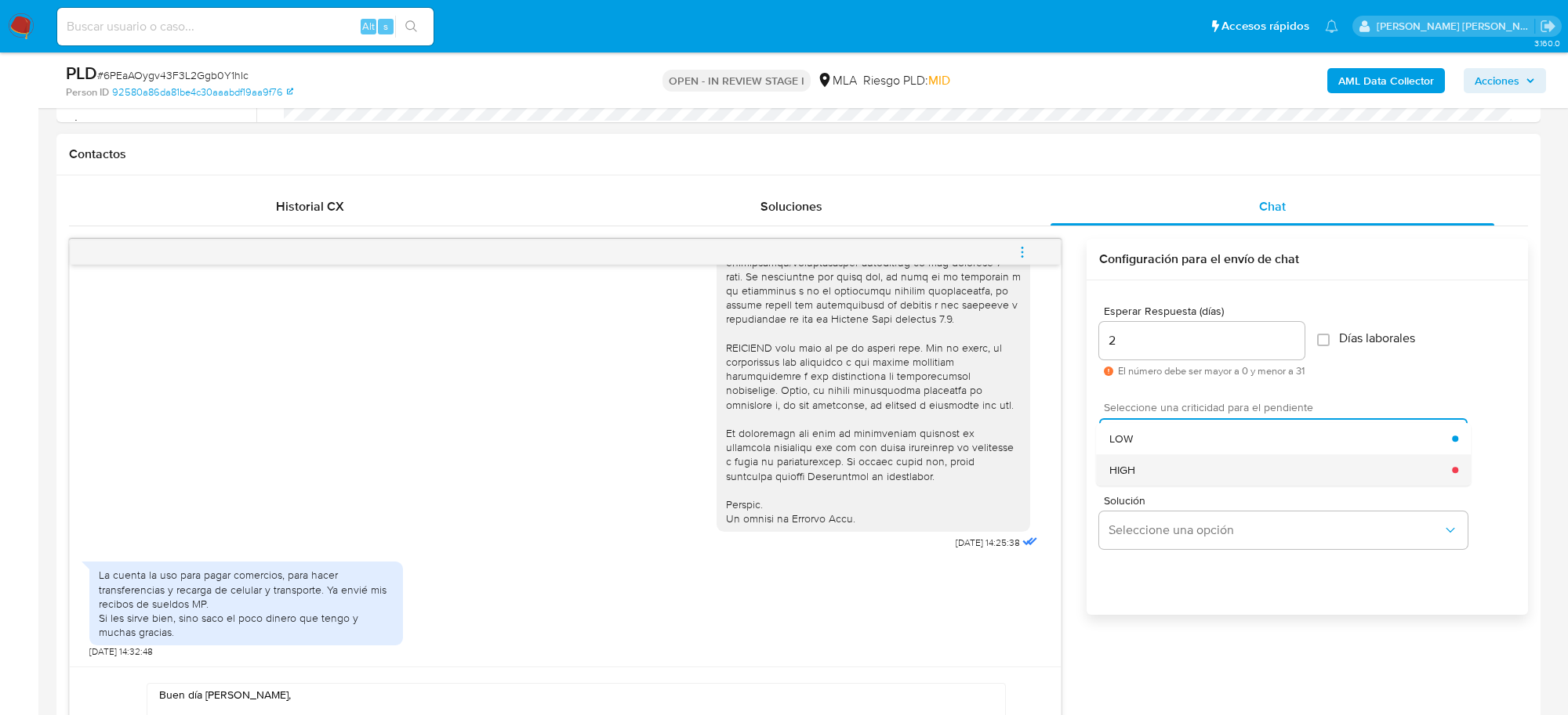
click at [1128, 475] on span "HIGH" at bounding box center [1122, 470] width 26 height 14
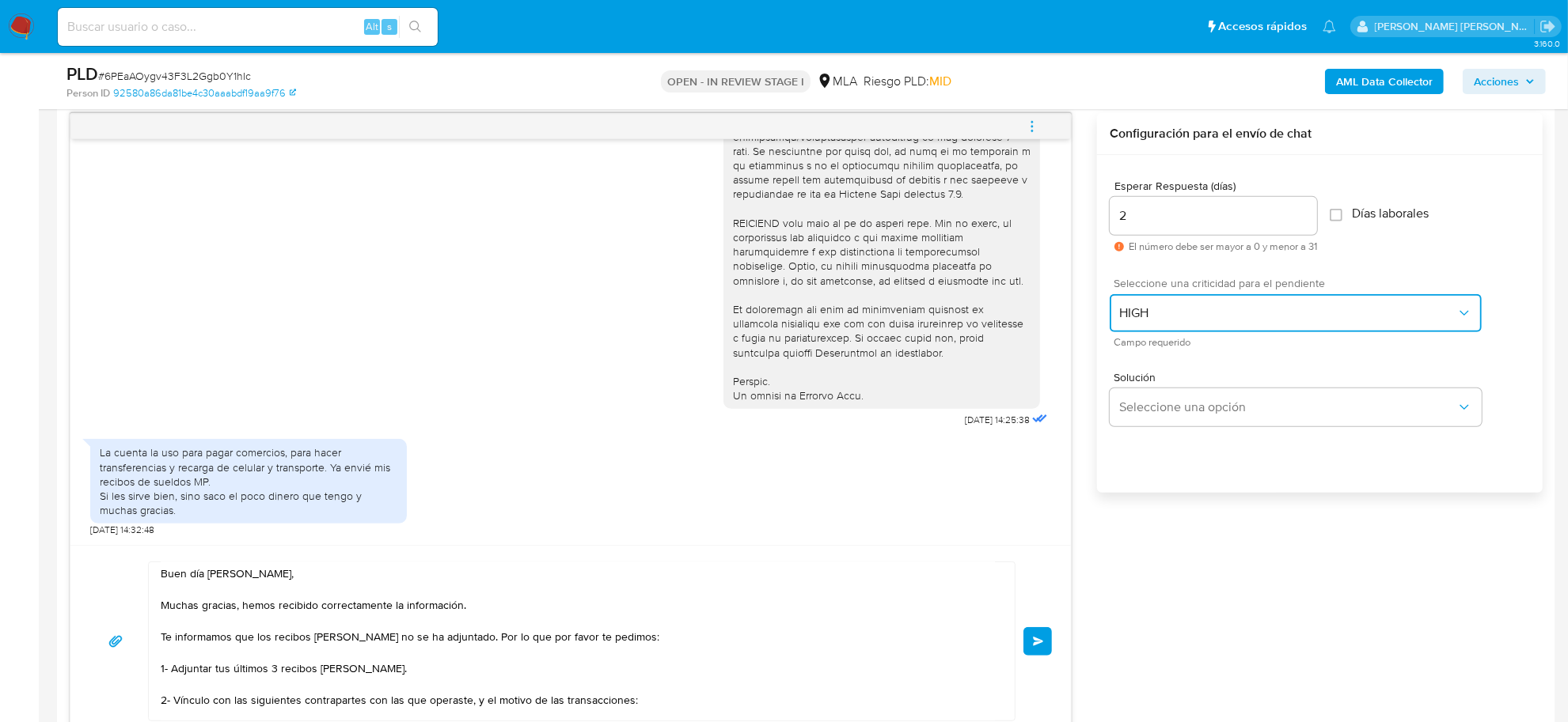
scroll to position [989, 0]
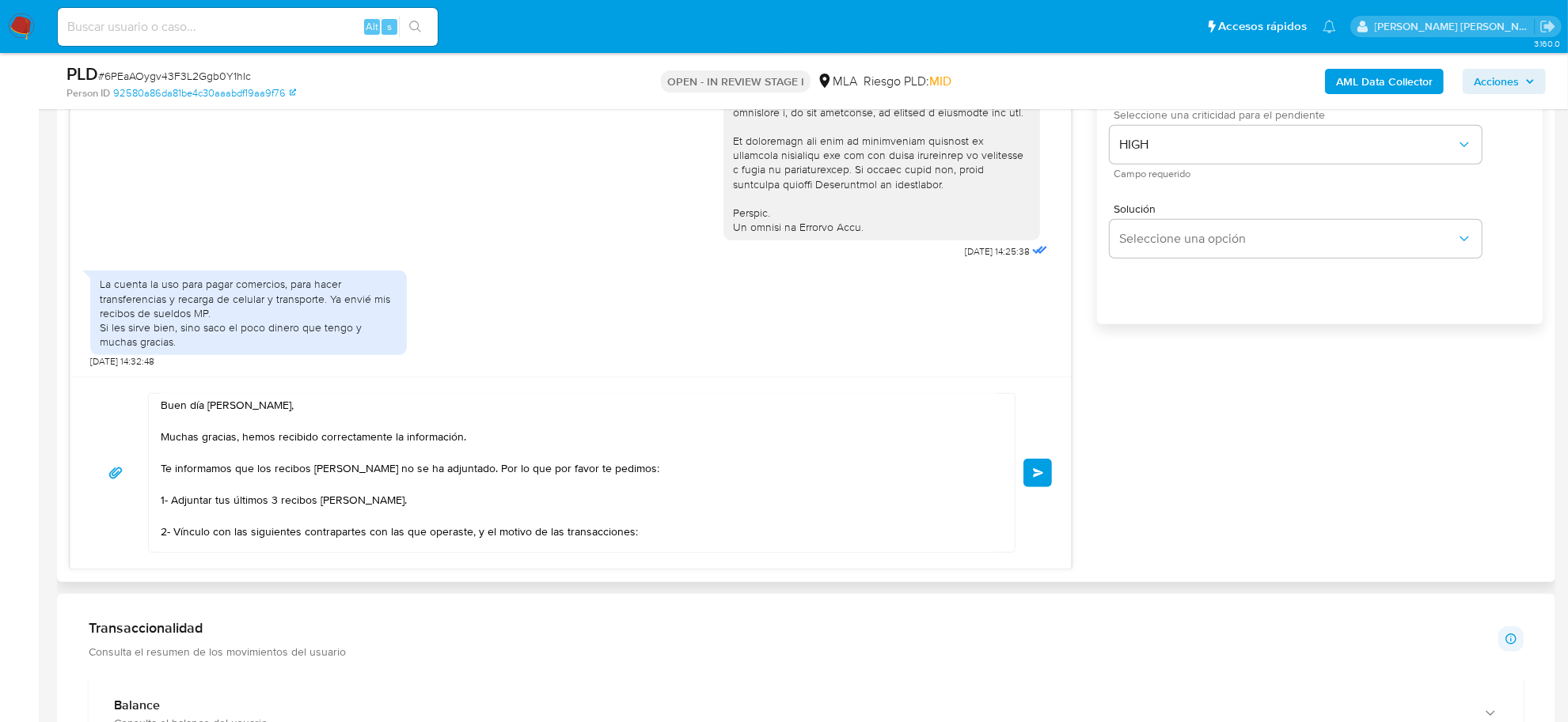
click at [1050, 476] on button "Enviar" at bounding box center [1038, 473] width 29 height 29
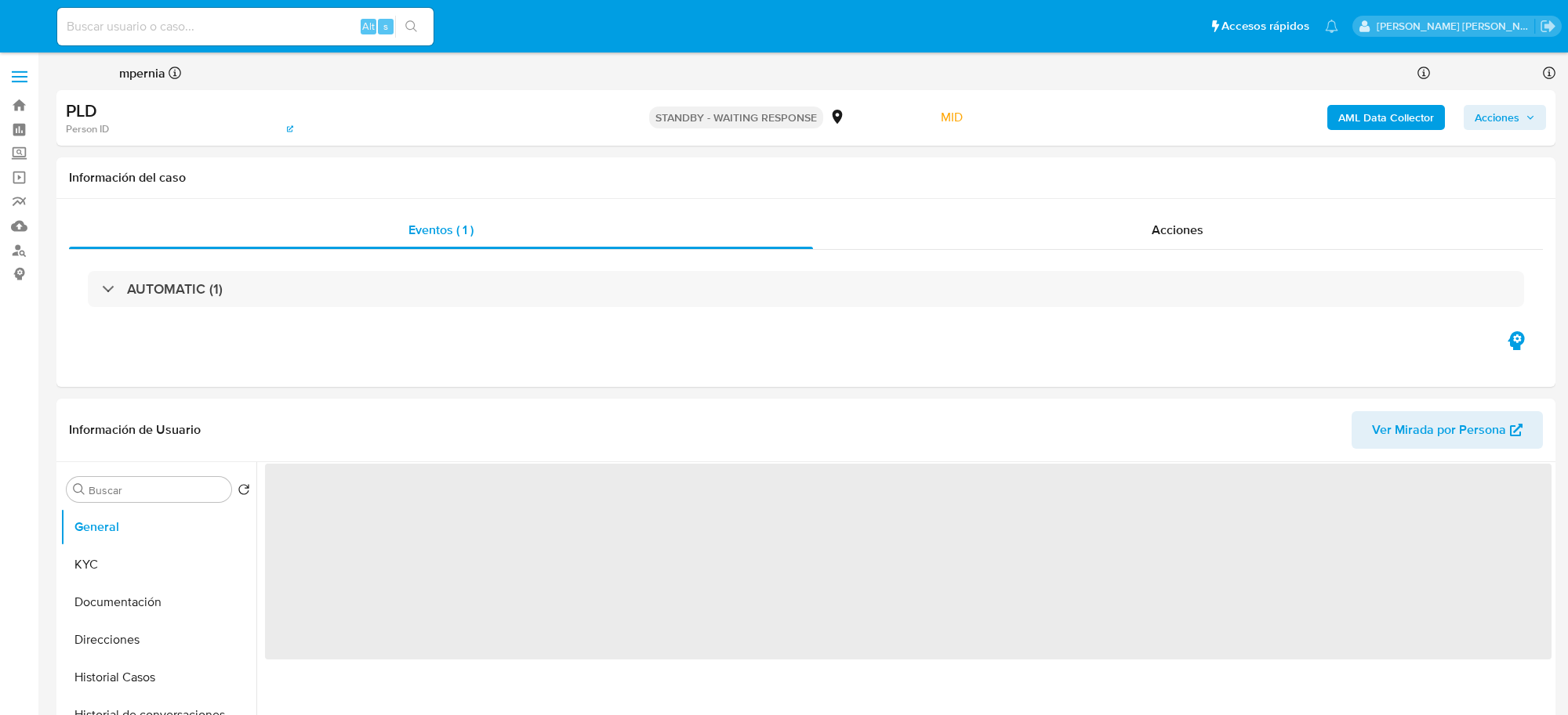
select select "10"
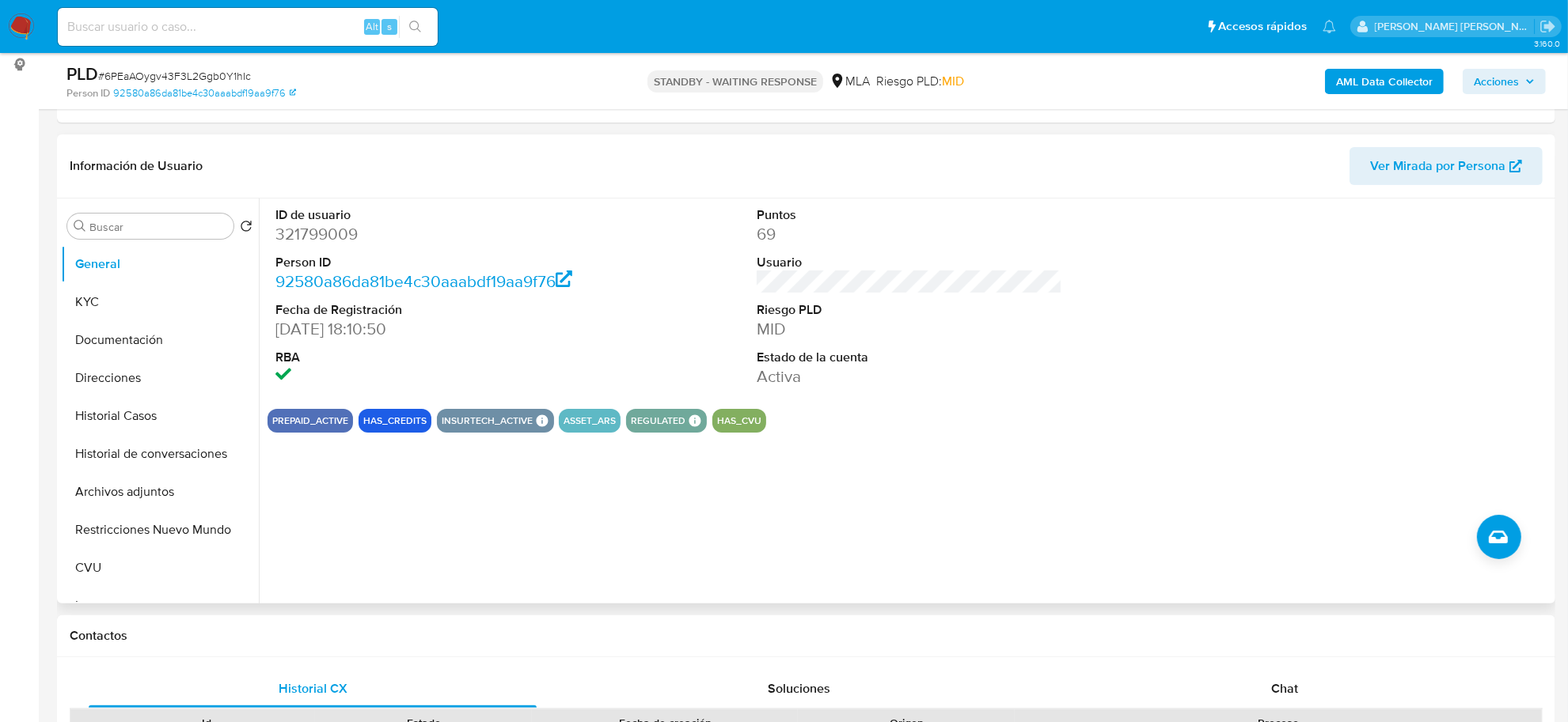
scroll to position [396, 0]
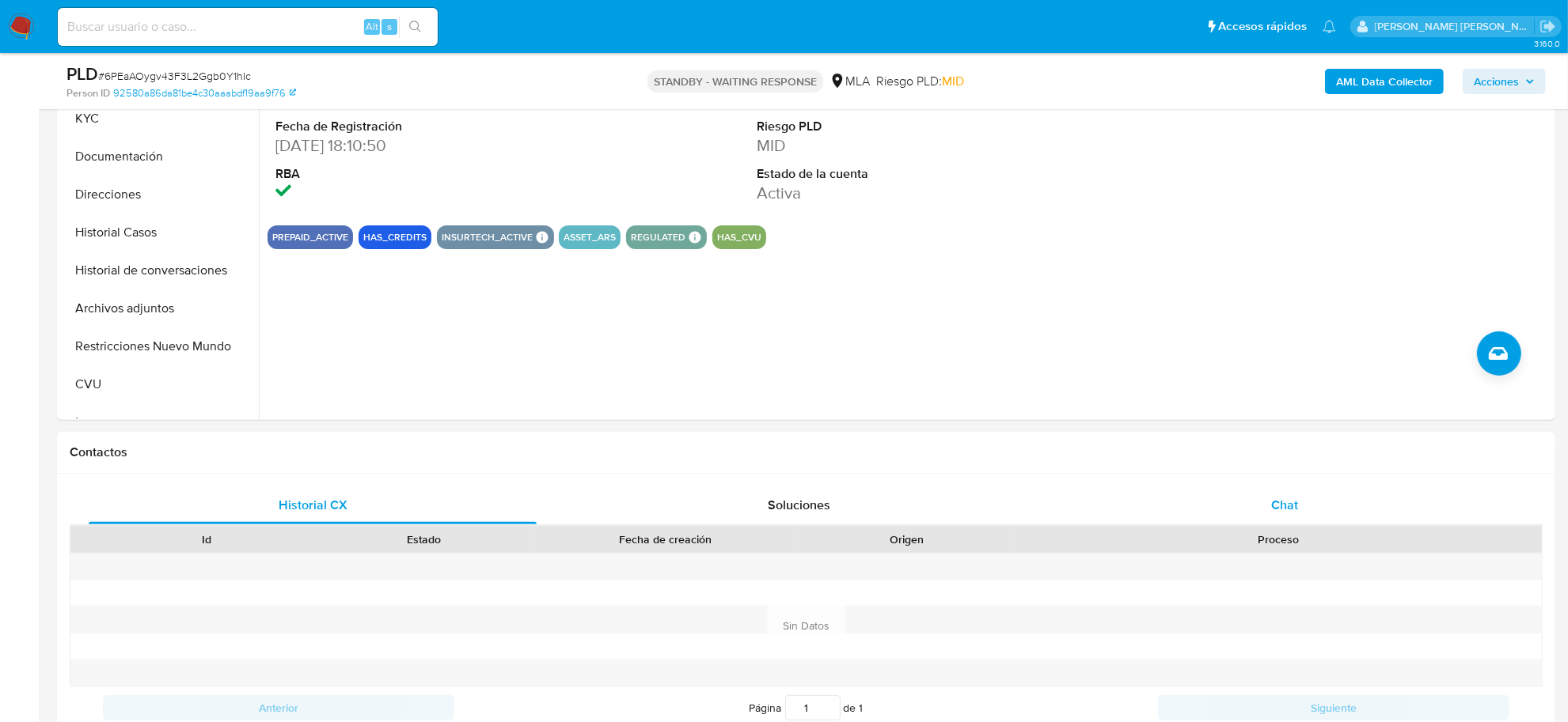
click at [1302, 503] on div "Chat" at bounding box center [1284, 505] width 448 height 38
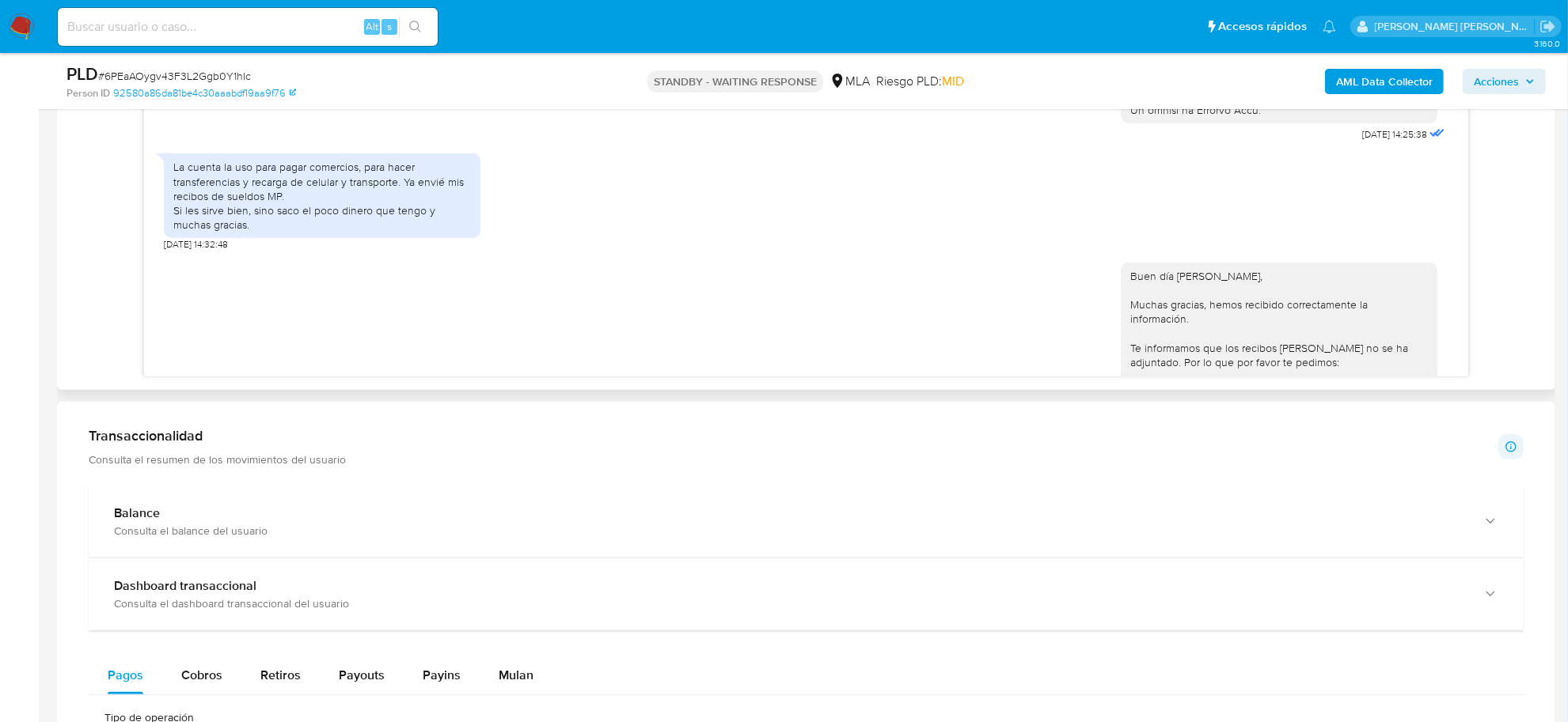
scroll to position [651, 0]
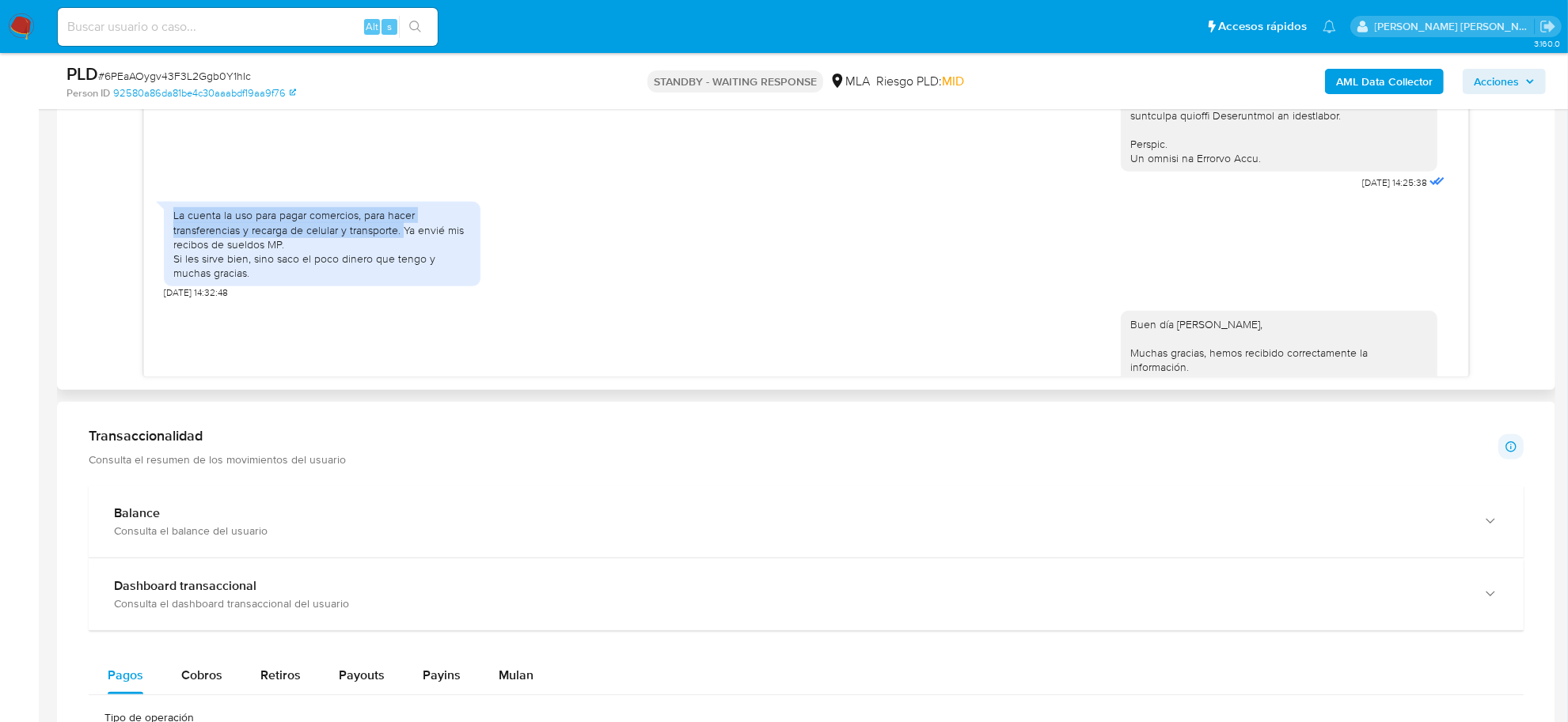
drag, startPoint x: 171, startPoint y: 247, endPoint x: 404, endPoint y: 258, distance: 233.3
click at [404, 258] on div "La cuenta la uso para pagar comercios, para hacer transferencias y recarga de c…" at bounding box center [321, 244] width 316 height 85
copy div "La cuenta la uso para pagar comercios, para hacer transferencias y recarga de c…"
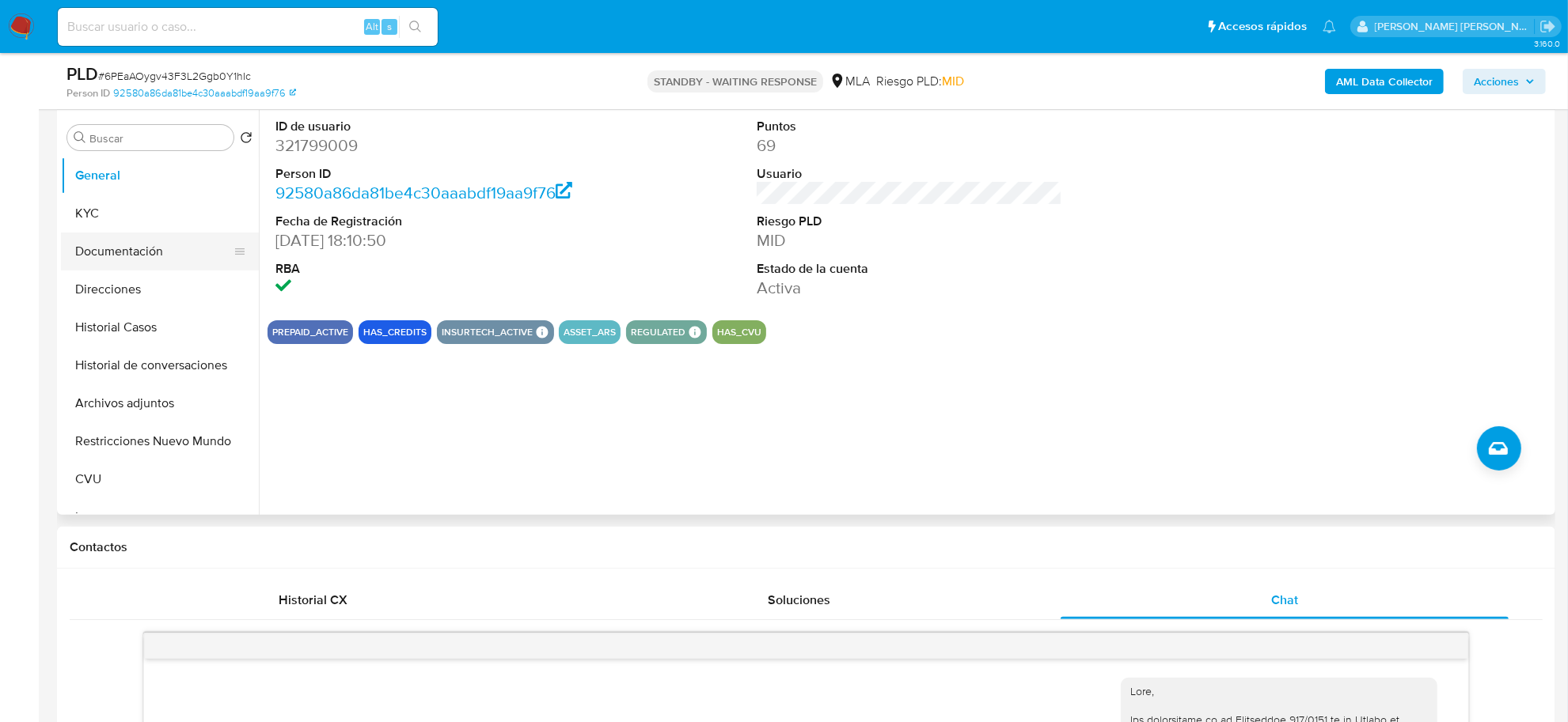
scroll to position [297, 0]
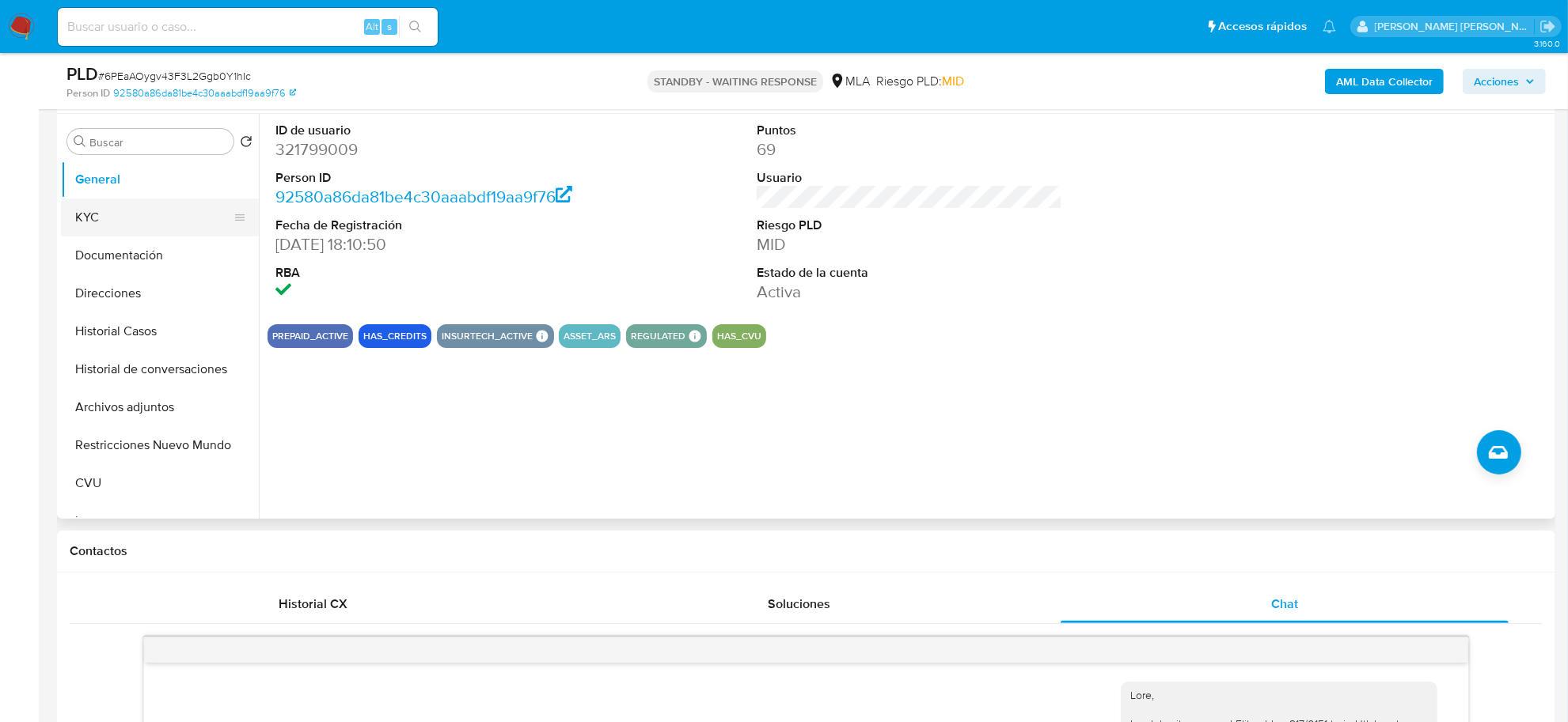
click at [100, 207] on button "KYC" at bounding box center [154, 217] width 185 height 38
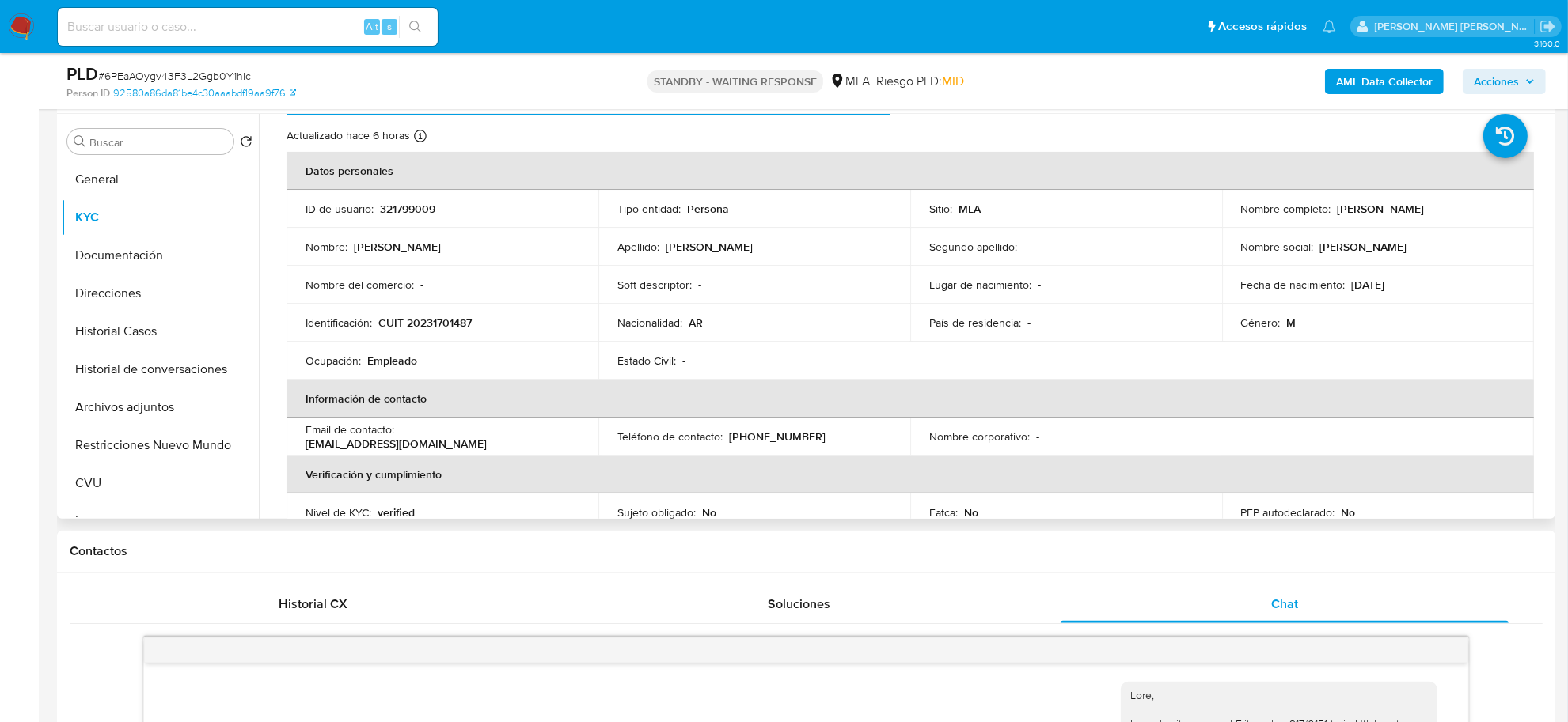
scroll to position [26, 0]
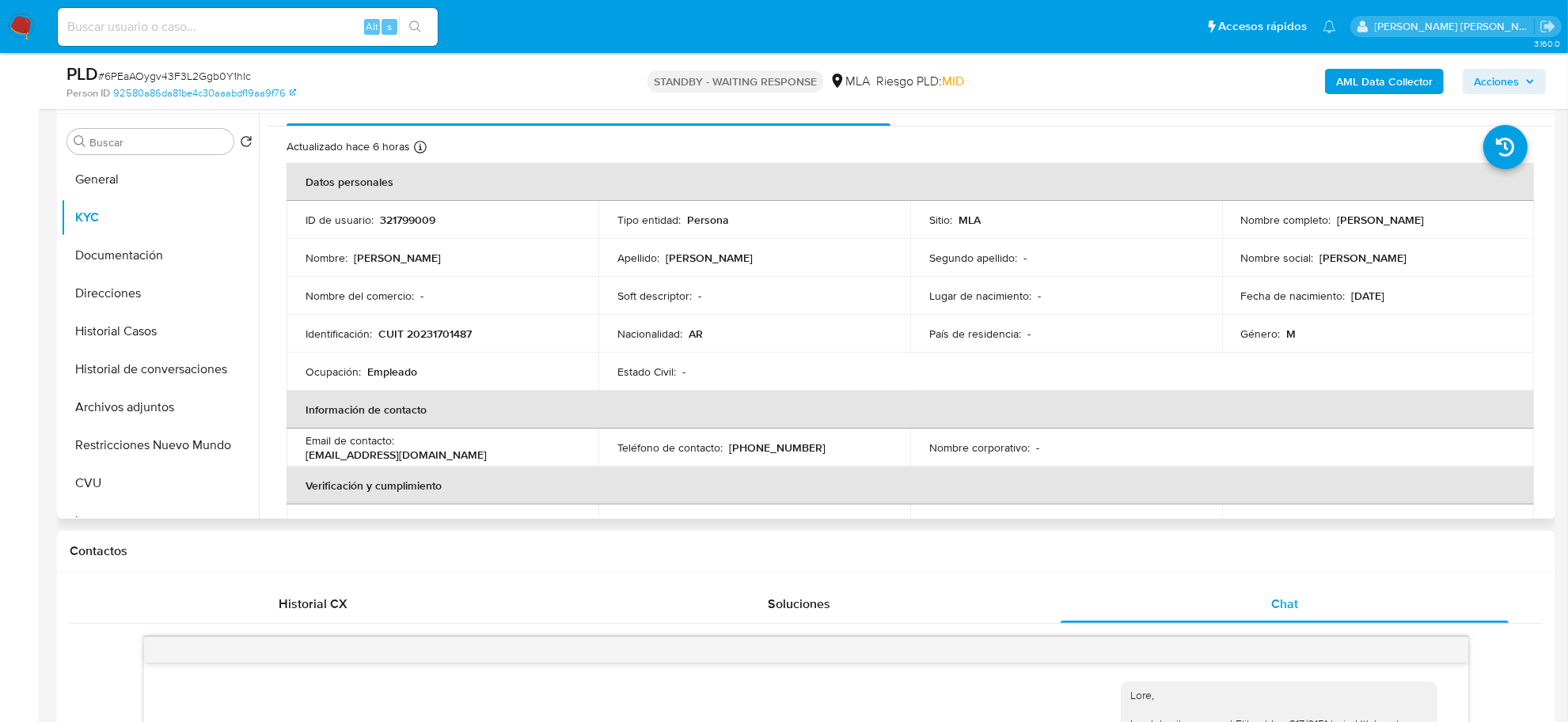
drag, startPoint x: 1331, startPoint y: 220, endPoint x: 1417, endPoint y: 219, distance: 86.0
click at [1457, 228] on td "Nombre completo : Néstor Damián Benitez" at bounding box center [1378, 220] width 312 height 38
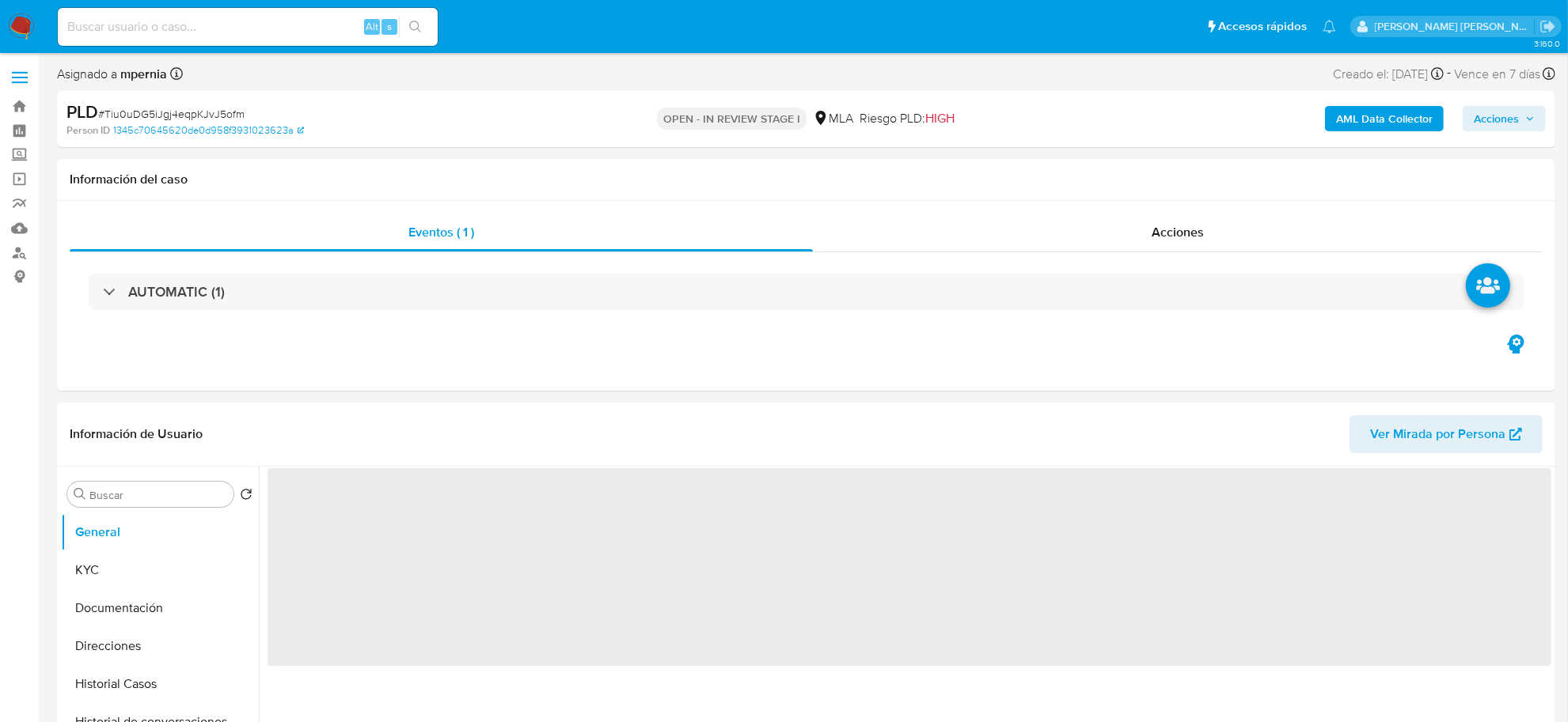
select select "10"
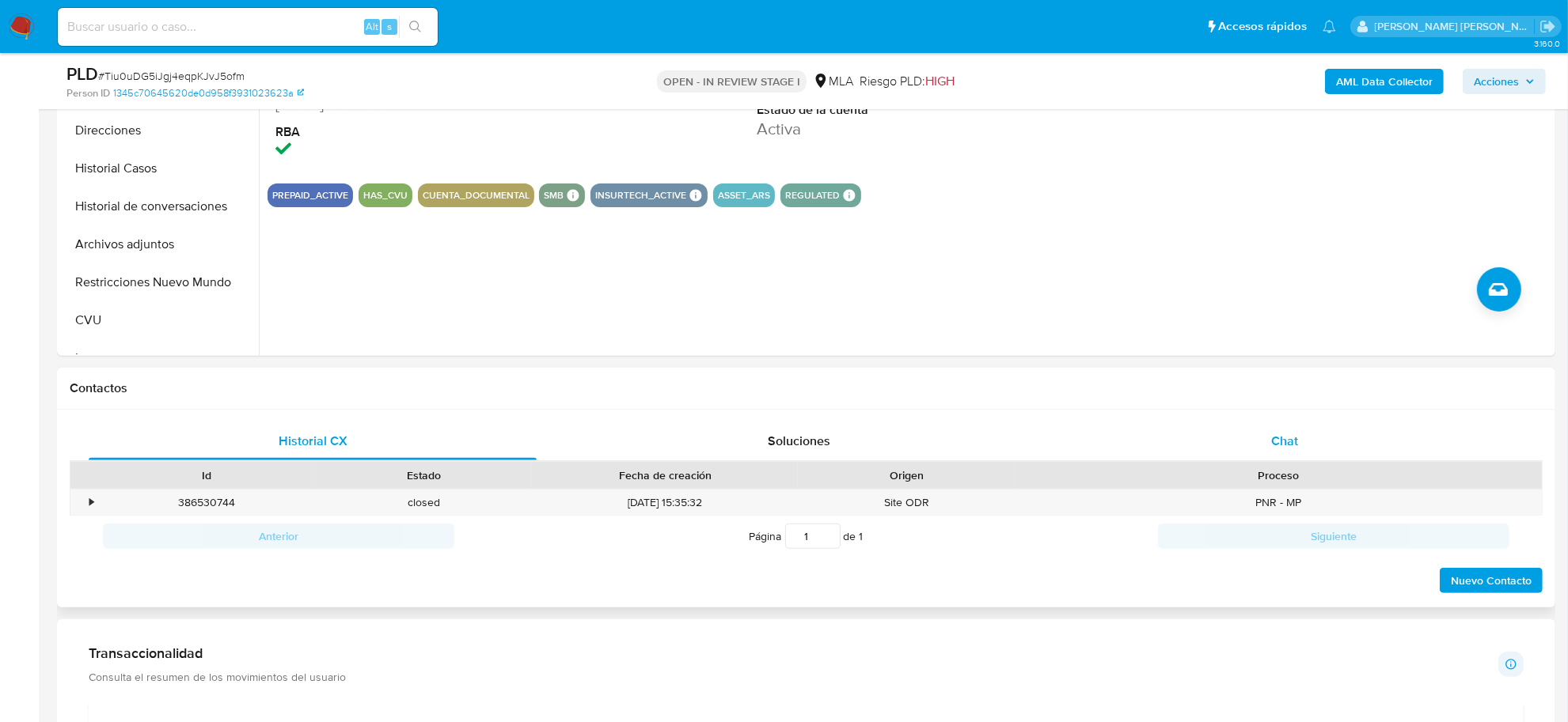
scroll to position [495, 0]
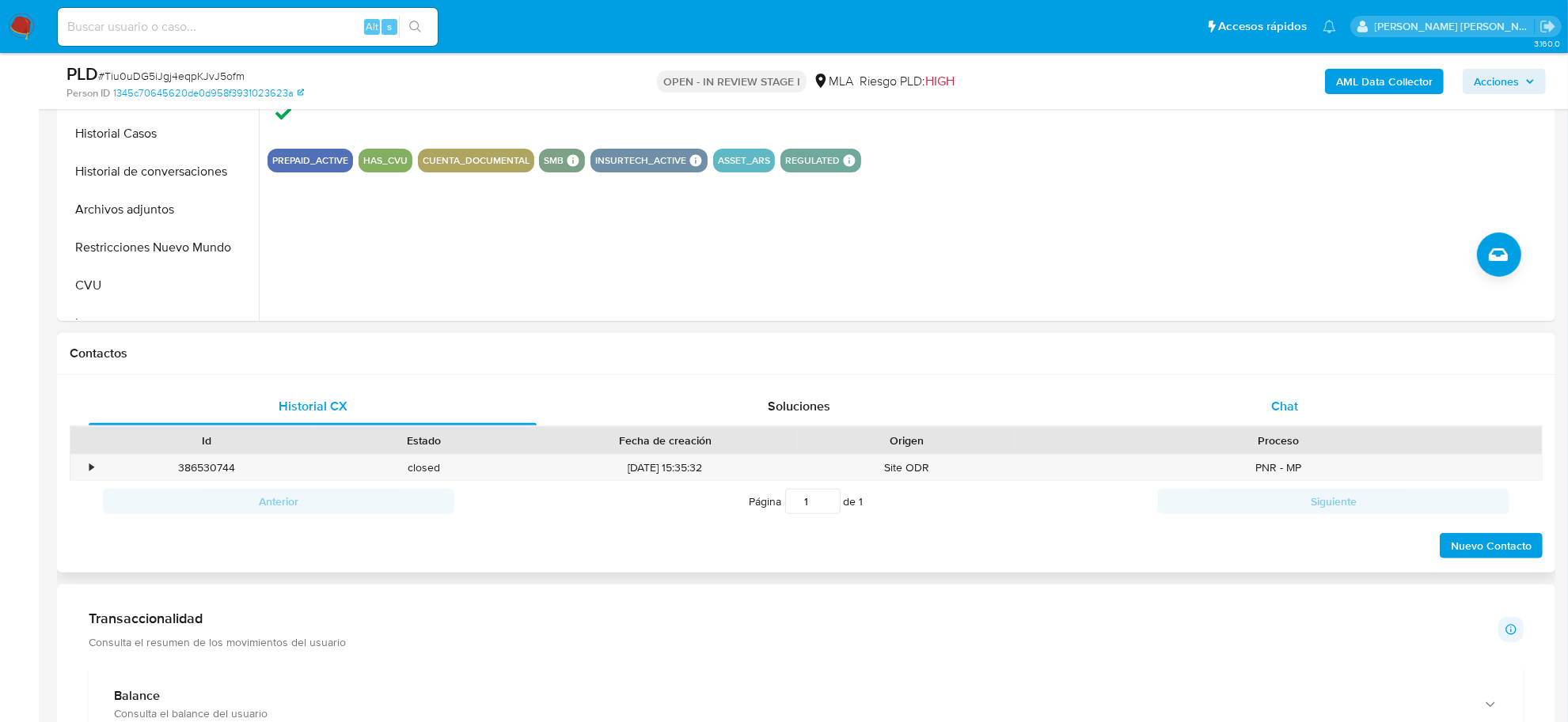
click at [1263, 412] on div "Chat" at bounding box center [1284, 406] width 448 height 38
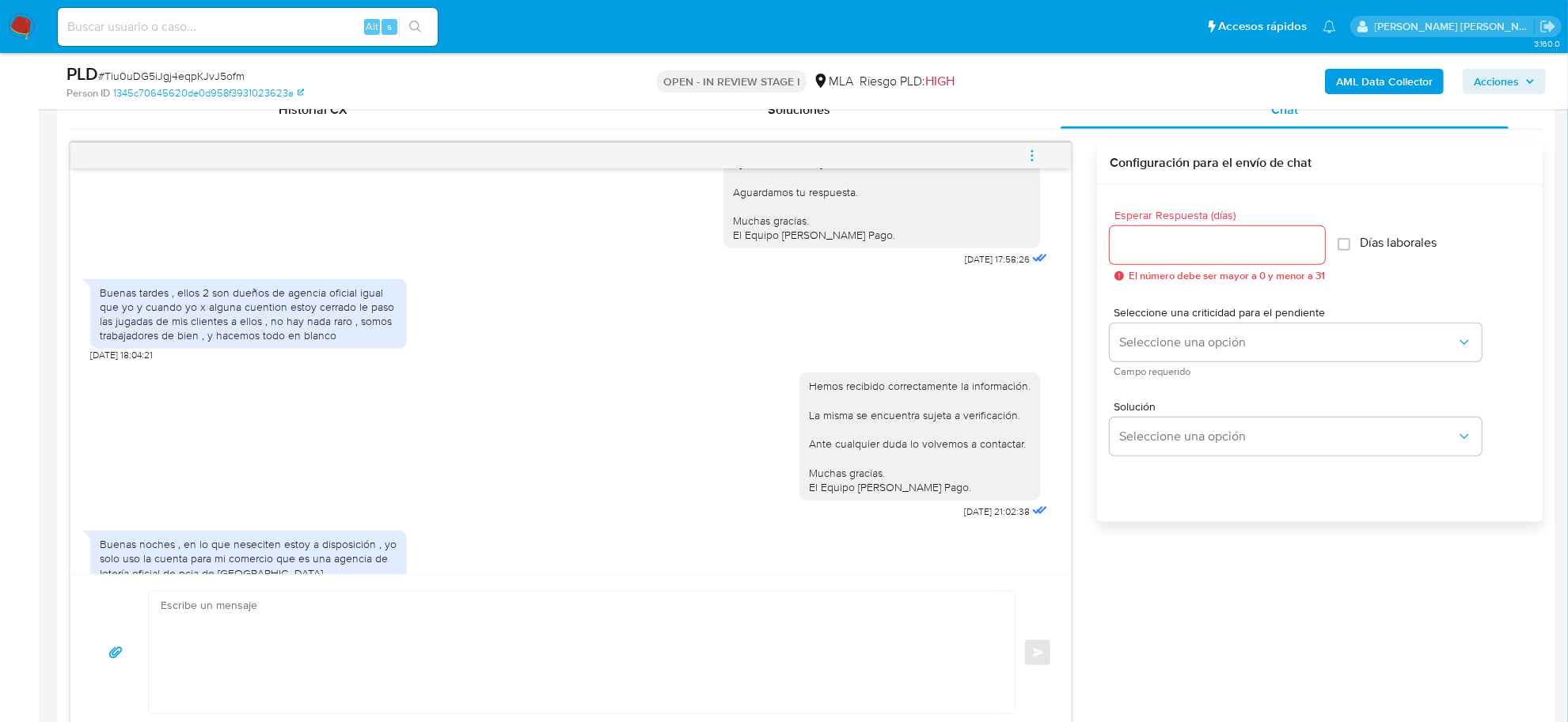
scroll to position [970, 0]
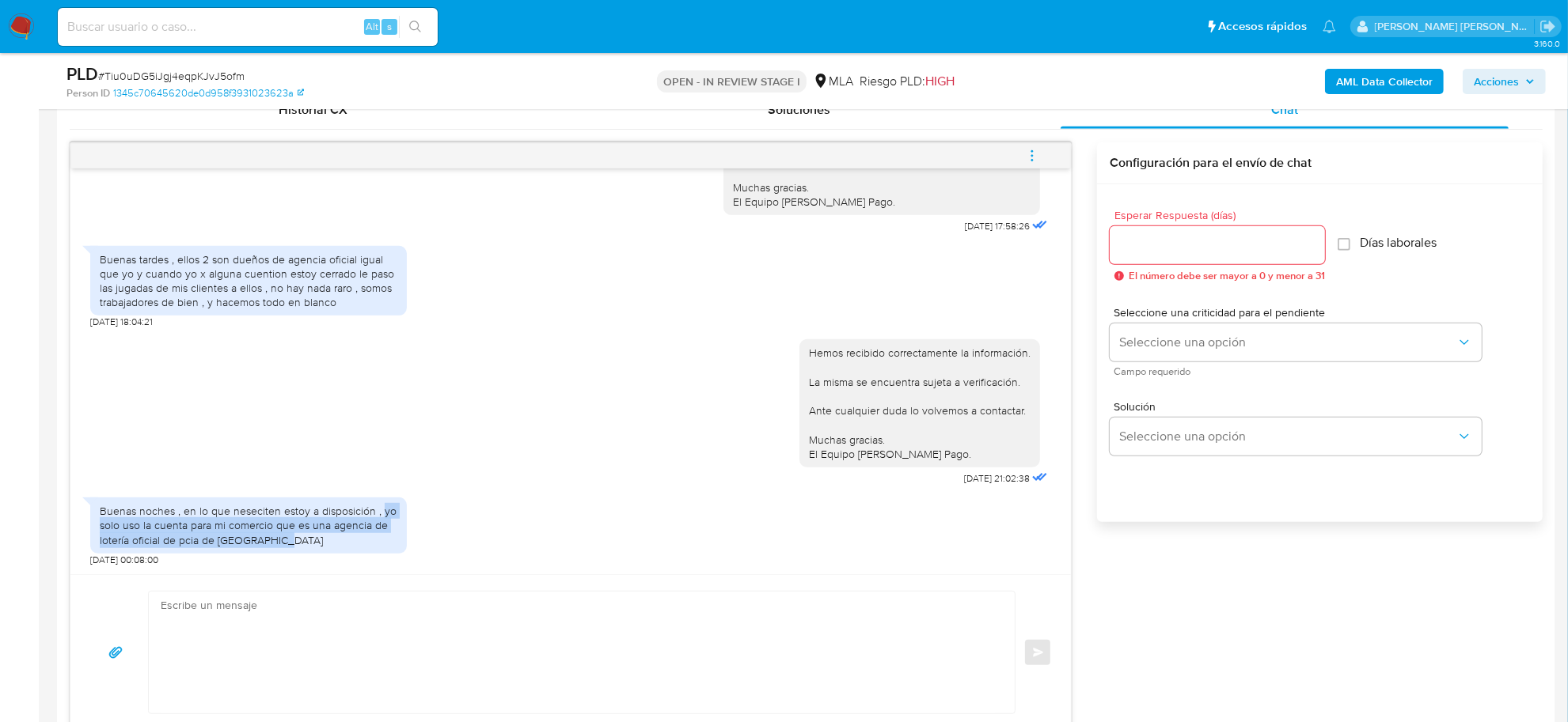
drag, startPoint x: 381, startPoint y: 512, endPoint x: 393, endPoint y: 543, distance: 33.2
click at [393, 543] on div "Buenas noches , en lo que neseciten estoy a disposición , yo solo uso la cuenta…" at bounding box center [248, 526] width 298 height 44
copy div "yo solo uso la cuenta para mi comercio que es una agencia de lotería oficial de…"
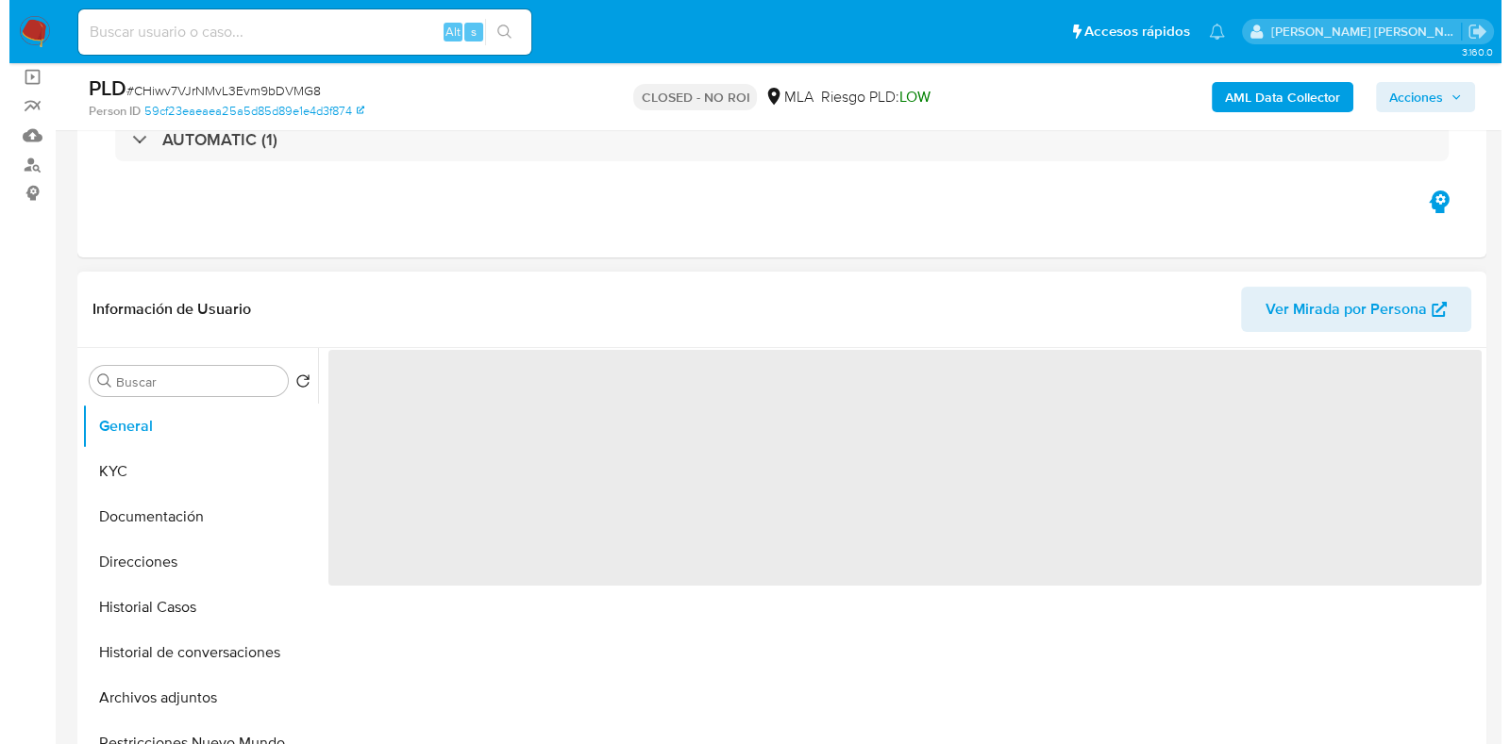
scroll to position [235, 0]
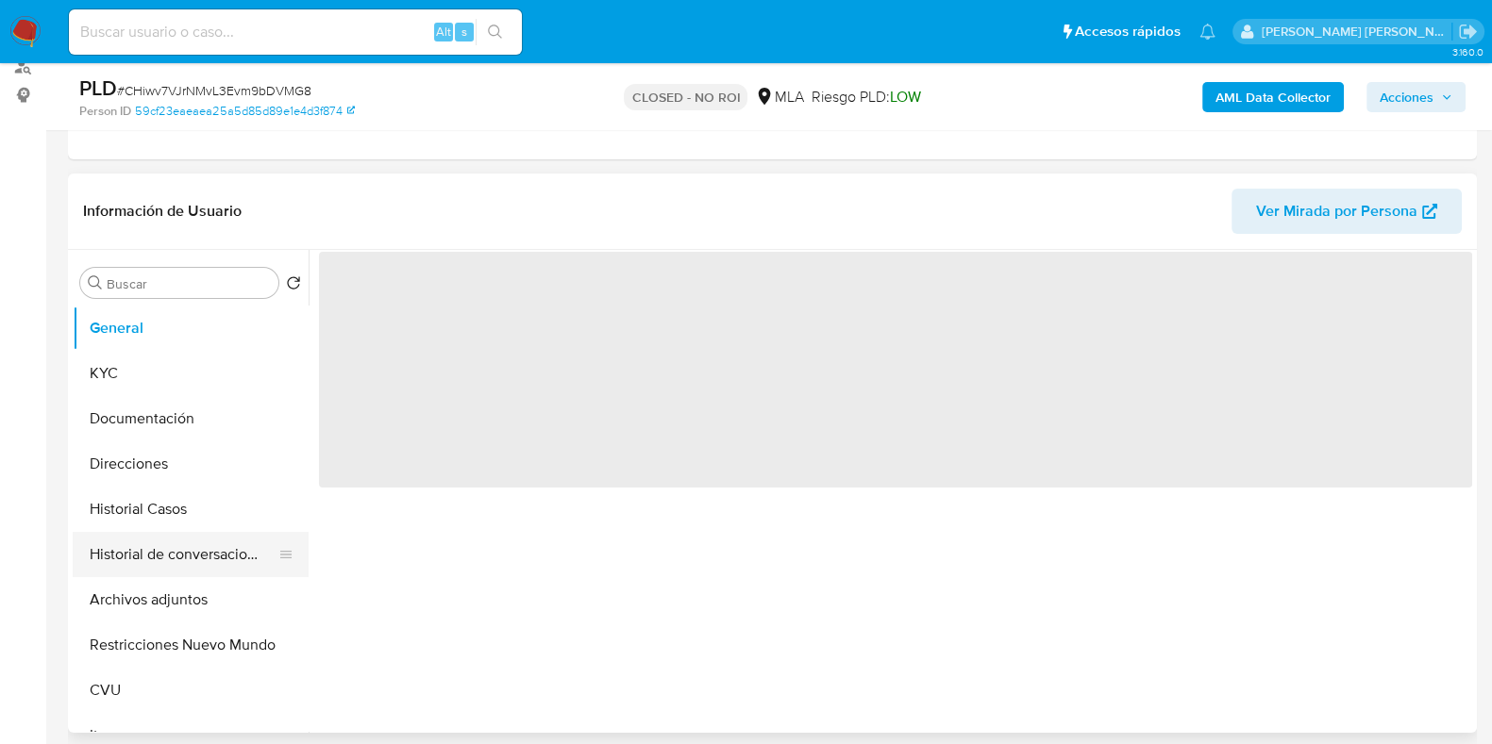
select select "10"
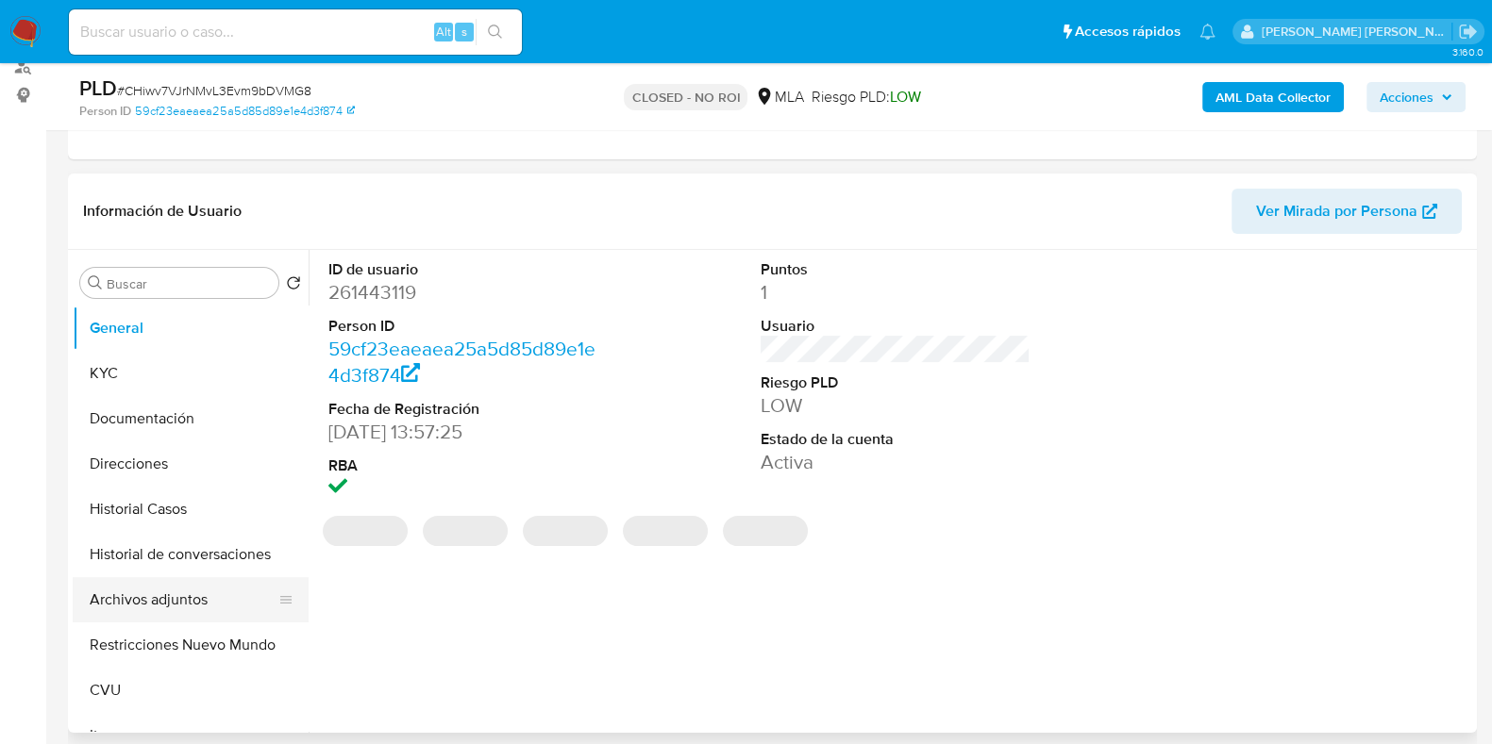
click at [175, 593] on button "Archivos adjuntos" at bounding box center [183, 599] width 221 height 45
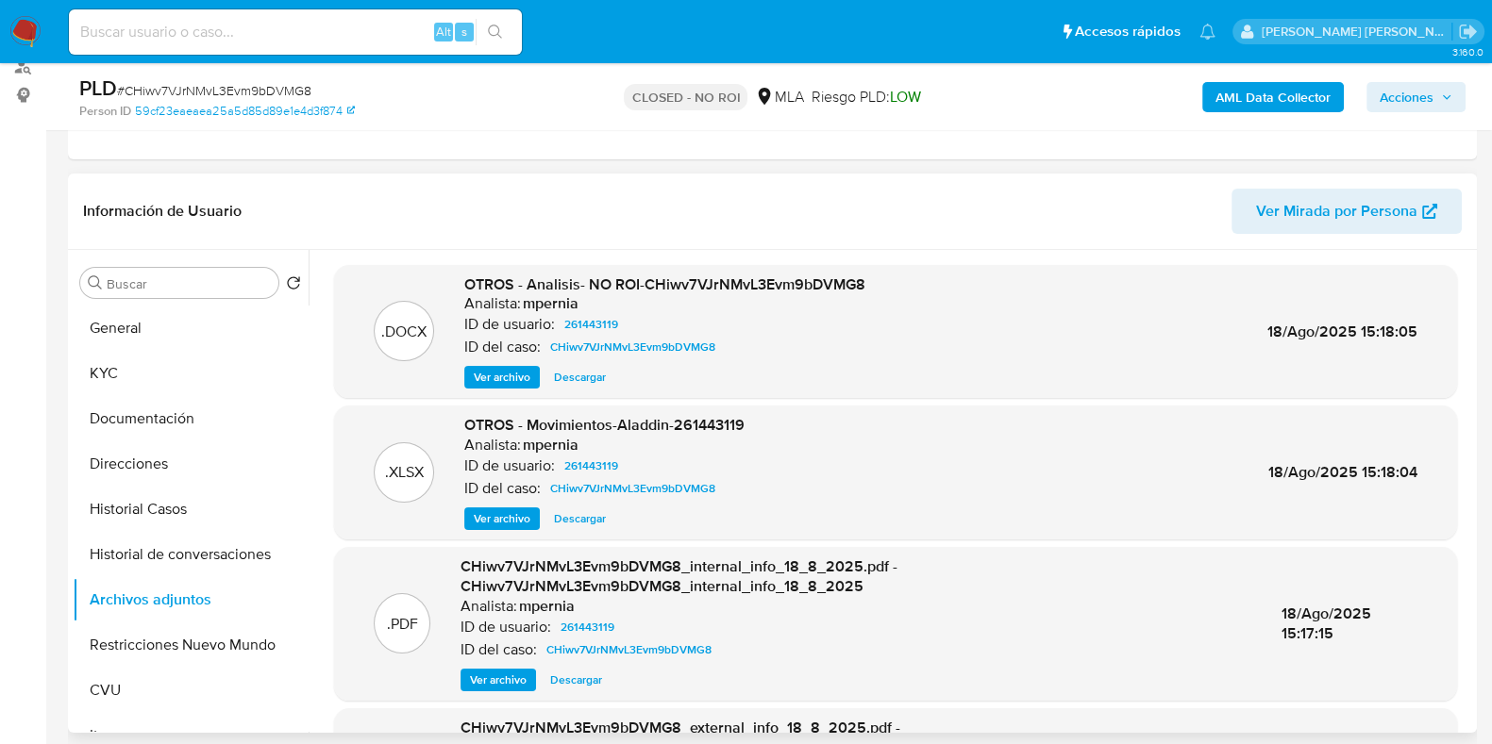
click at [519, 372] on span "Ver archivo" at bounding box center [502, 377] width 57 height 19
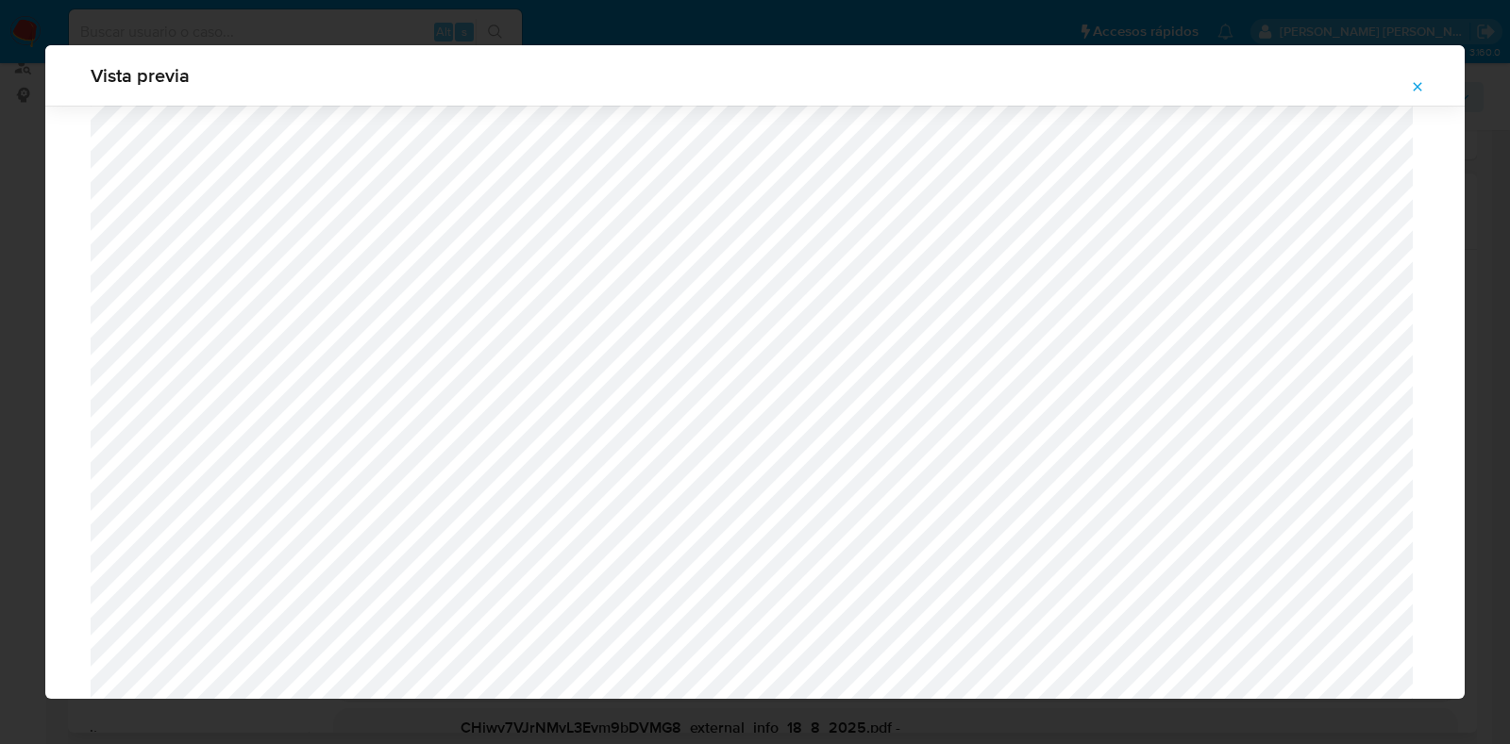
scroll to position [1613, 0]
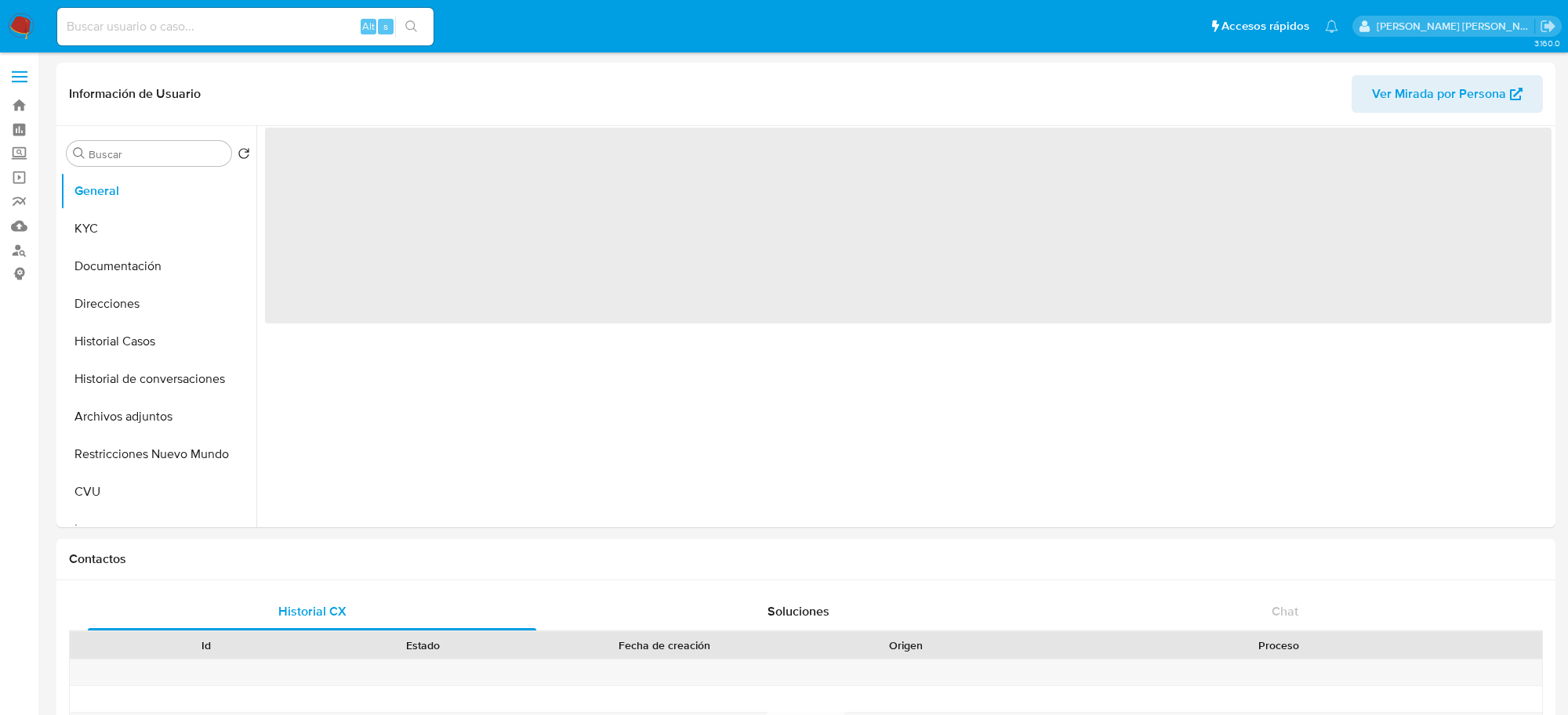
select select "10"
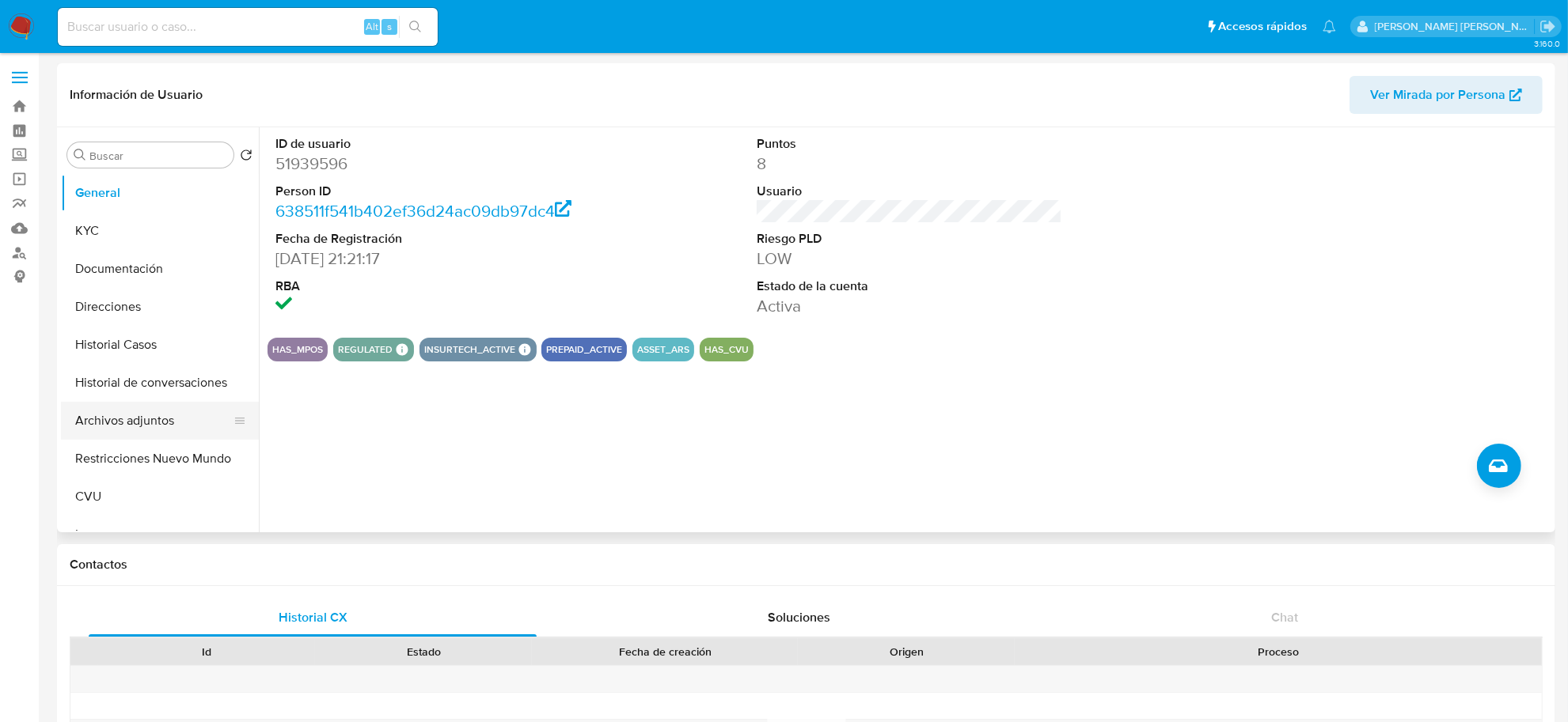
click at [138, 417] on button "Archivos adjuntos" at bounding box center [154, 420] width 185 height 38
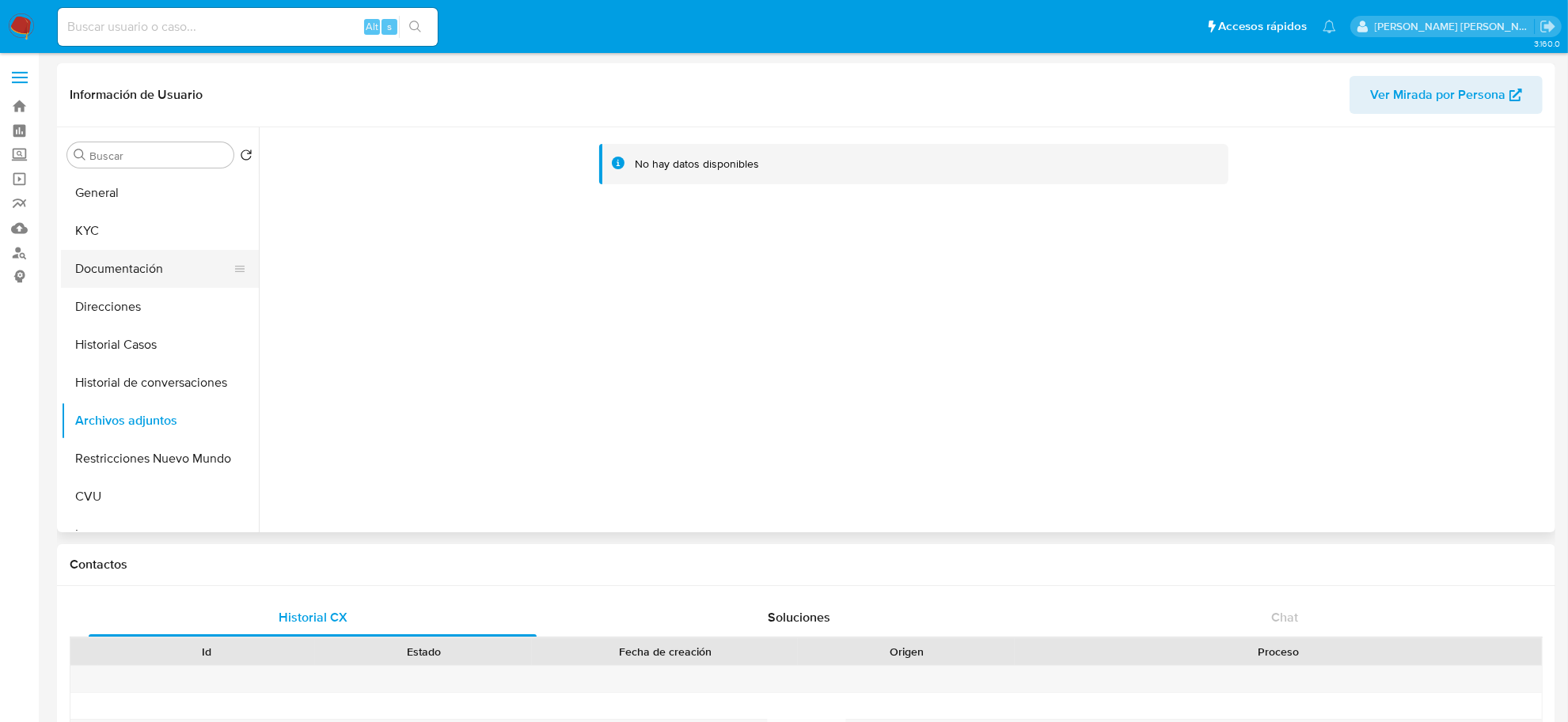
click at [125, 259] on button "Documentación" at bounding box center [154, 268] width 185 height 38
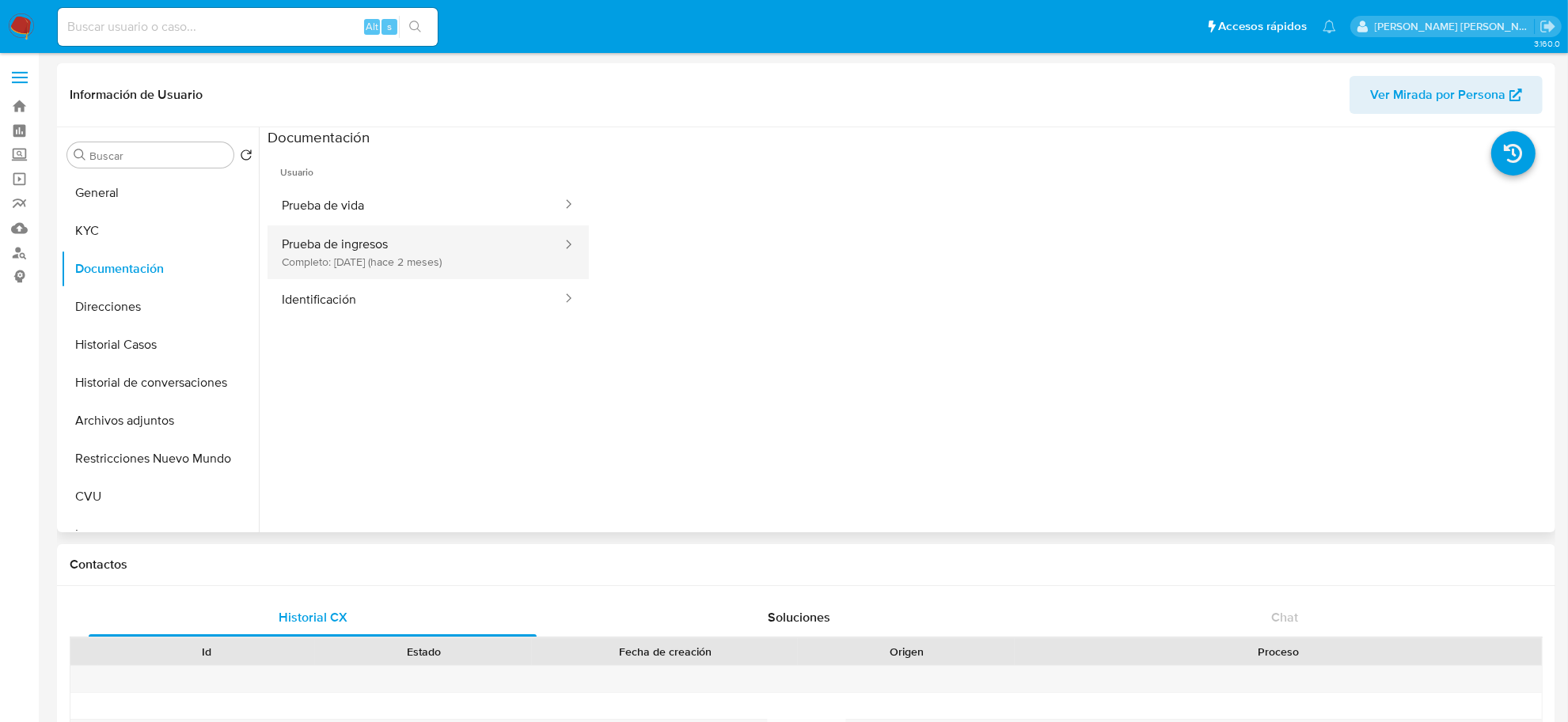
click at [465, 262] on button "Prueba de ingresos Completo: [DATE] (hace 2 meses)" at bounding box center [415, 252] width 296 height 54
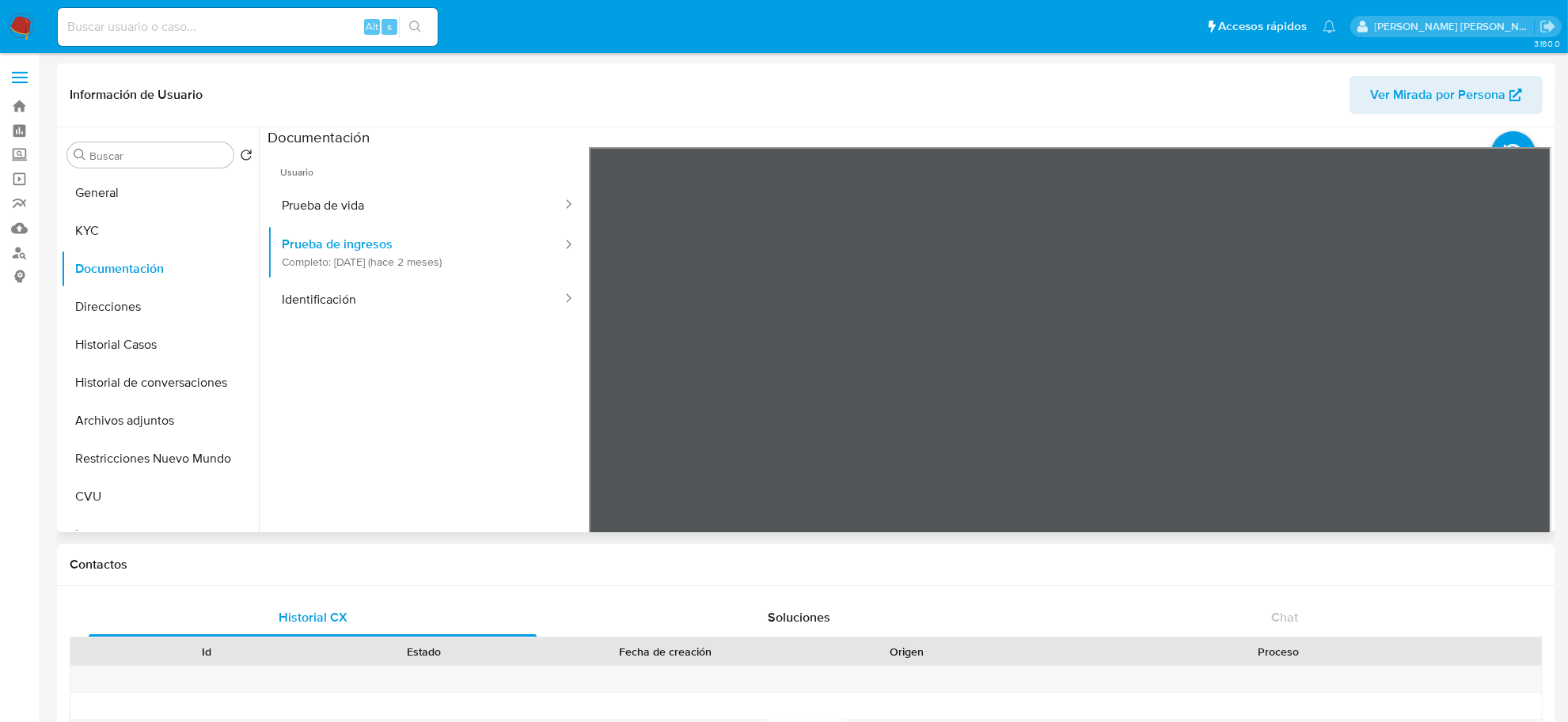
click at [923, 127] on section at bounding box center [909, 390] width 1284 height 526
click at [141, 423] on button "Archivos adjuntos" at bounding box center [154, 420] width 185 height 38
